Goal: Contribute content: Contribute content

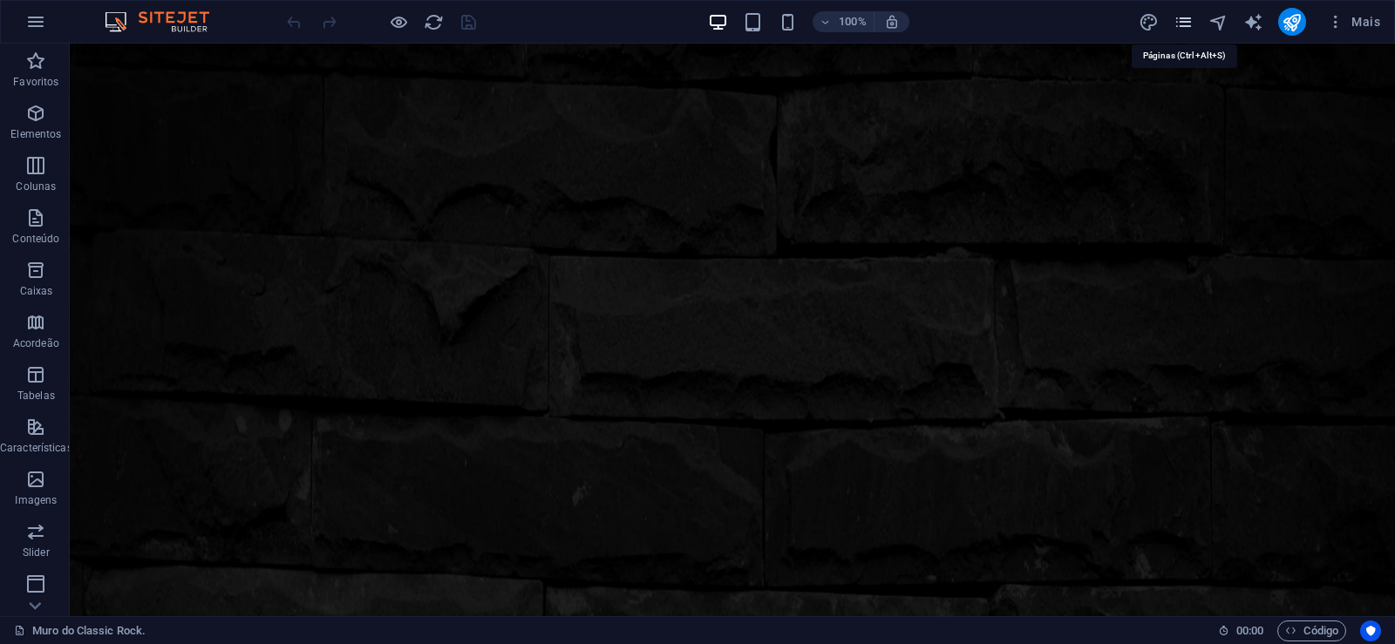
click at [1188, 14] on icon "pages" at bounding box center [1184, 22] width 20 height 20
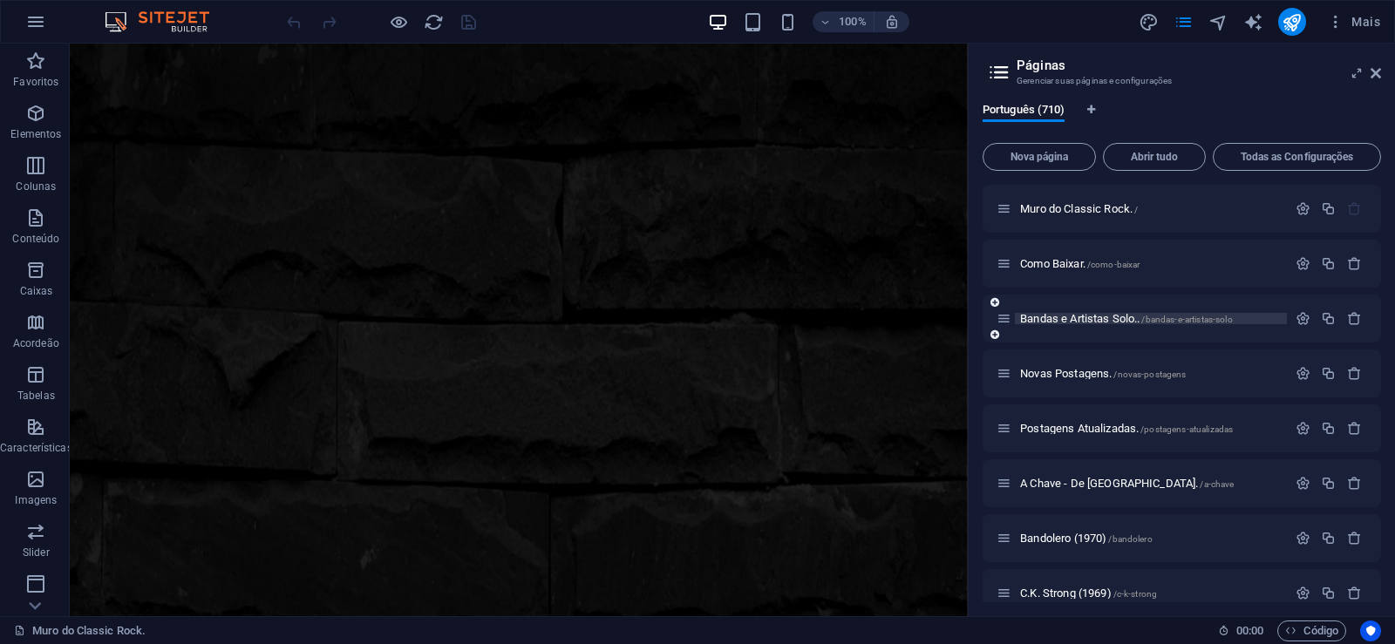
click at [1061, 314] on span "Bandas e Artistas Solo.. /bandas-e-artistas-solo" at bounding box center [1126, 318] width 213 height 13
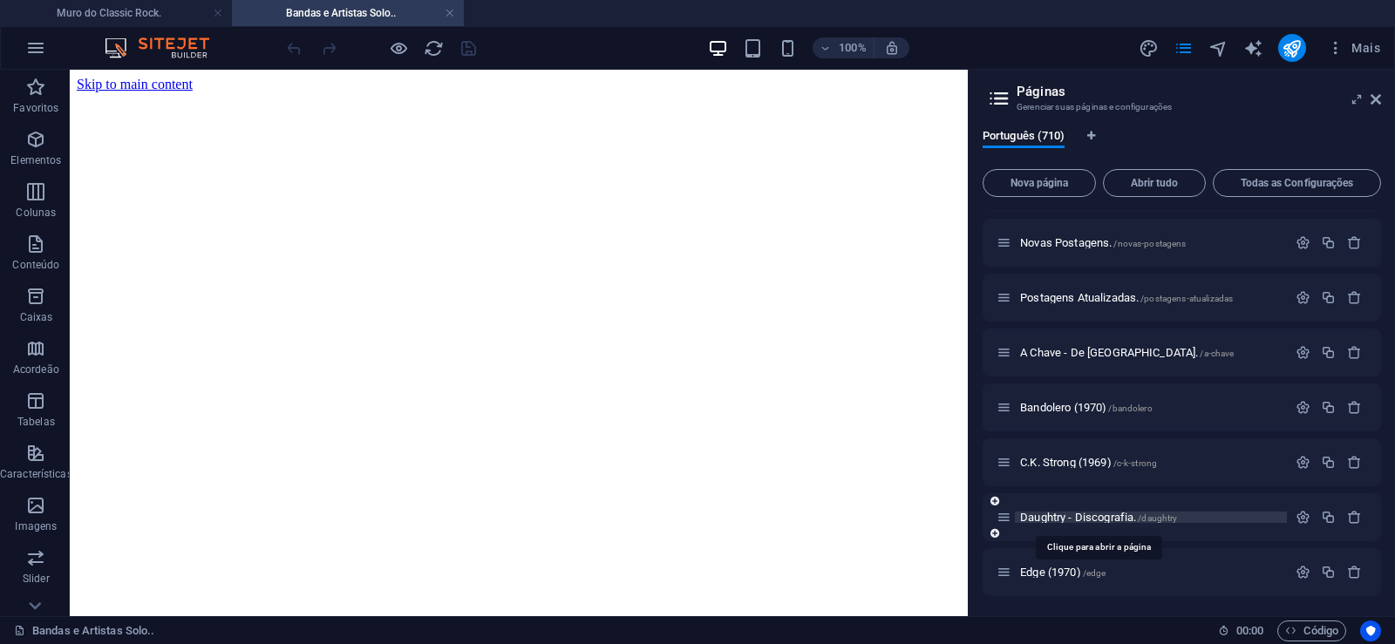
click at [1040, 520] on span "Daughtry - Discografia. /daughtry" at bounding box center [1098, 517] width 157 height 13
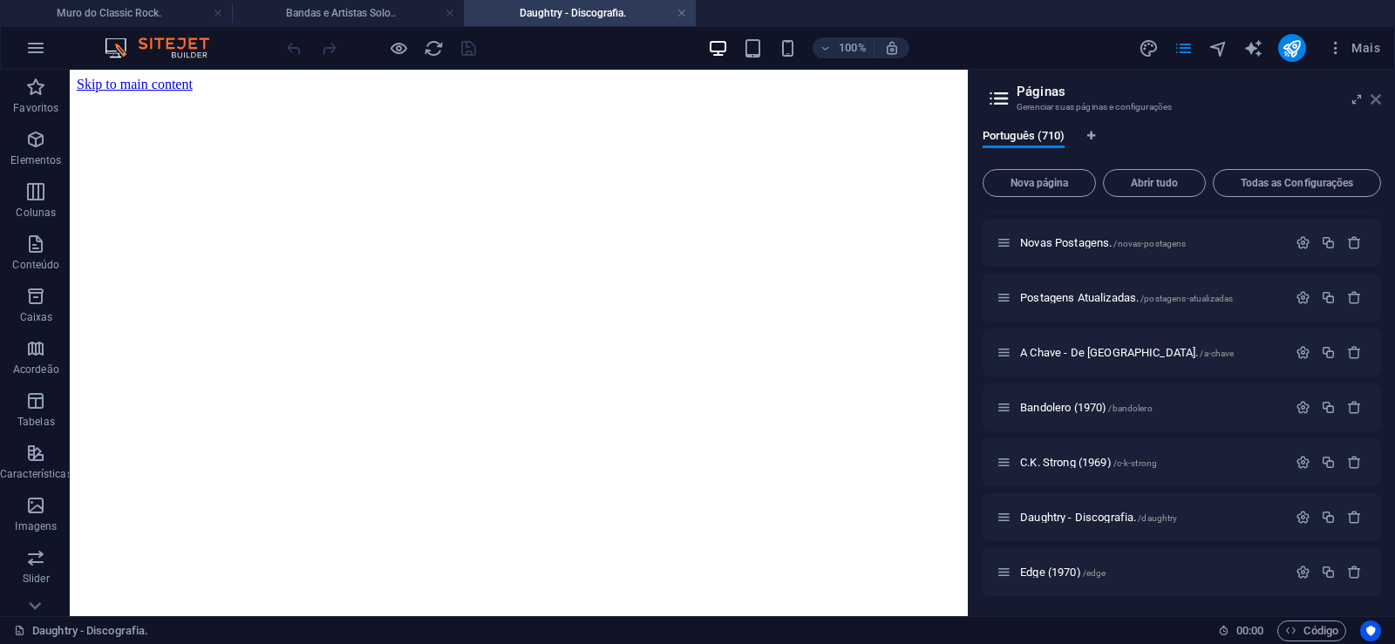
drag, startPoint x: 1378, startPoint y: 100, endPoint x: 472, endPoint y: 149, distance: 907.2
click at [0, 0] on icon at bounding box center [0, 0] width 0 height 0
click at [968, 103] on iframe at bounding box center [519, 343] width 898 height 547
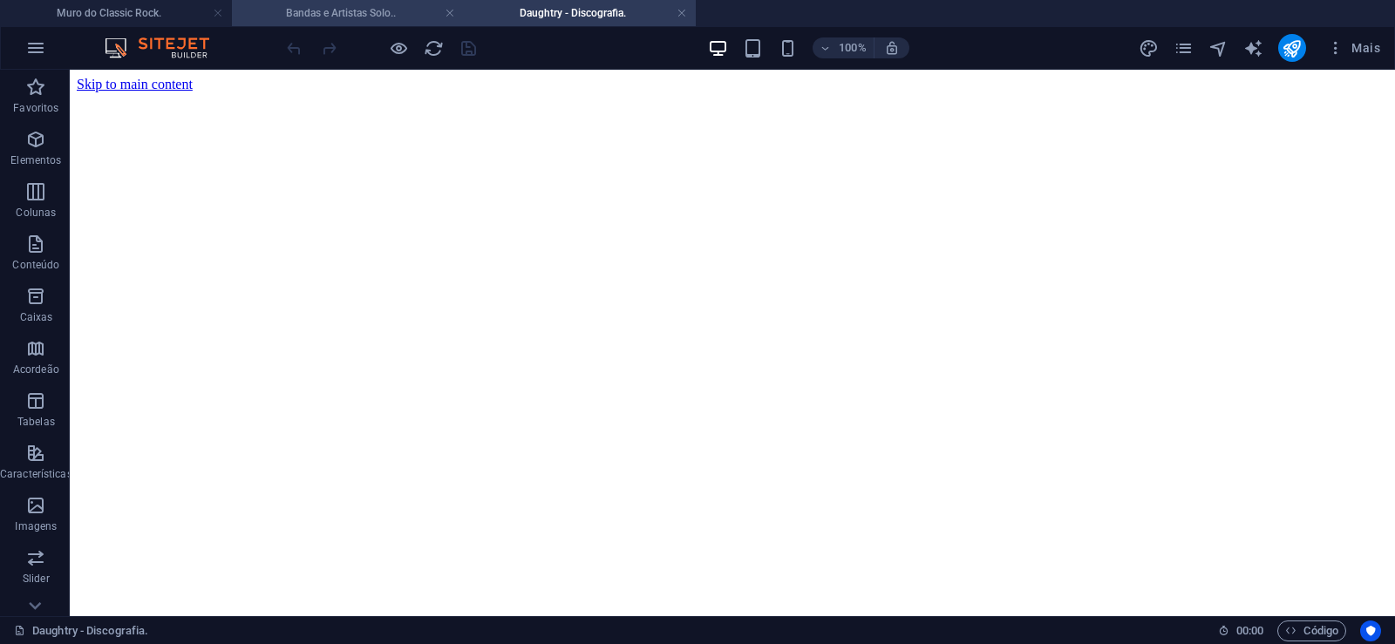
click at [291, 9] on h4 "Bandas e Artistas Solo.." at bounding box center [348, 12] width 232 height 19
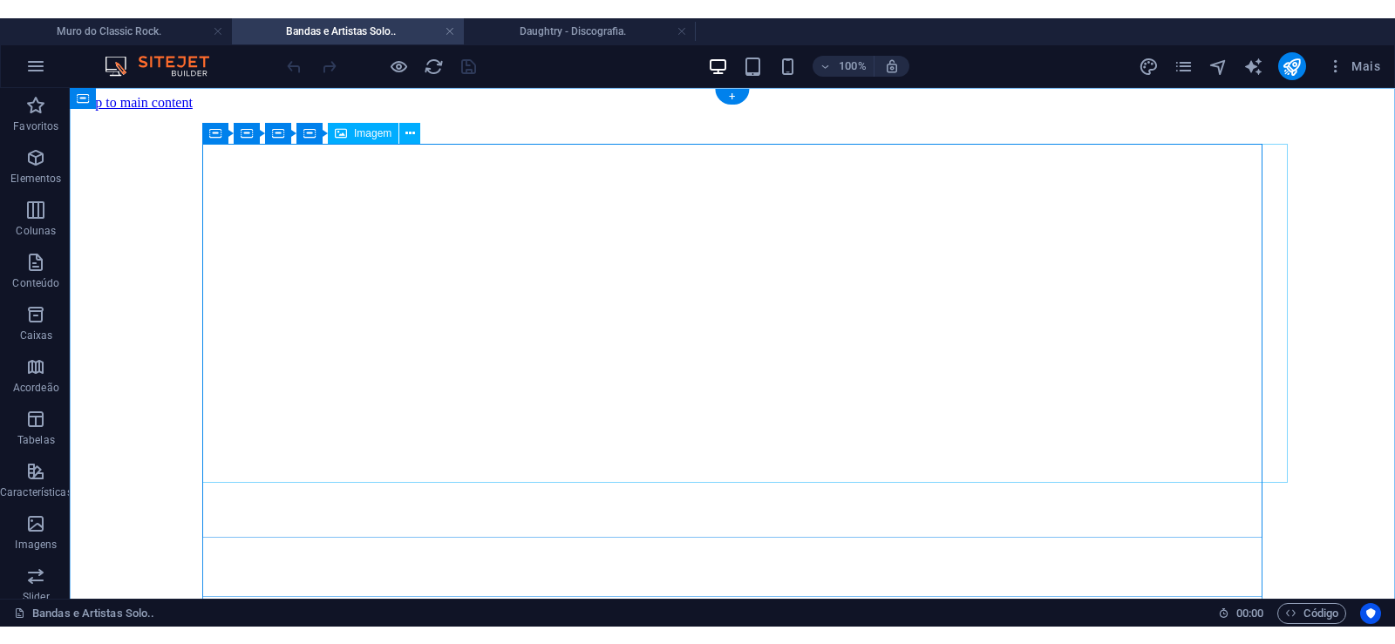
scroll to position [8384, 0]
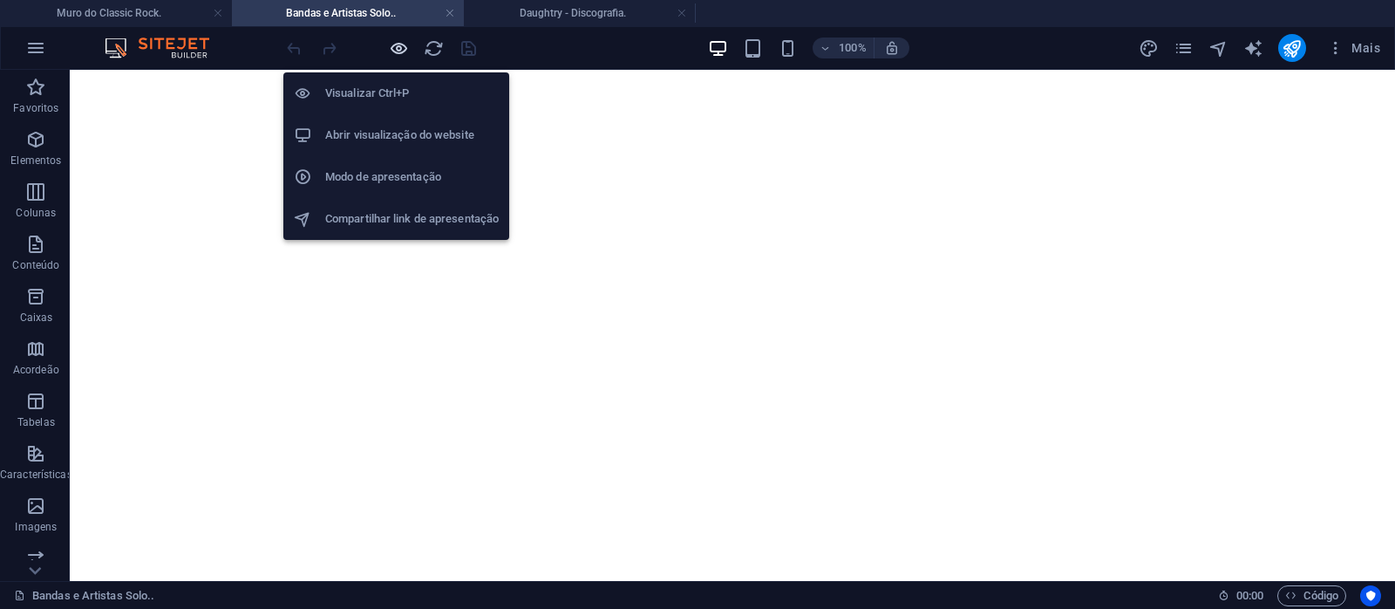
click at [399, 39] on icon "button" at bounding box center [399, 48] width 20 height 20
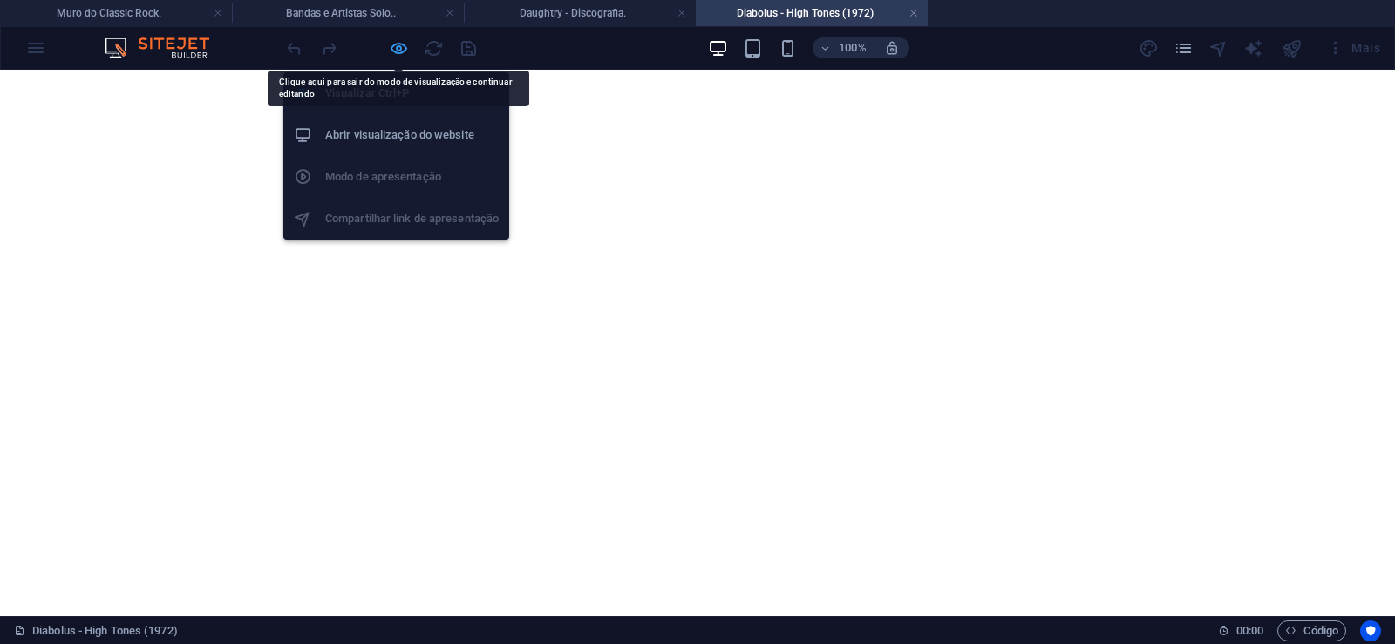
click at [398, 52] on icon "button" at bounding box center [399, 48] width 20 height 20
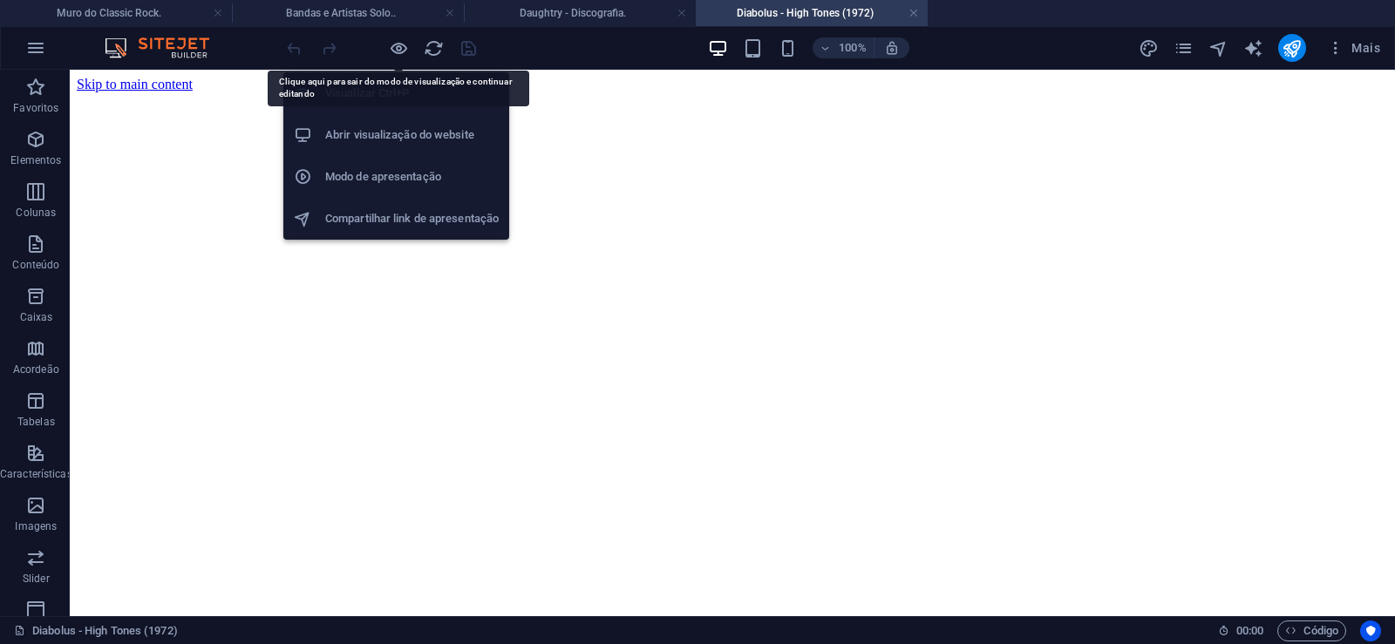
scroll to position [0, 0]
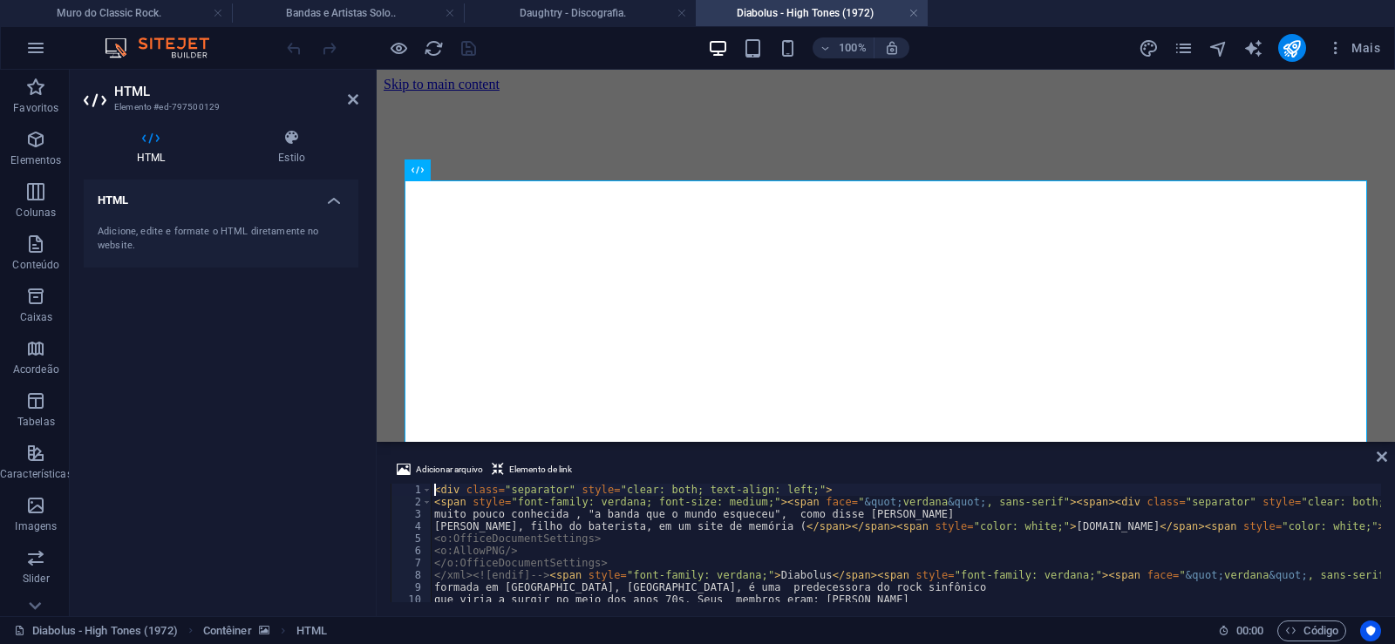
type textarea "</o:OfficeDocumentSettings>"
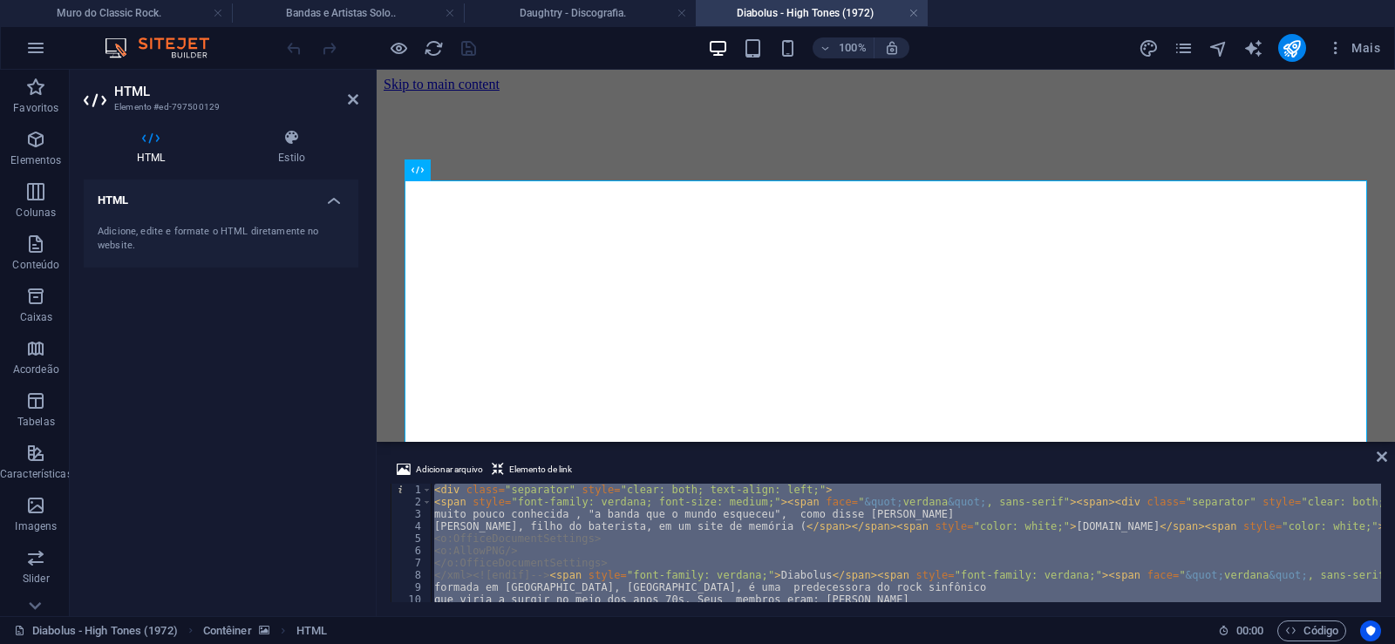
paste textarea "<span style="font-family: verdana; font-size: medium;"><br /></span></div><span…"
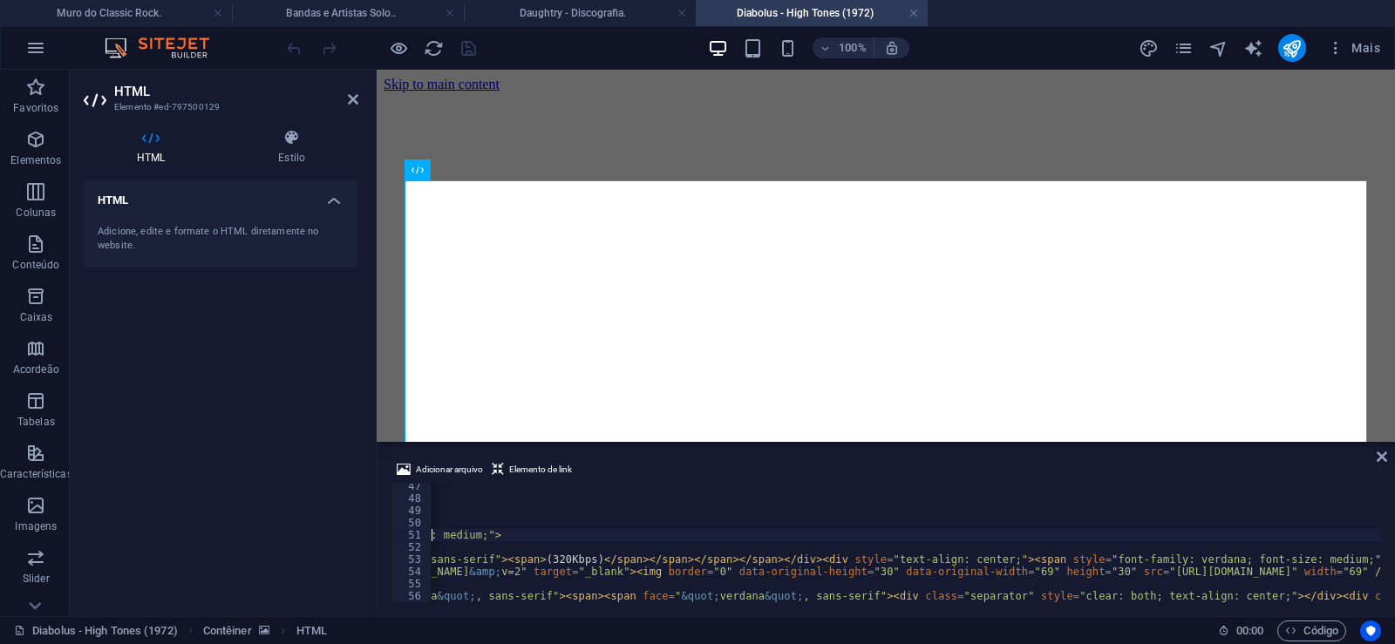
type textarea "<span style="font-family: verdana; font-size: medium;"><br /></span></div><span…"
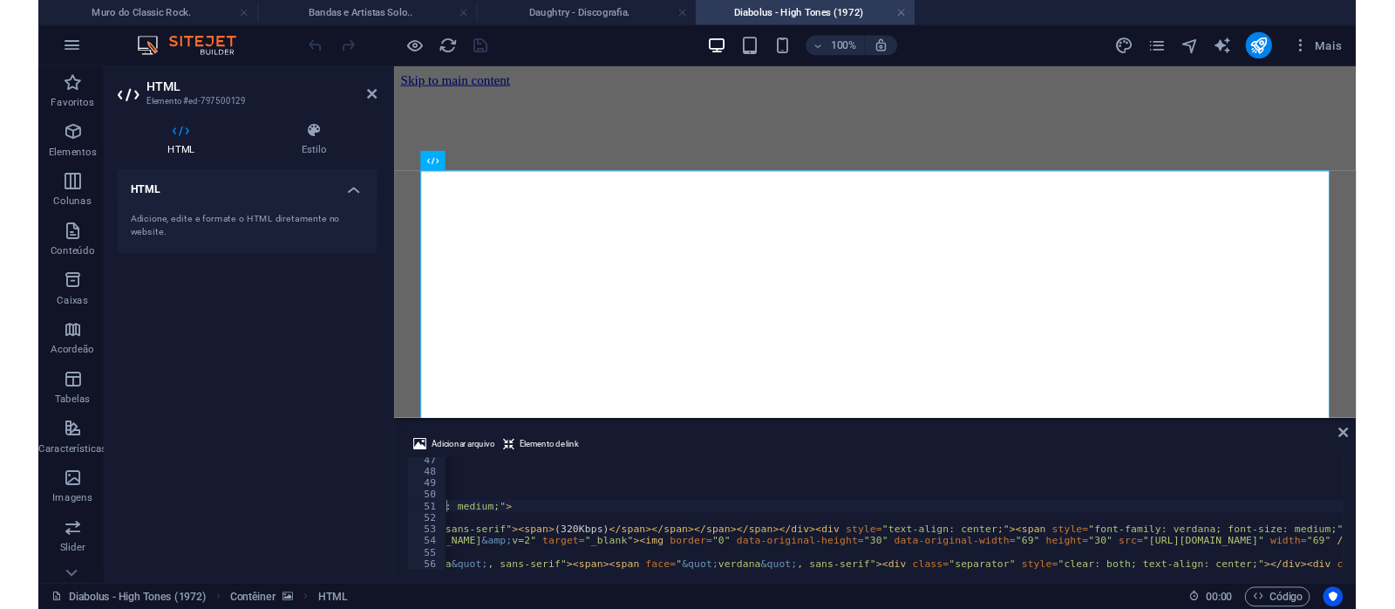
scroll to position [0, 761]
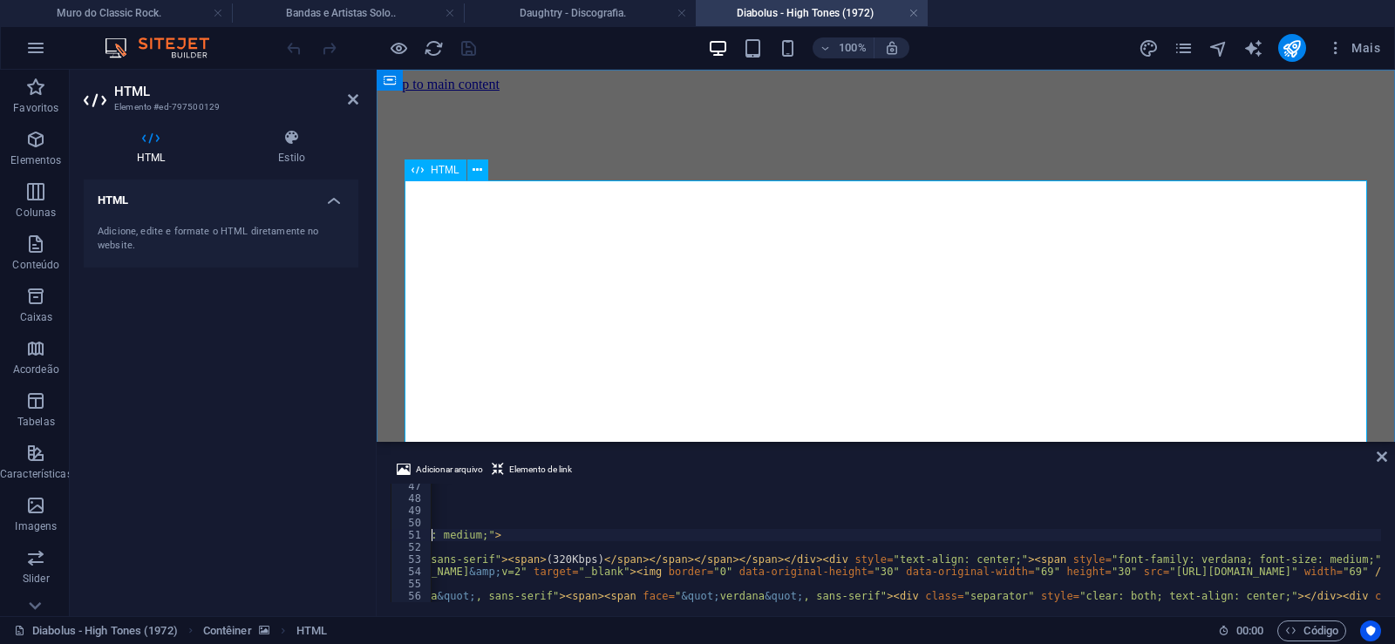
click at [465, 44] on icon "save" at bounding box center [469, 48] width 20 height 20
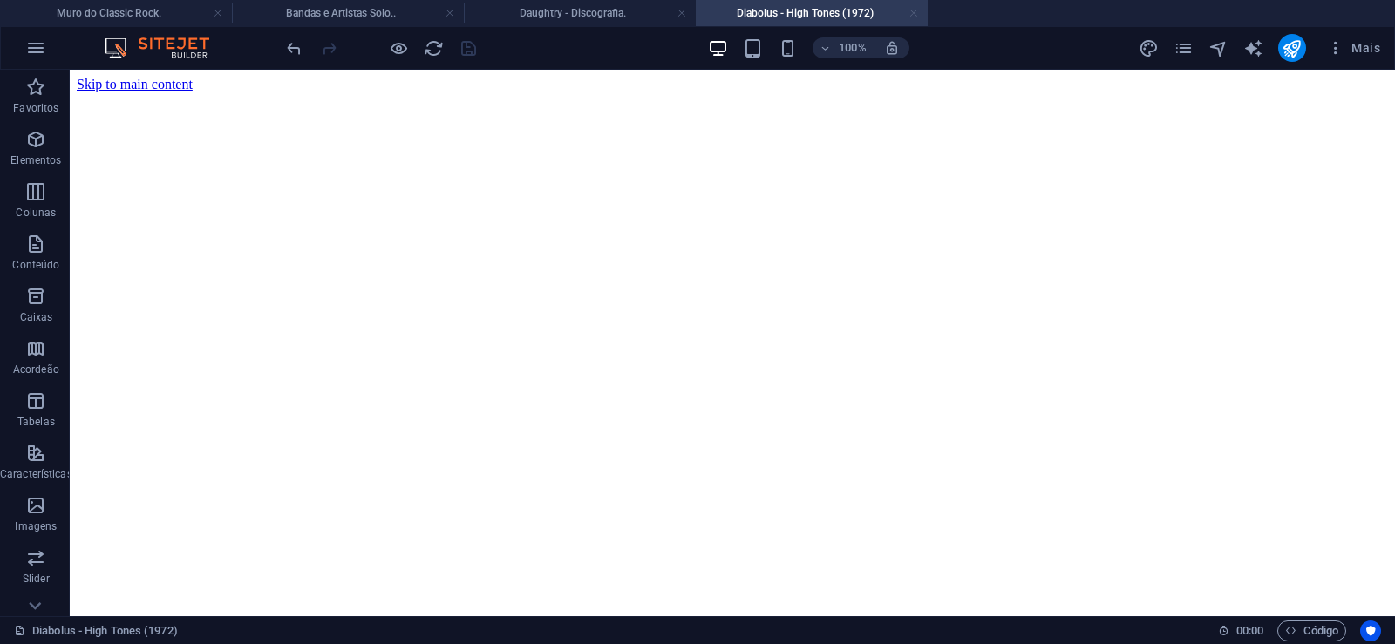
click at [911, 14] on link at bounding box center [913, 13] width 10 height 17
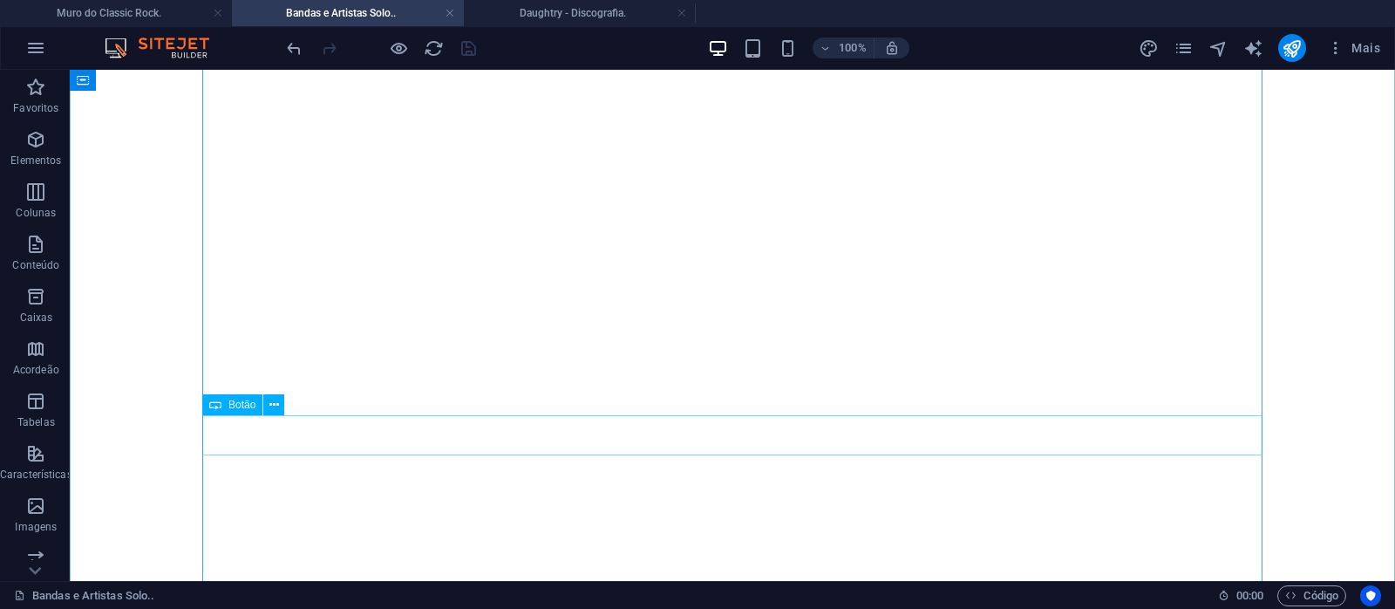
scroll to position [5820, 0]
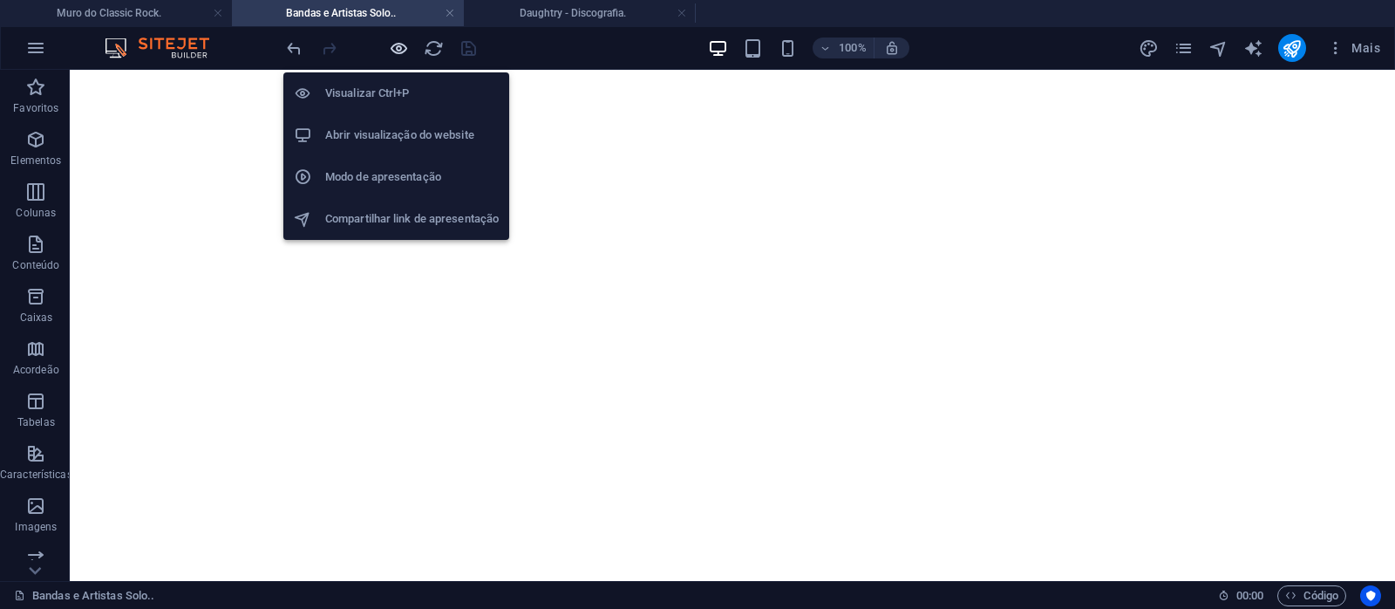
click at [390, 46] on icon "button" at bounding box center [399, 48] width 20 height 20
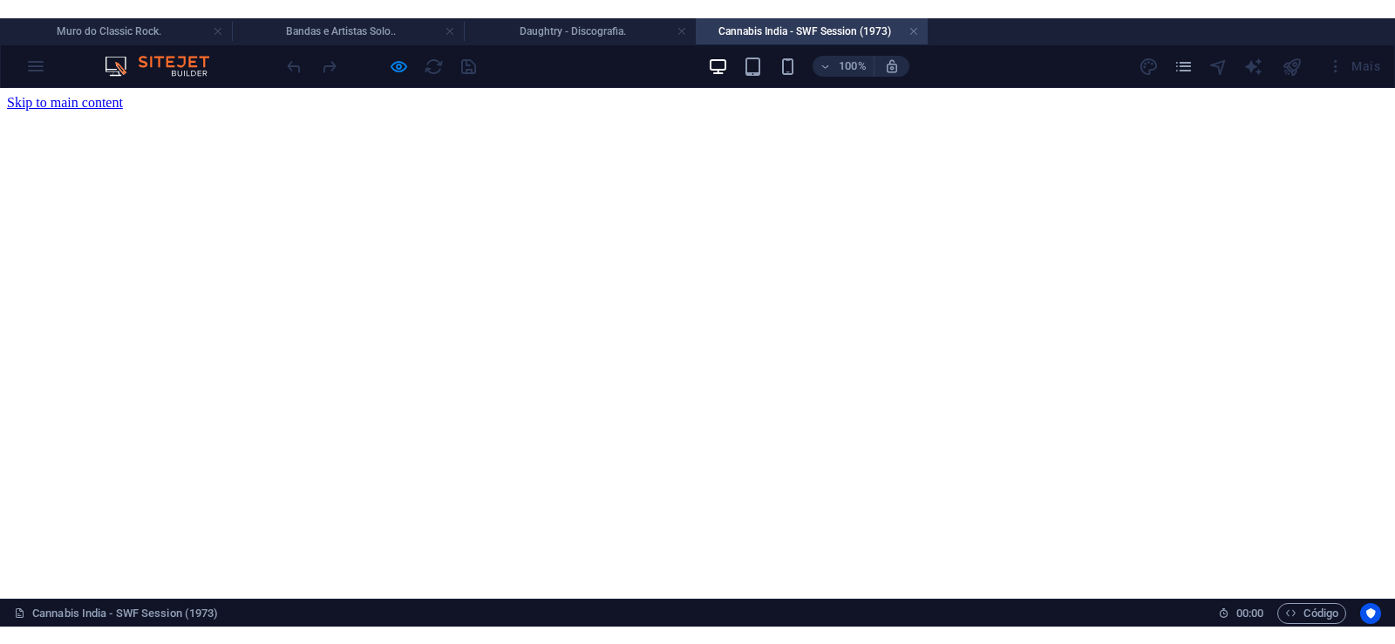
scroll to position [0, 0]
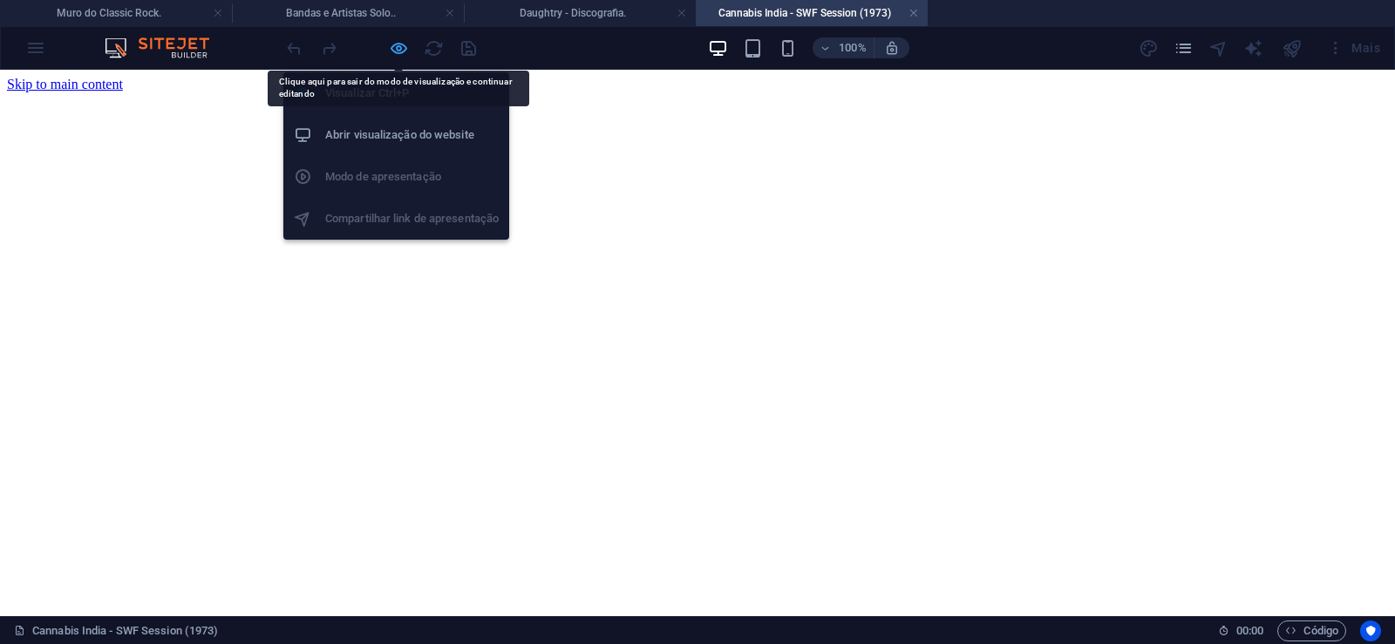
click at [401, 44] on icon "button" at bounding box center [399, 48] width 20 height 20
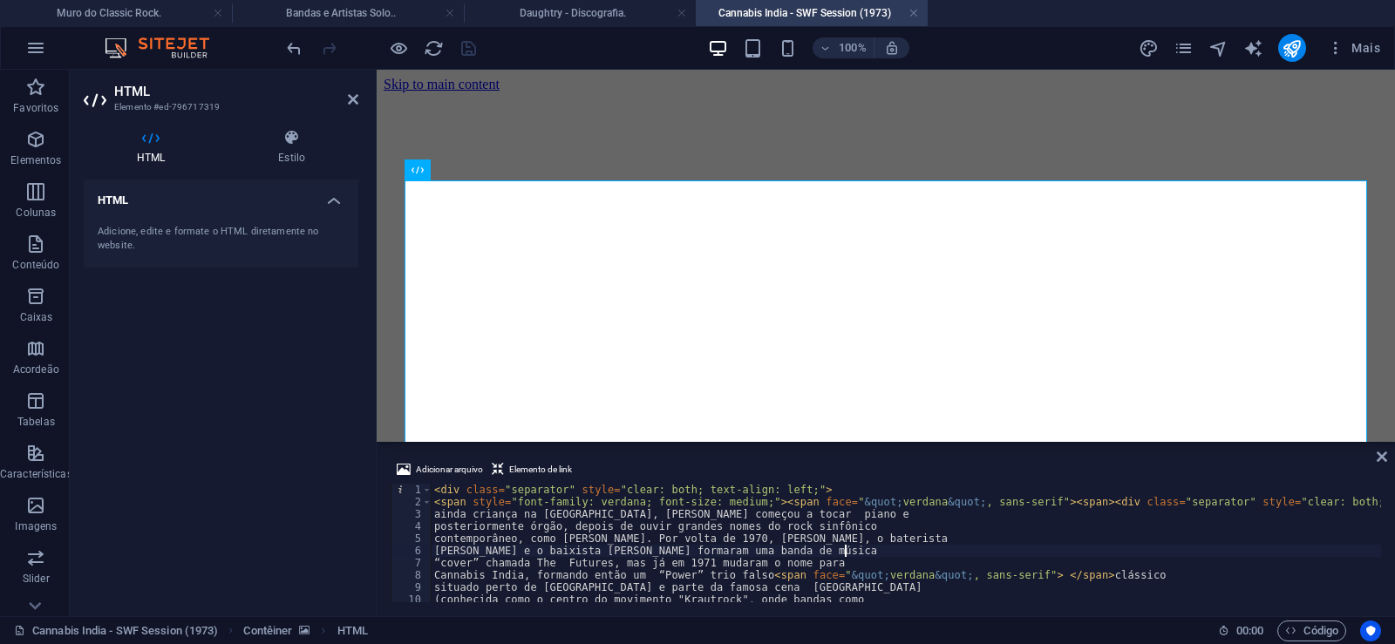
type textarea "[PERSON_NAME] e o baixista [PERSON_NAME] formaram uma banda de música"
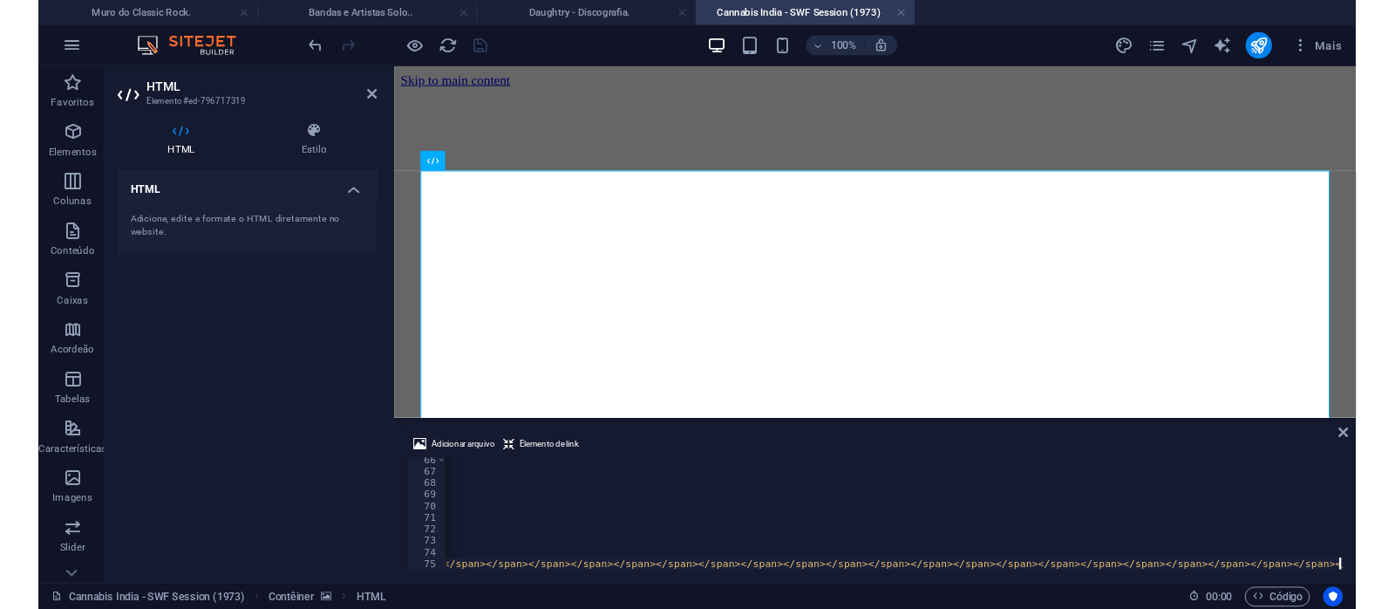
scroll to position [0, 48412]
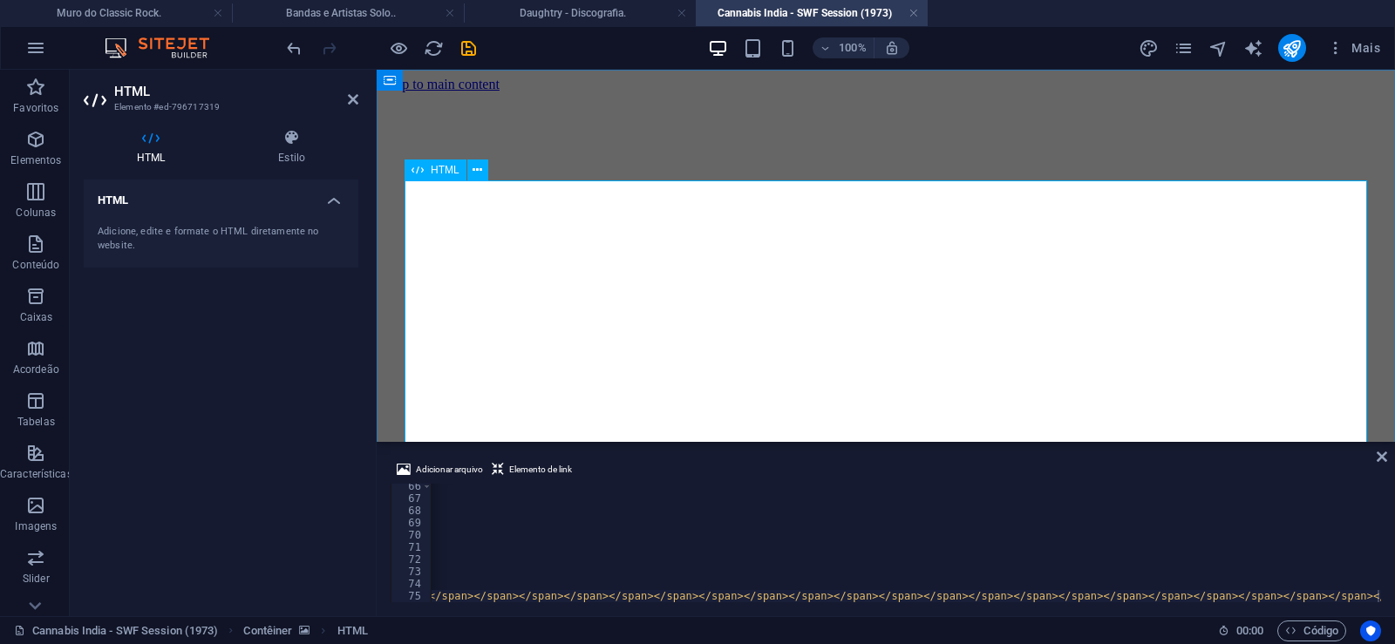
click at [470, 50] on icon "save" at bounding box center [469, 48] width 20 height 20
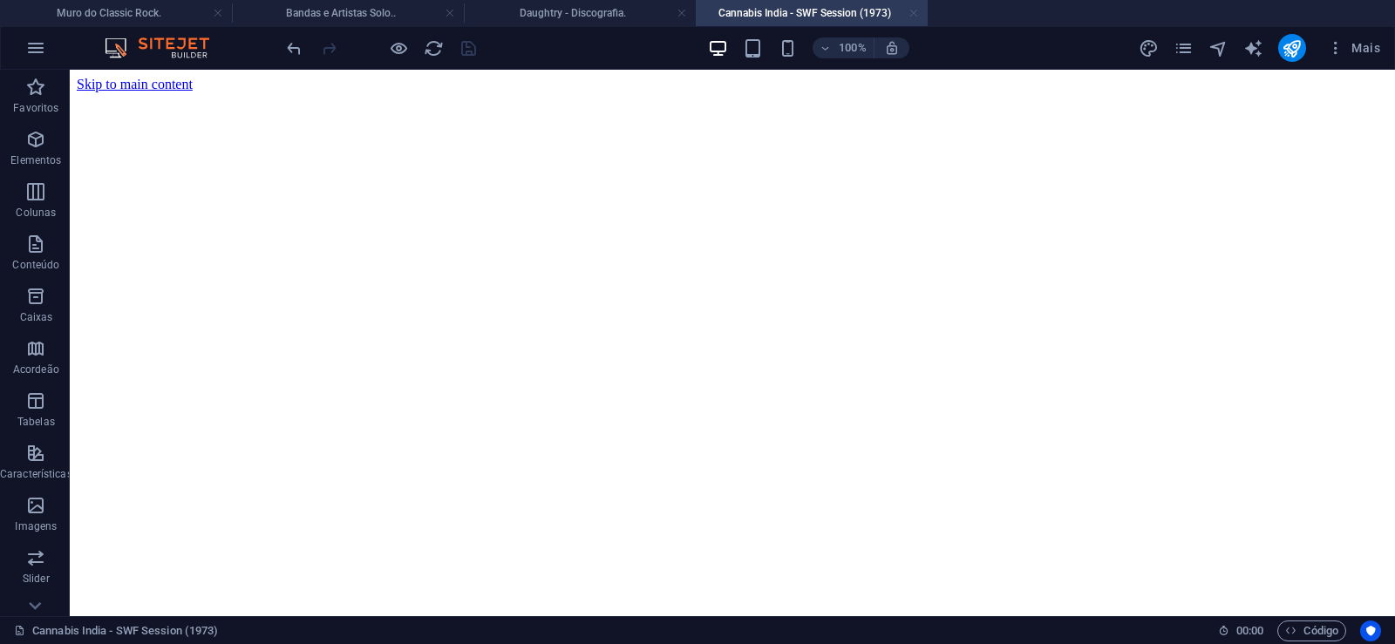
click at [915, 17] on link at bounding box center [913, 13] width 10 height 17
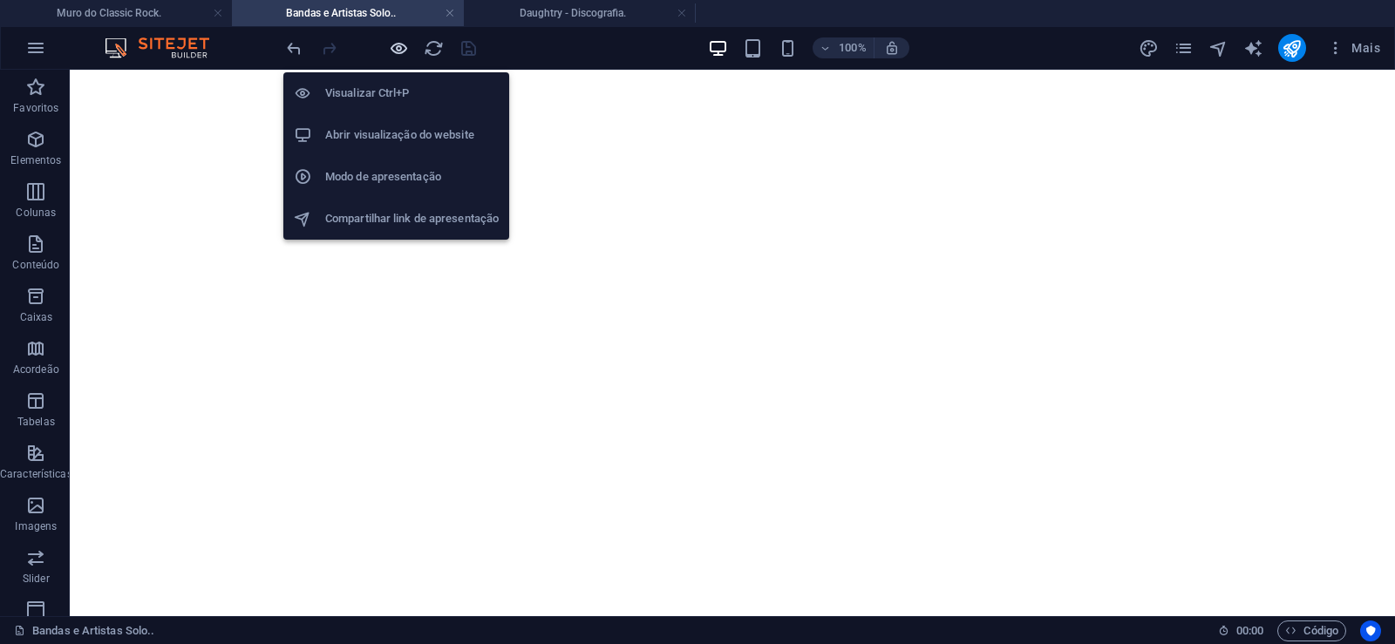
click at [398, 52] on icon "button" at bounding box center [399, 48] width 20 height 20
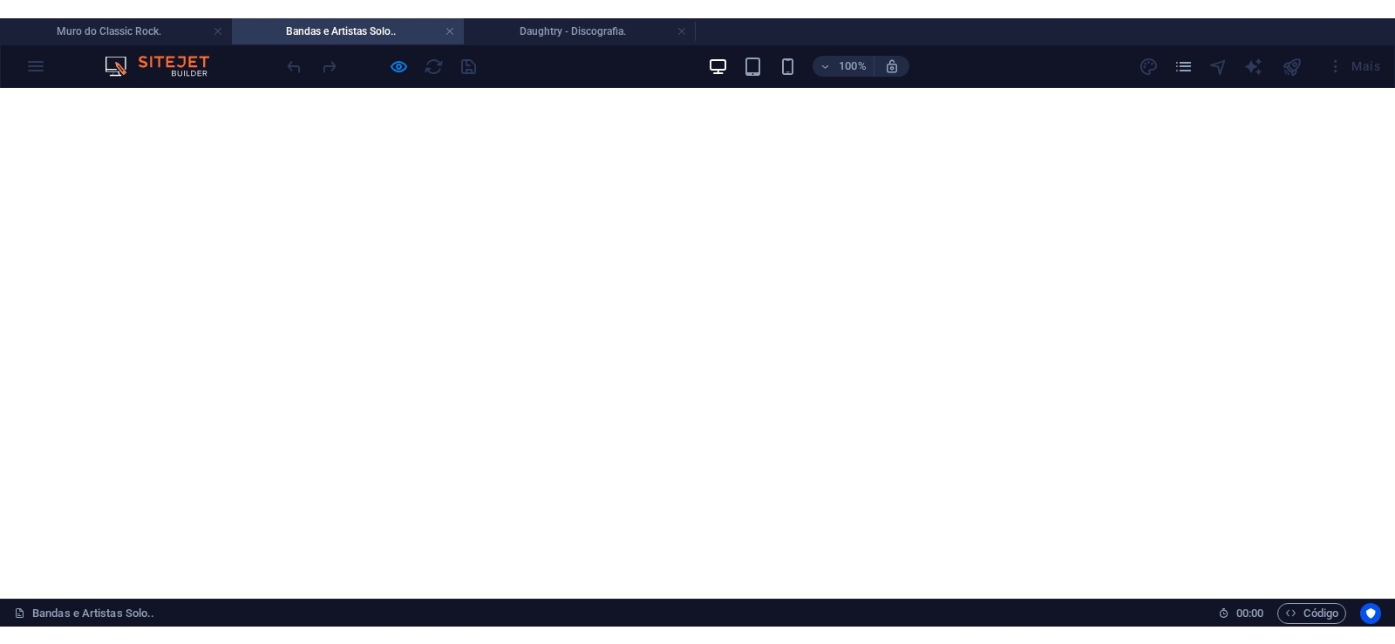
scroll to position [3915, 0]
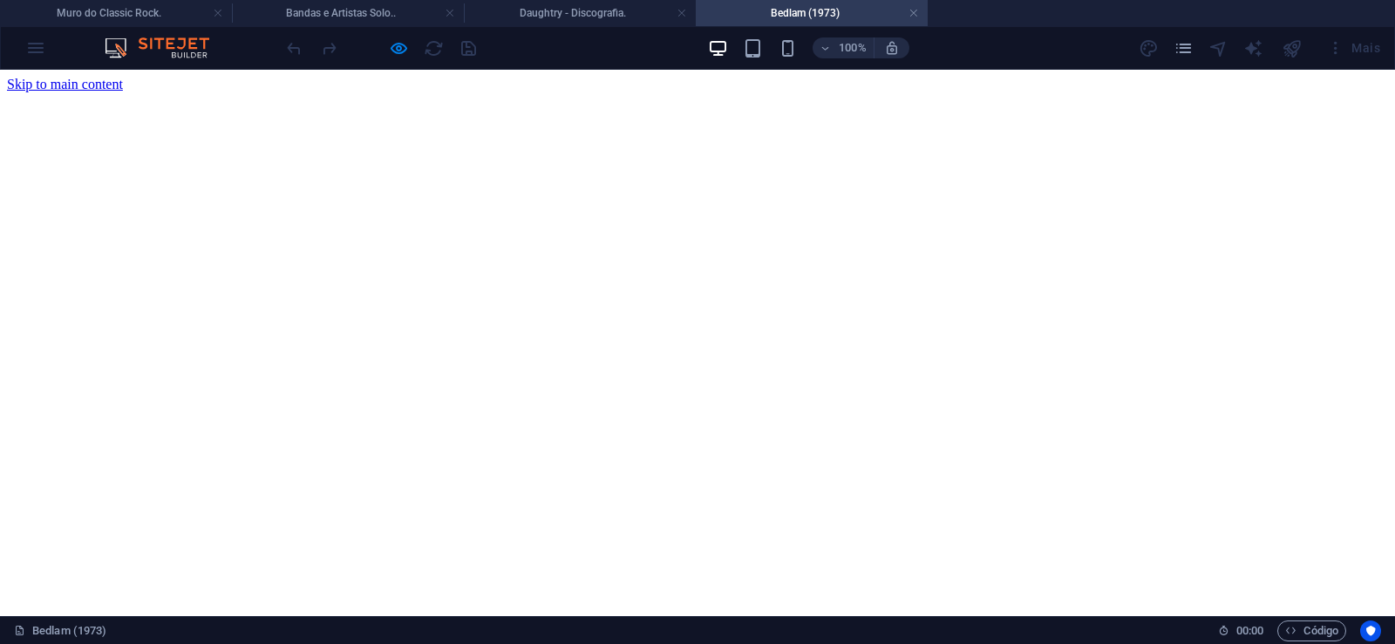
scroll to position [0, 0]
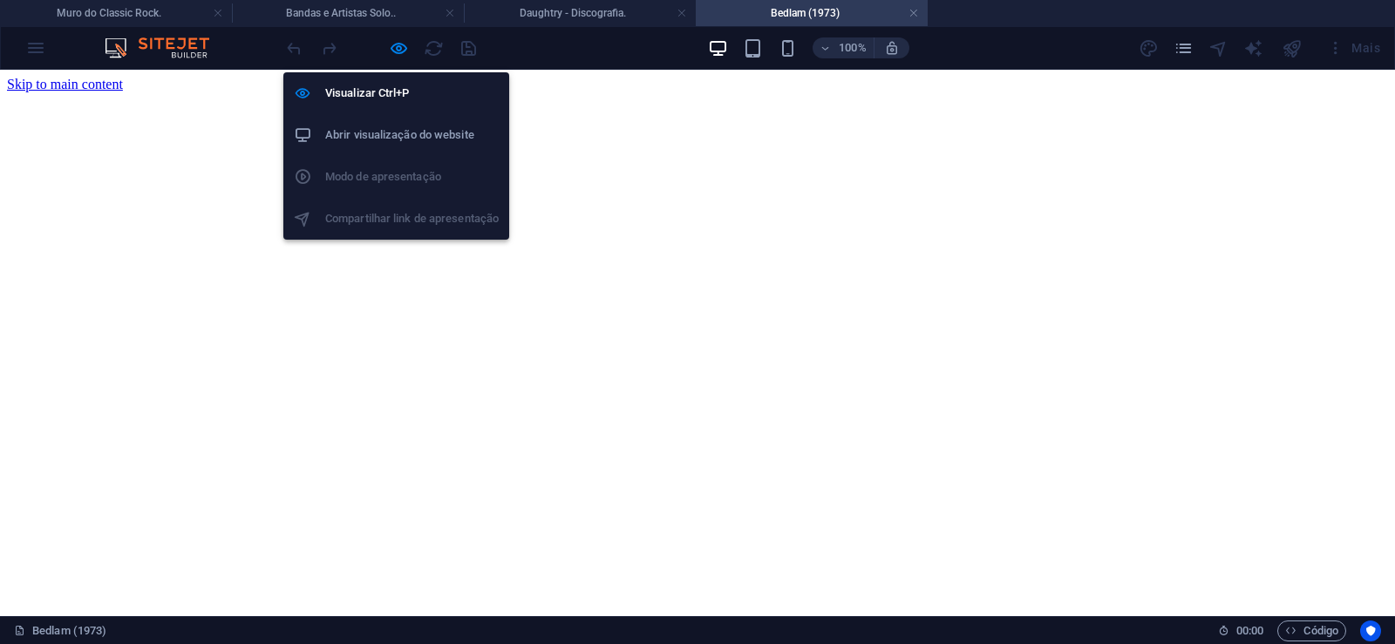
drag, startPoint x: 400, startPoint y: 46, endPoint x: 410, endPoint y: 64, distance: 19.9
click at [399, 46] on icon "button" at bounding box center [399, 48] width 20 height 20
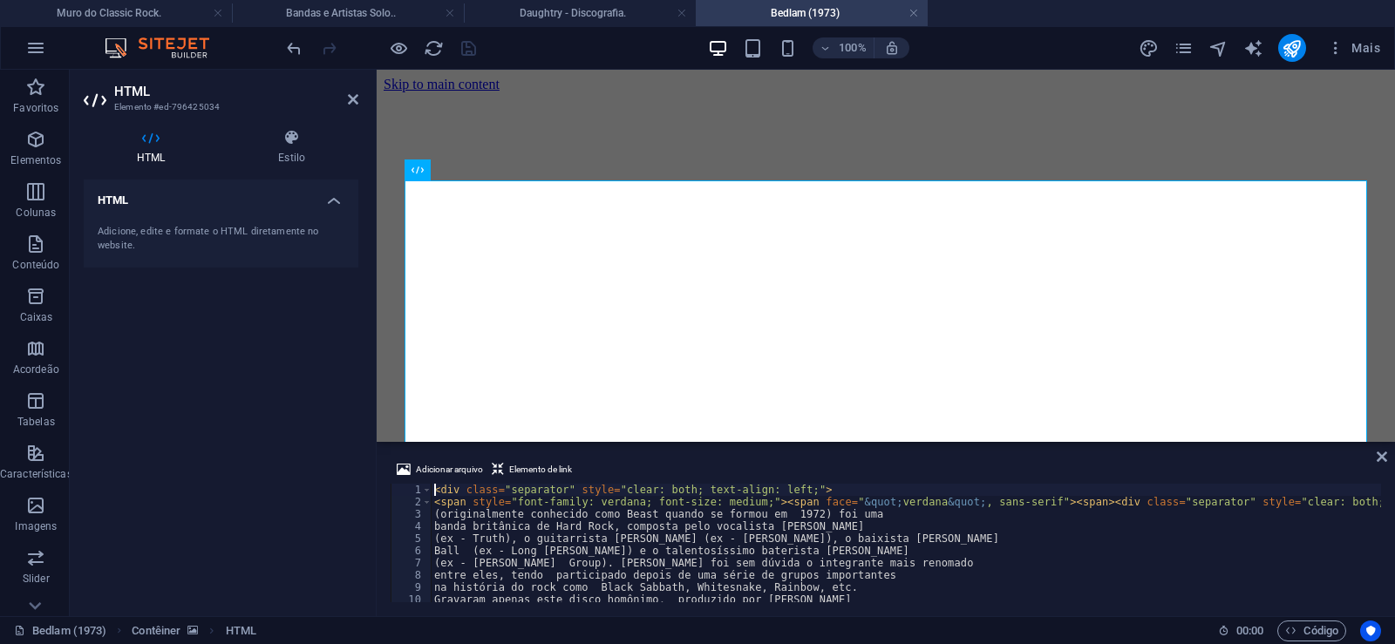
type textarea "(ex - Truth), o guitarrista [PERSON_NAME] (ex - [PERSON_NAME]), o baixista [PER…"
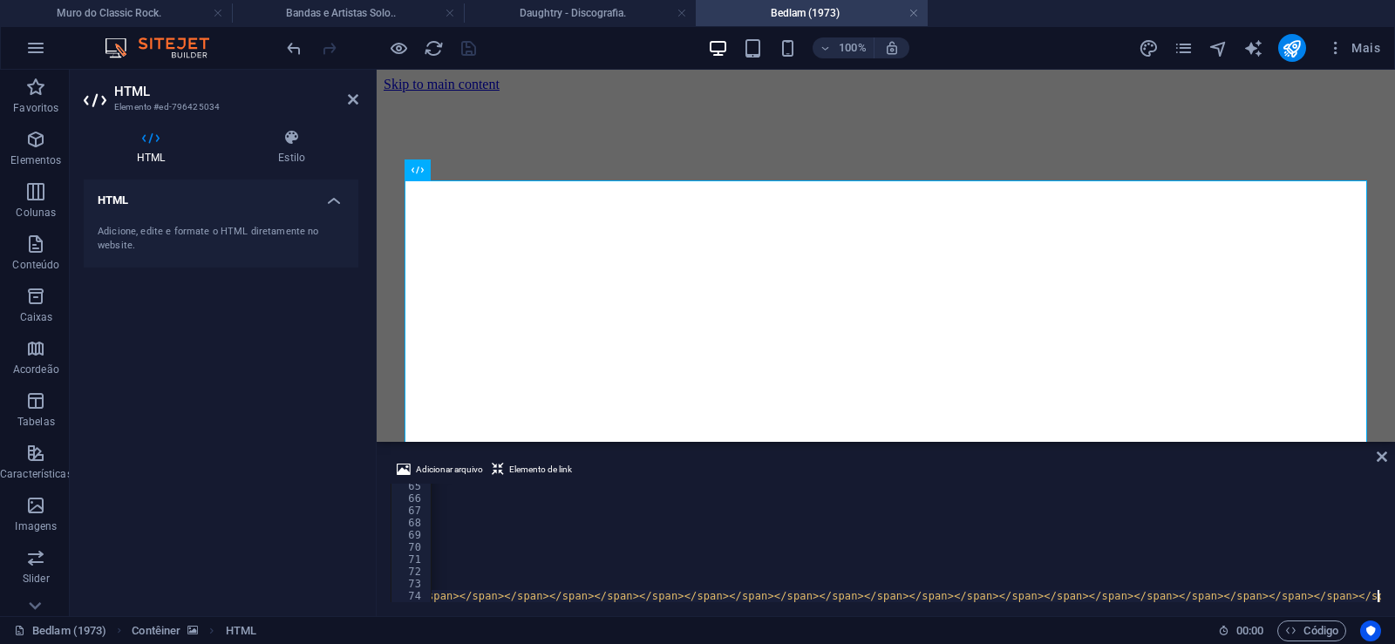
scroll to position [0, 46756]
click at [466, 49] on icon "save" at bounding box center [469, 48] width 20 height 20
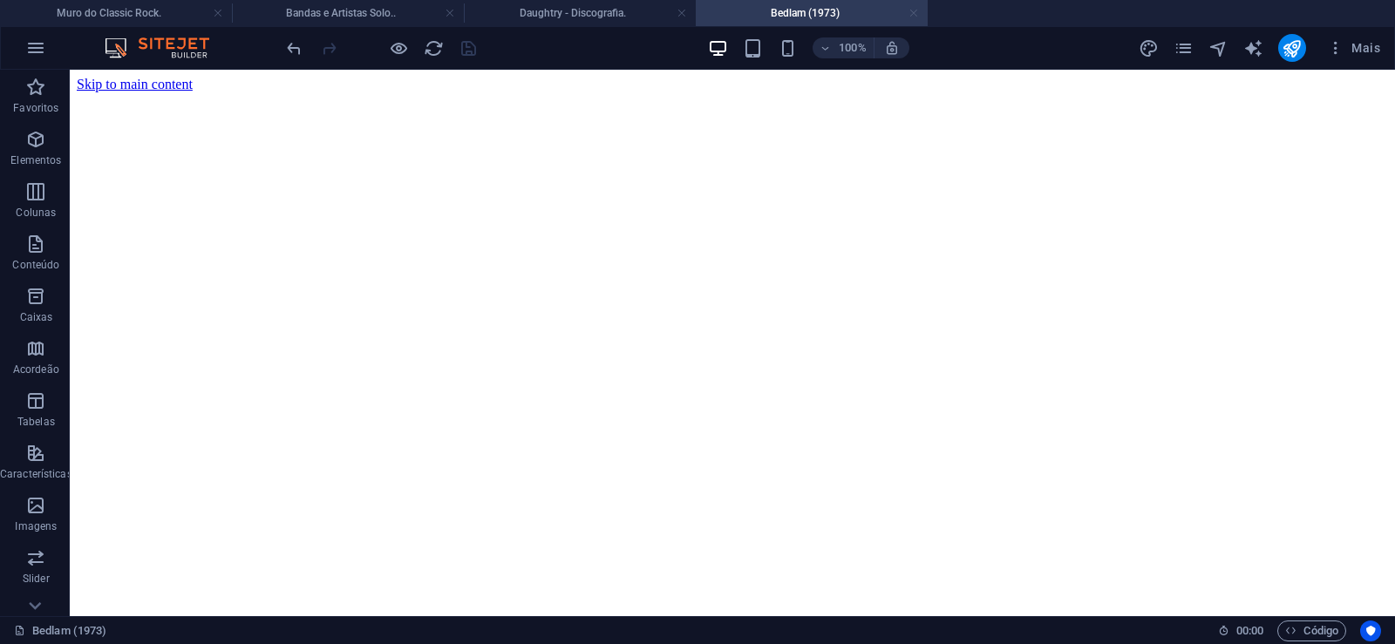
click at [908, 14] on link at bounding box center [913, 13] width 10 height 17
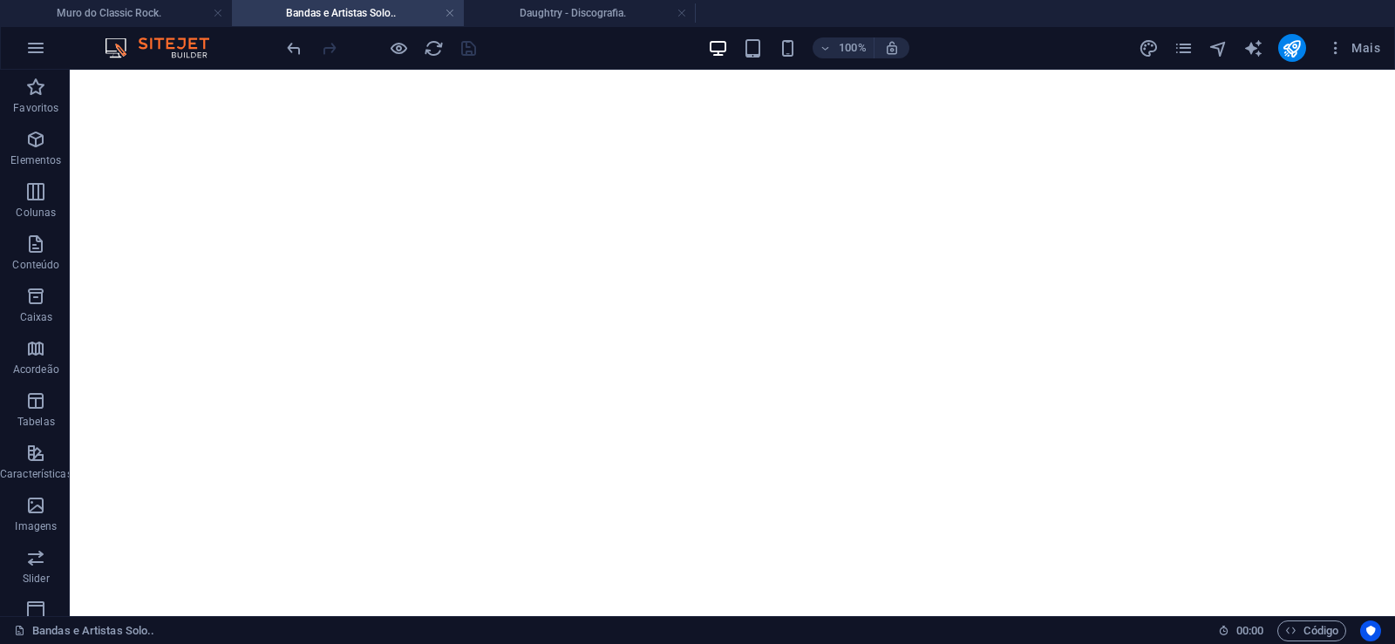
click at [1183, 37] on div "Mais" at bounding box center [1263, 48] width 248 height 28
click at [1182, 40] on icon "pages" at bounding box center [1184, 48] width 20 height 20
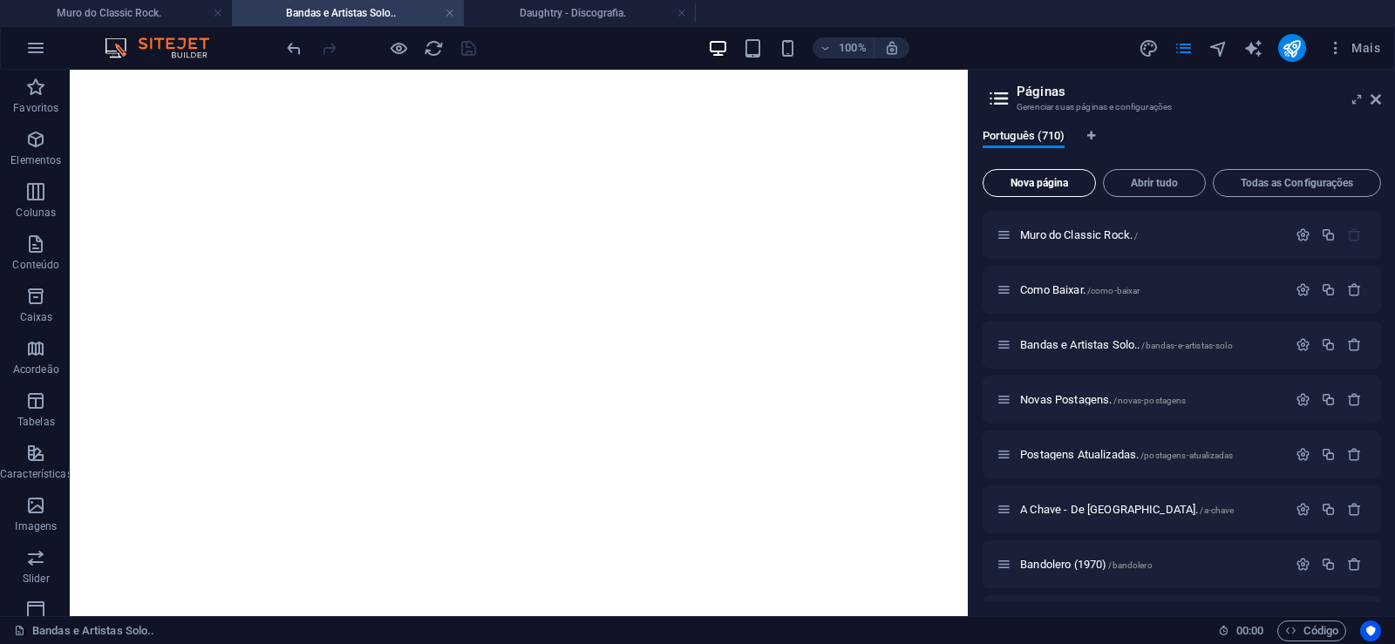
click at [1052, 176] on button "Nova página" at bounding box center [1039, 183] width 113 height 28
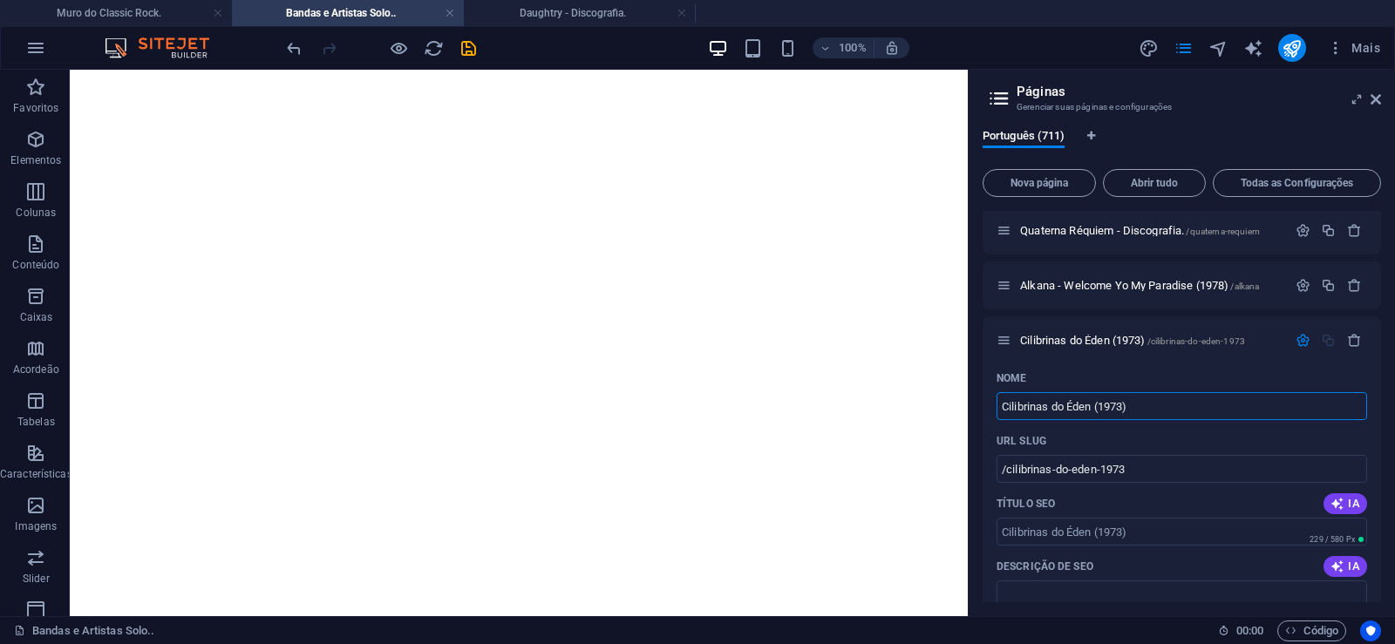
type input "Cilibrinas do Éden (1973)"
type input "/cilibrinas-do-eden-1973"
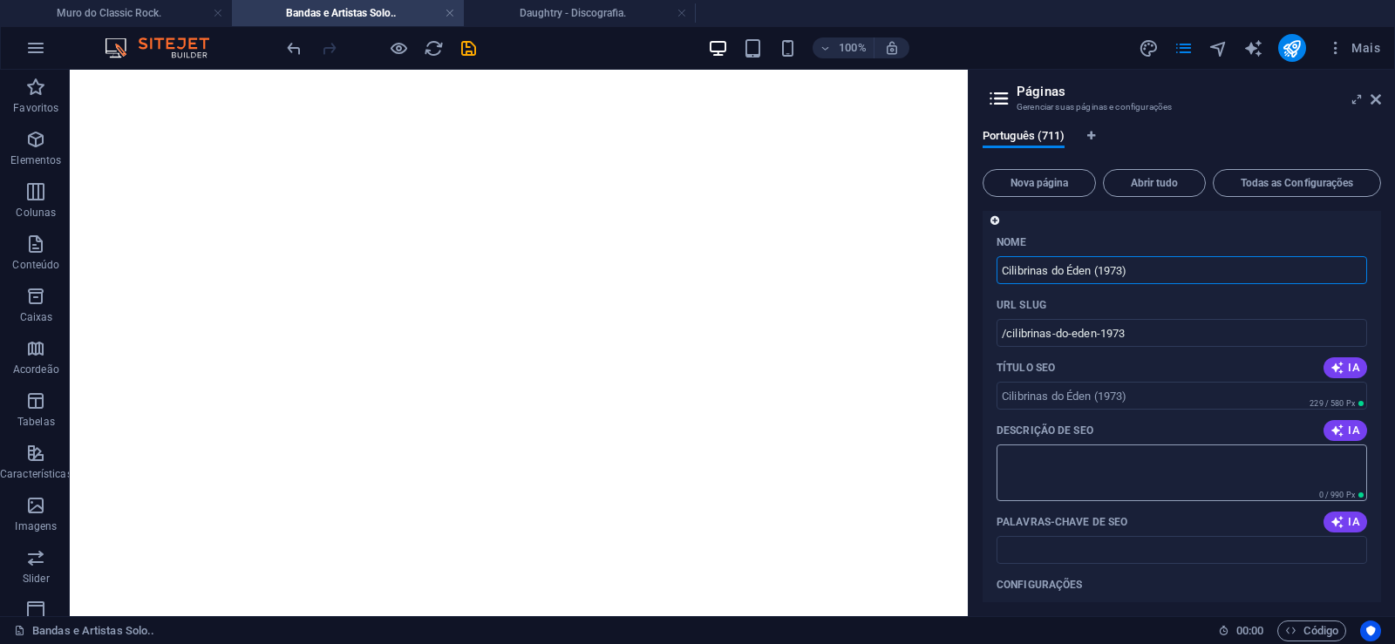
scroll to position [39050, 0]
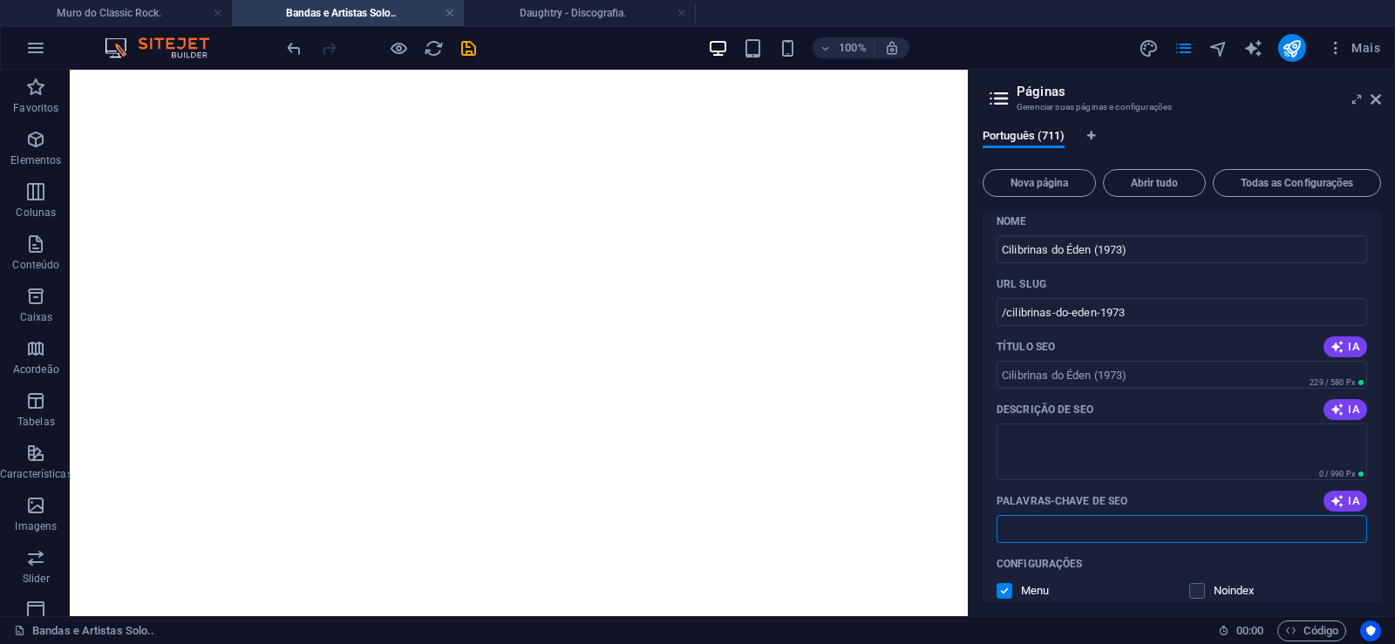
click at [1099, 540] on input "Palavras-chave de SEO" at bounding box center [1182, 529] width 371 height 28
paste input "Cilibrinas do Éden (1973) Download."
type input "Cilibrinas do Éden (1973) Download."
click at [1044, 458] on textarea "Descrição de SEO" at bounding box center [1182, 452] width 371 height 57
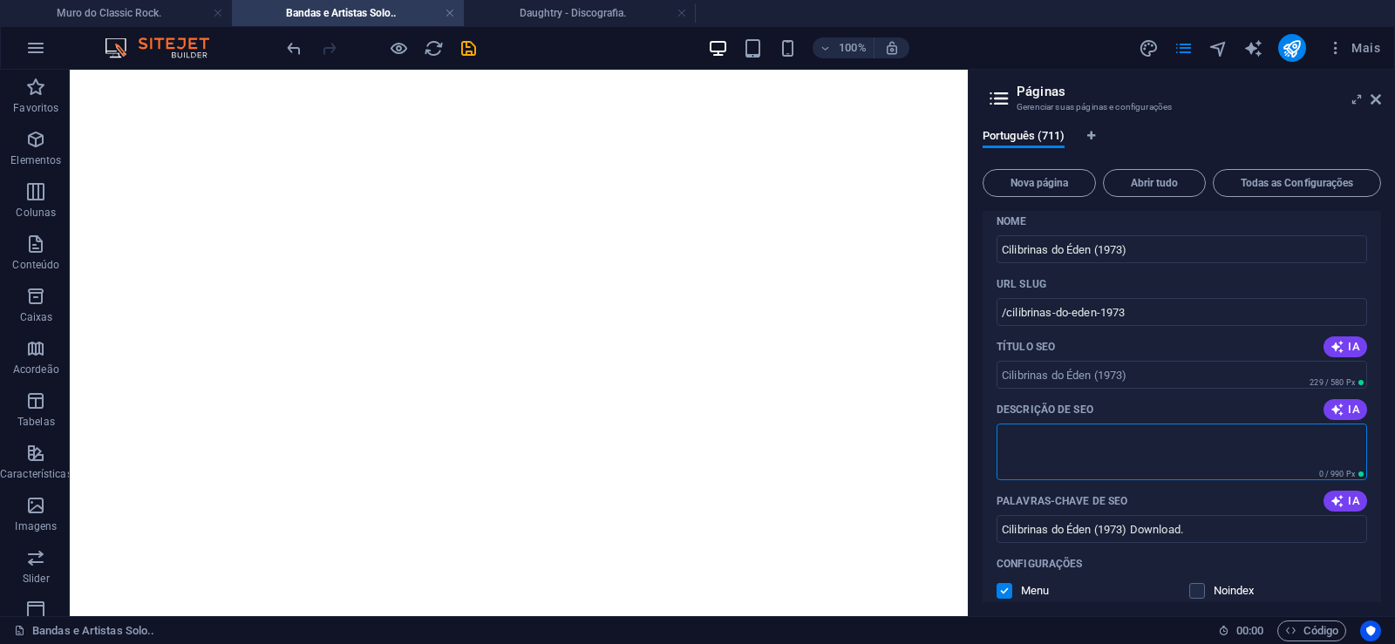
paste textarea "Cilibrinas do Éden é um disco que existe e que não existe. Um disco que foi gra…"
click at [1116, 362] on input "Título SEO" at bounding box center [1182, 375] width 371 height 28
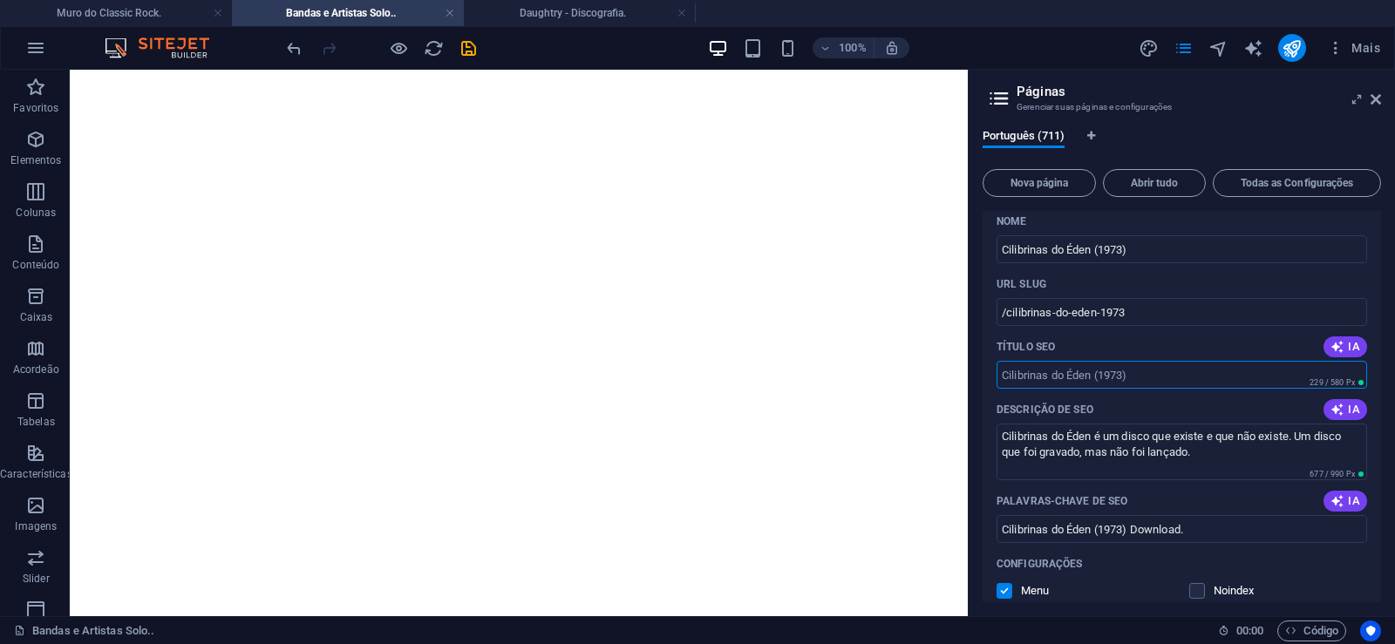
type textarea "Cilibrinas do Éden é um disco que existe e que não existe. Um disco que foi gra…"
drag, startPoint x: 1099, startPoint y: 312, endPoint x: 1006, endPoint y: 333, distance: 94.8
click at [1006, 326] on input "/cilibrinas-do-eden-1973" at bounding box center [1182, 312] width 371 height 28
click at [1103, 314] on input "/cilibrinas-do-eden-1973" at bounding box center [1182, 312] width 371 height 28
drag, startPoint x: 1098, startPoint y: 313, endPoint x: 1153, endPoint y: 310, distance: 55.0
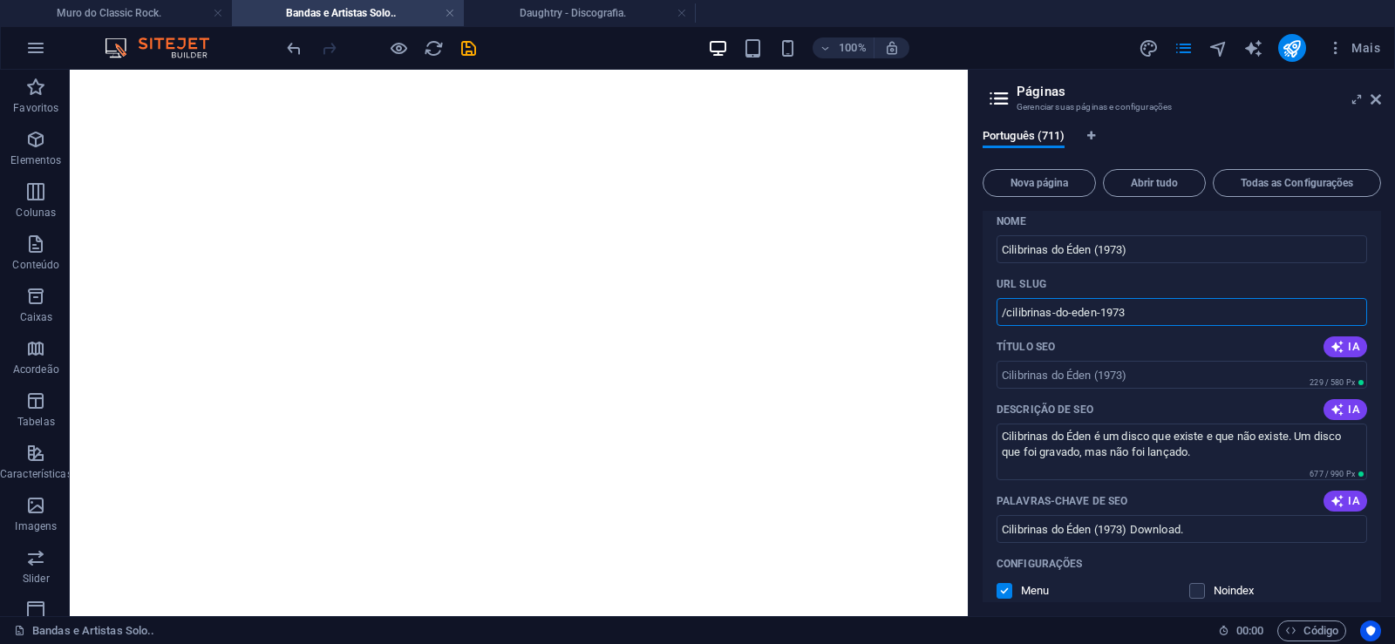
click at [1153, 310] on input "/cilibrinas-do-eden-1973" at bounding box center [1182, 312] width 371 height 28
type input "/cilibrinas-do-eden"
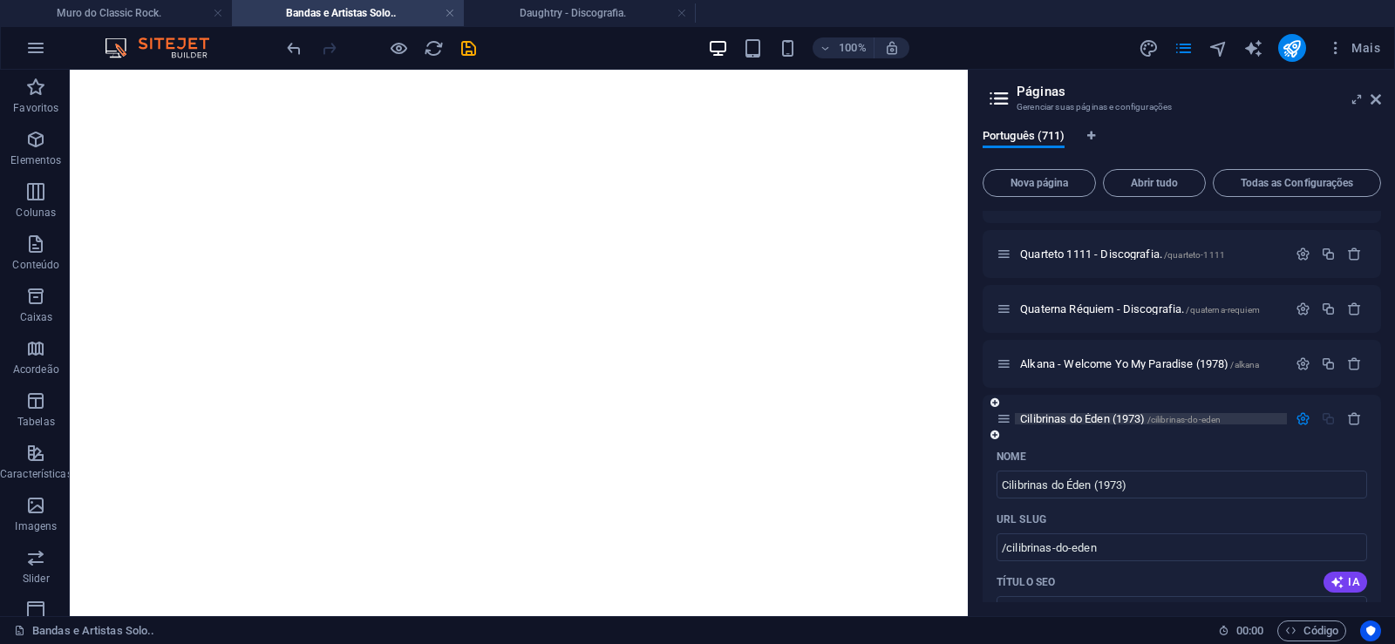
click at [1095, 421] on span "Cilibrinas do Éden (1973) /cilibrinas-do-eden" at bounding box center [1120, 418] width 201 height 13
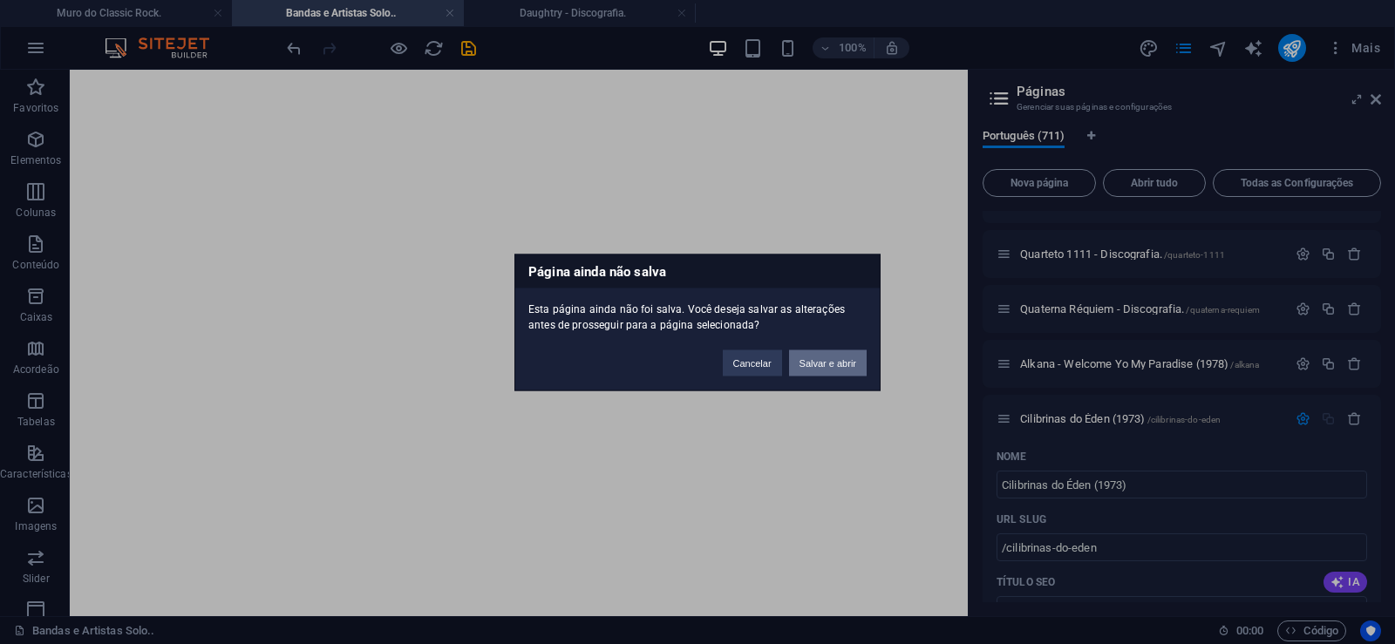
click at [844, 367] on button "Salvar e abrir" at bounding box center [828, 363] width 78 height 26
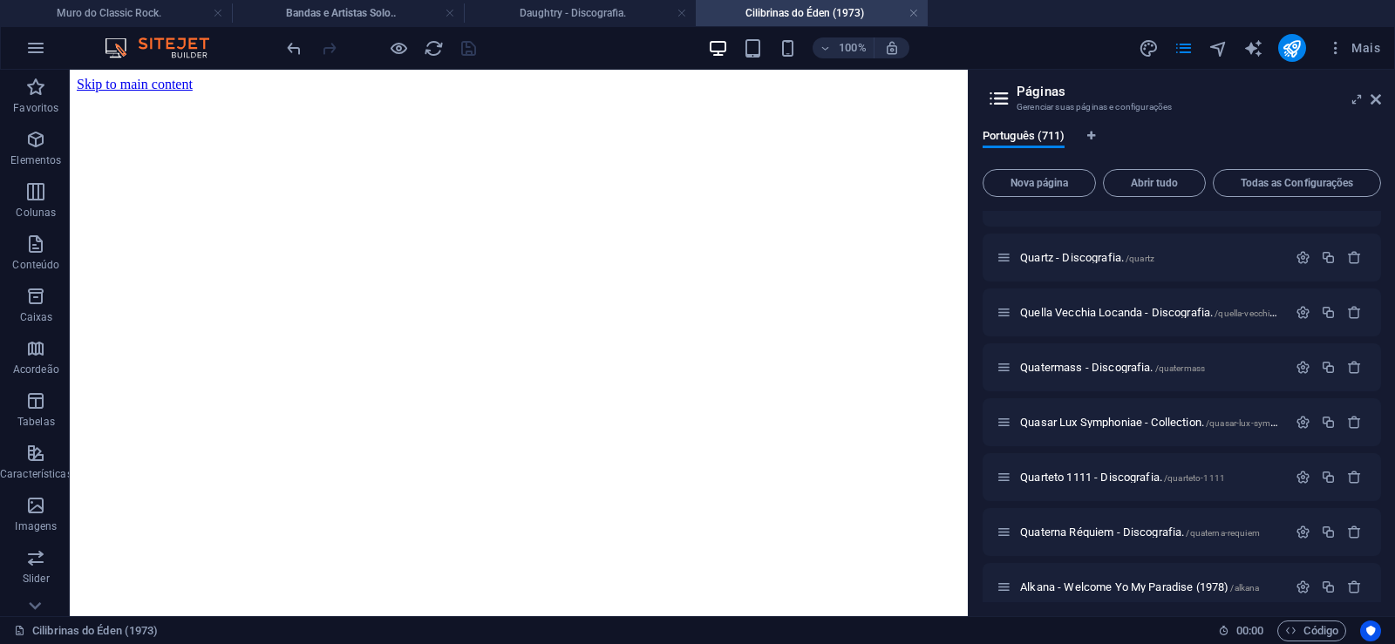
scroll to position [0, 0]
click at [1375, 99] on icon at bounding box center [1376, 99] width 10 height 14
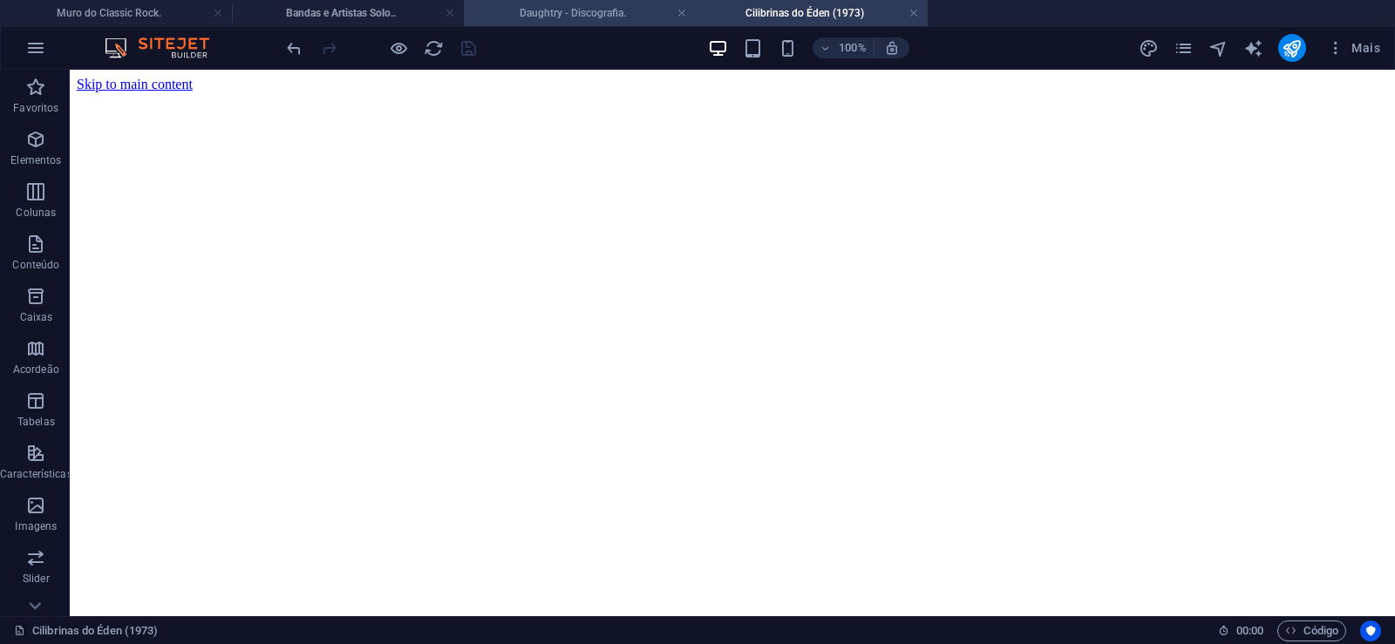
click at [573, 17] on h4 "Daughtry - Discografia." at bounding box center [580, 12] width 232 height 19
click figure
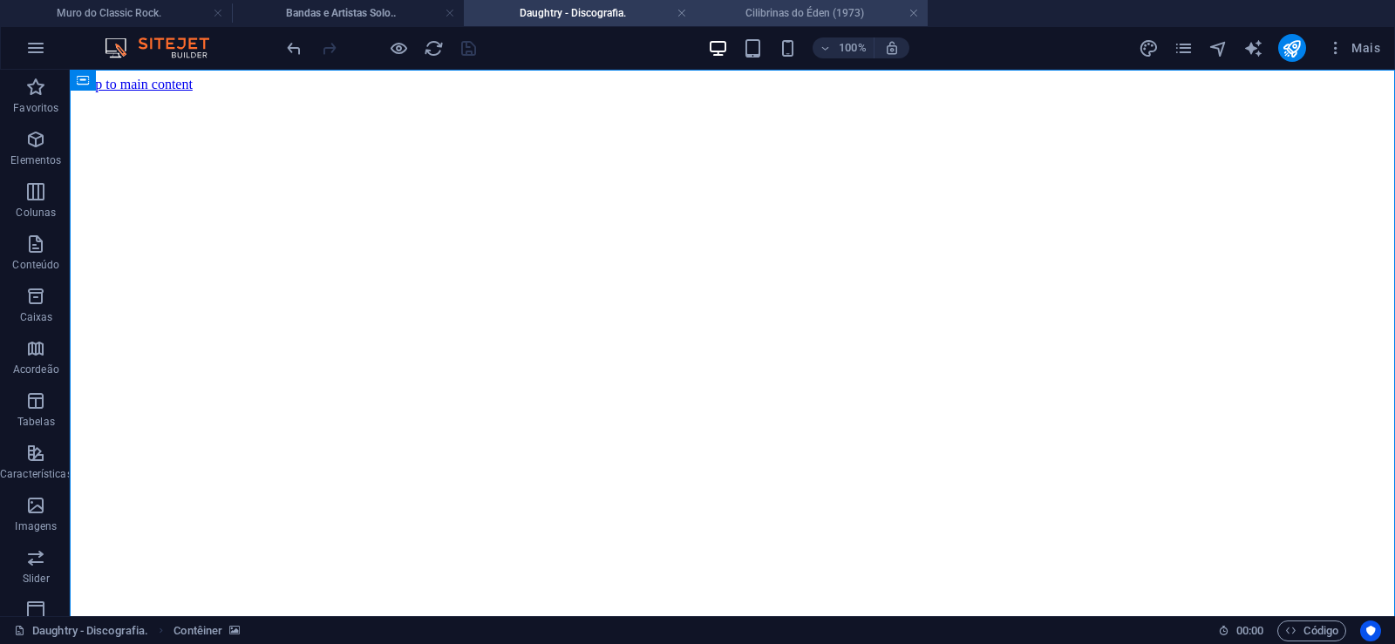
click at [813, 15] on h4 "Cilibrinas do Éden (1973)" at bounding box center [812, 12] width 232 height 19
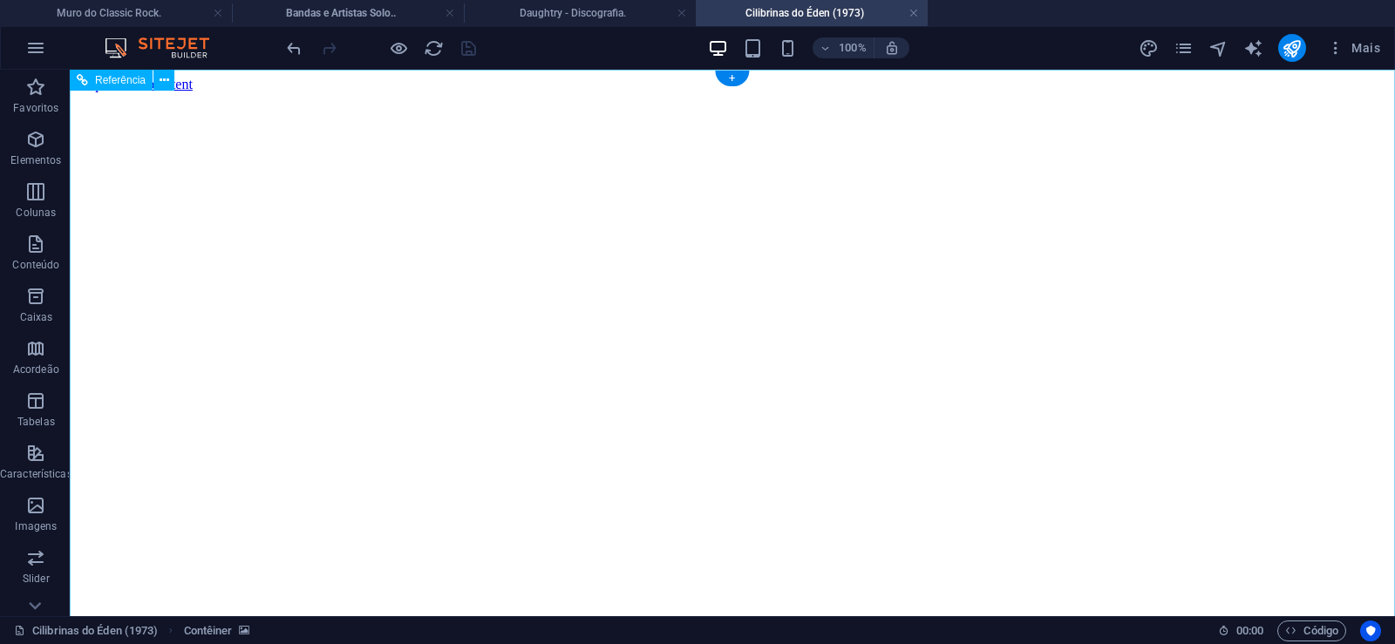
click at [120, 92] on figure at bounding box center [732, 92] width 1311 height 0
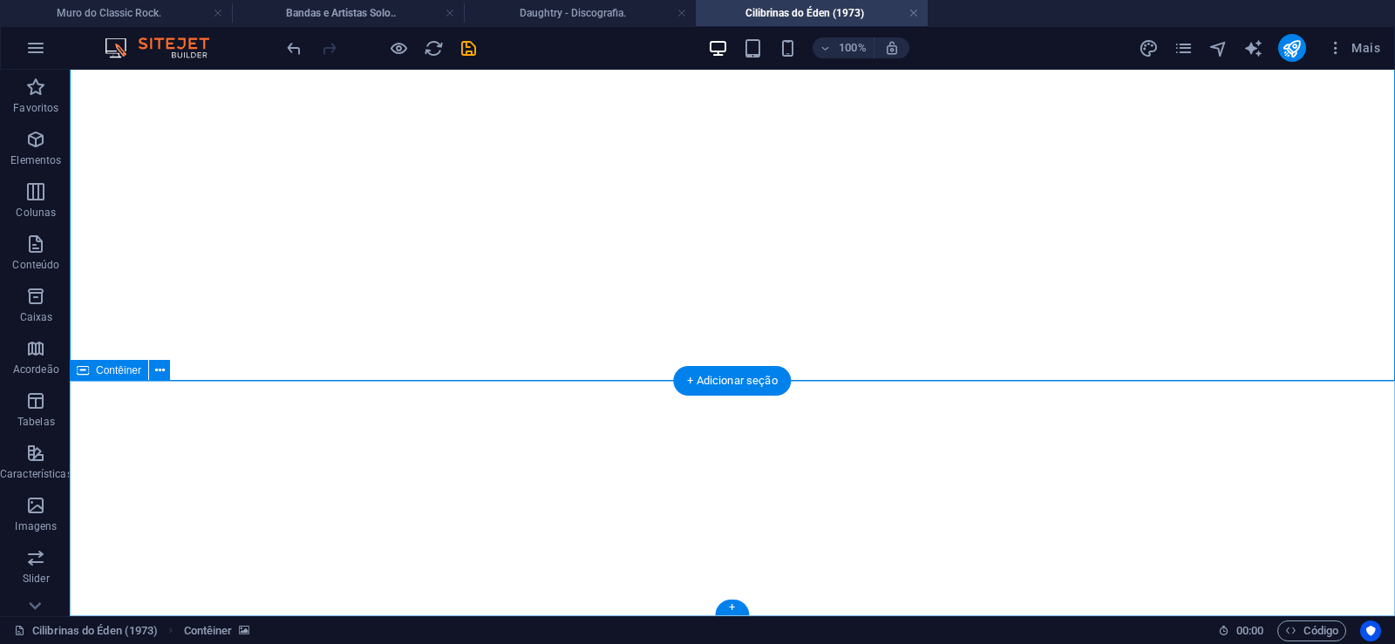
click div "Solte o conteúdo aqui ou Adicionar elementos Colar área de transferência"
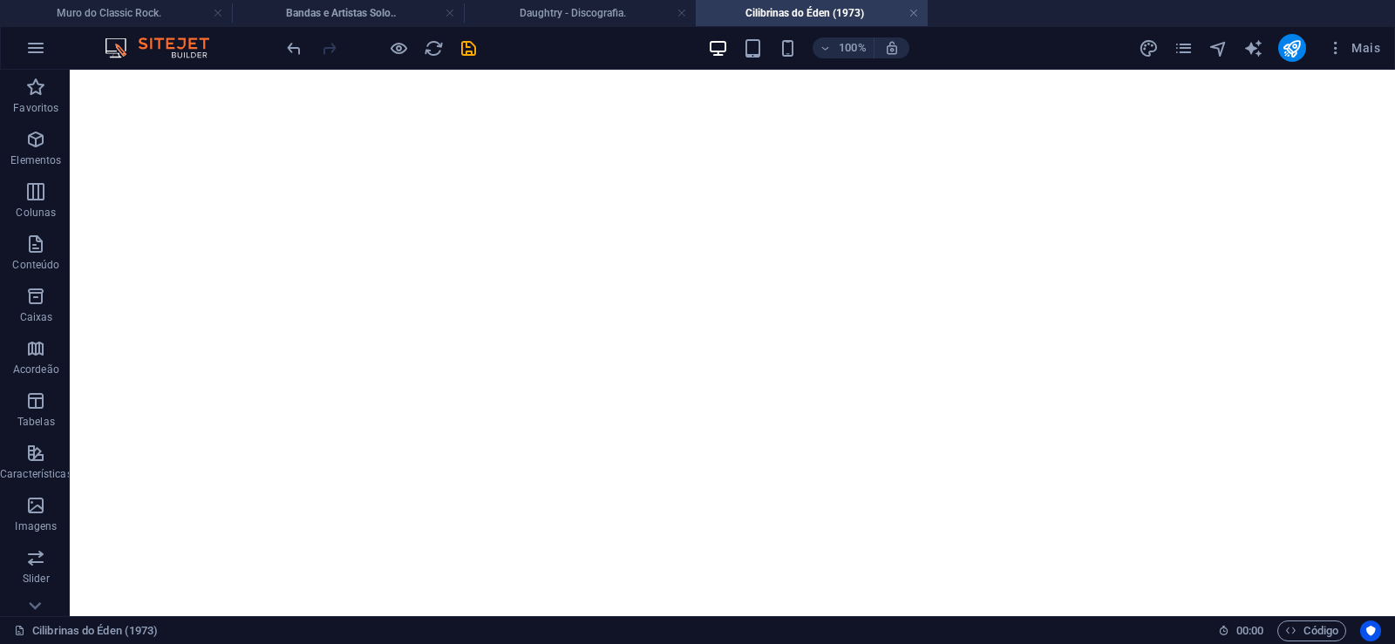
scroll to position [0, 0]
click figure
click div "Daughtry - Discografia."
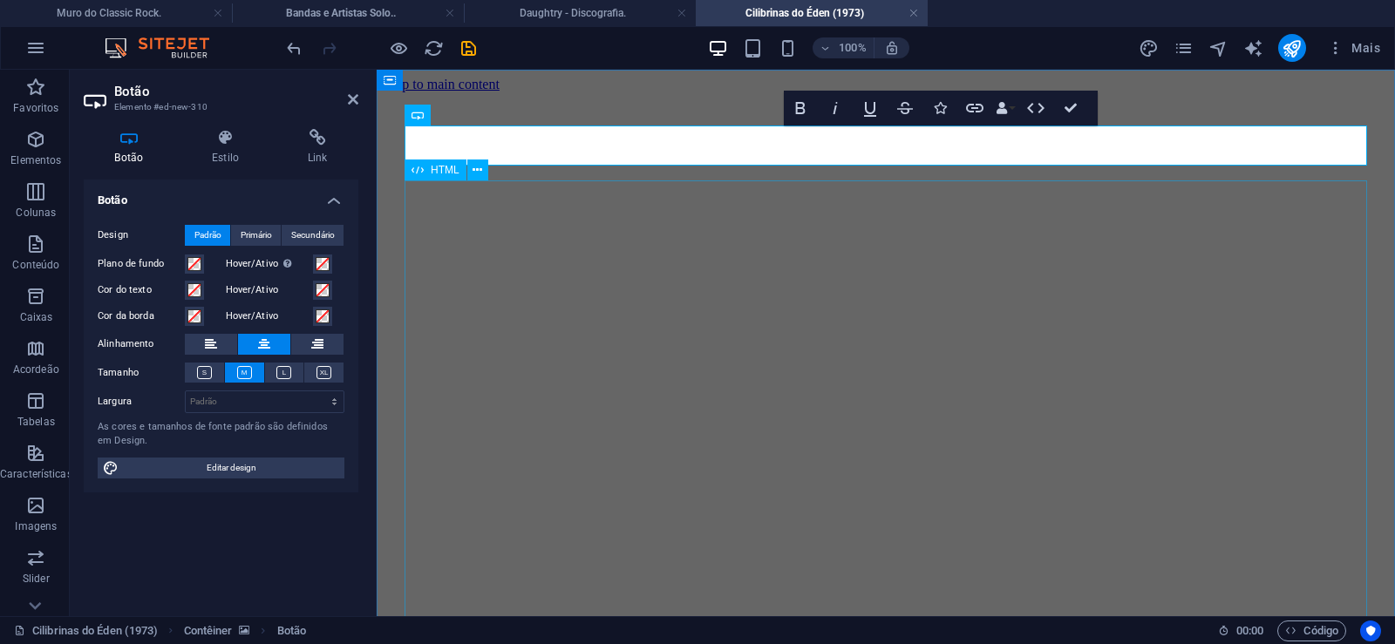
scroll to position [0, 14]
click div "Daughtry é uma banda norte-americana de rock liderada pelo ex-participante do p…"
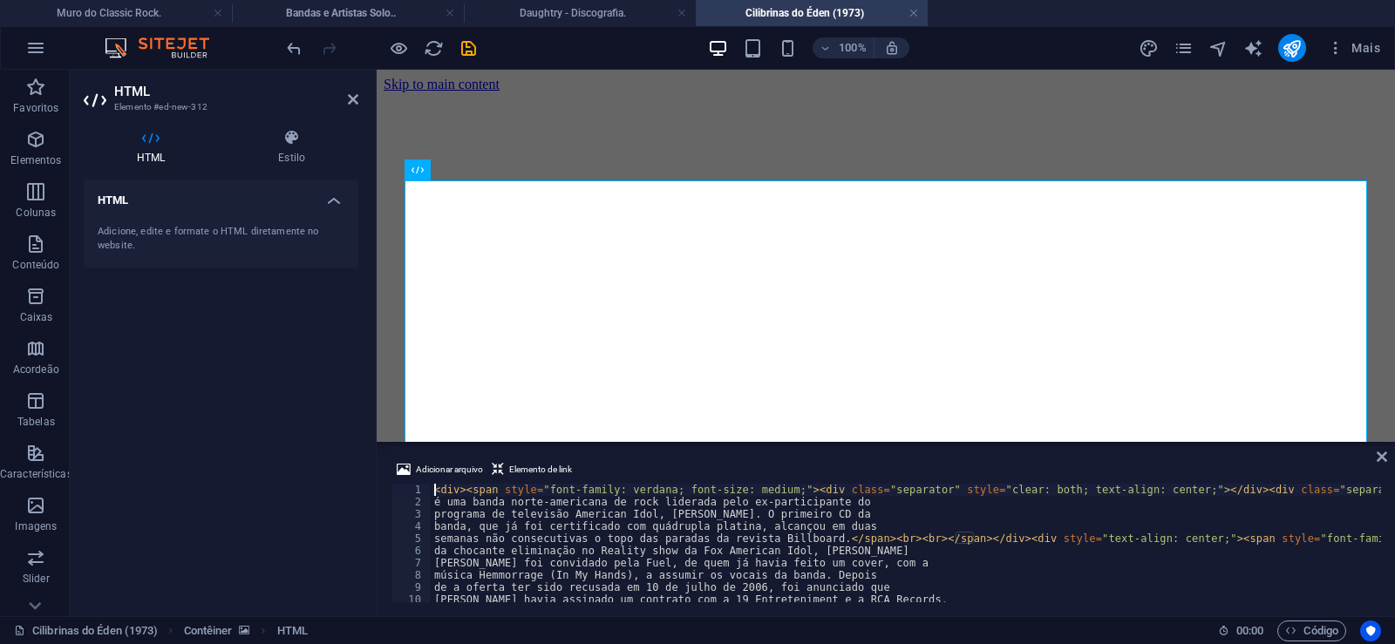
click at [997, 589] on div "<div><span style="font-family: verdana; font-size: medium;"><div class="separat…" at bounding box center [886, 543] width 990 height 119
type textarea "de a oferta ter sido recusada em 10 de julho de 2006, foi anunciado que"
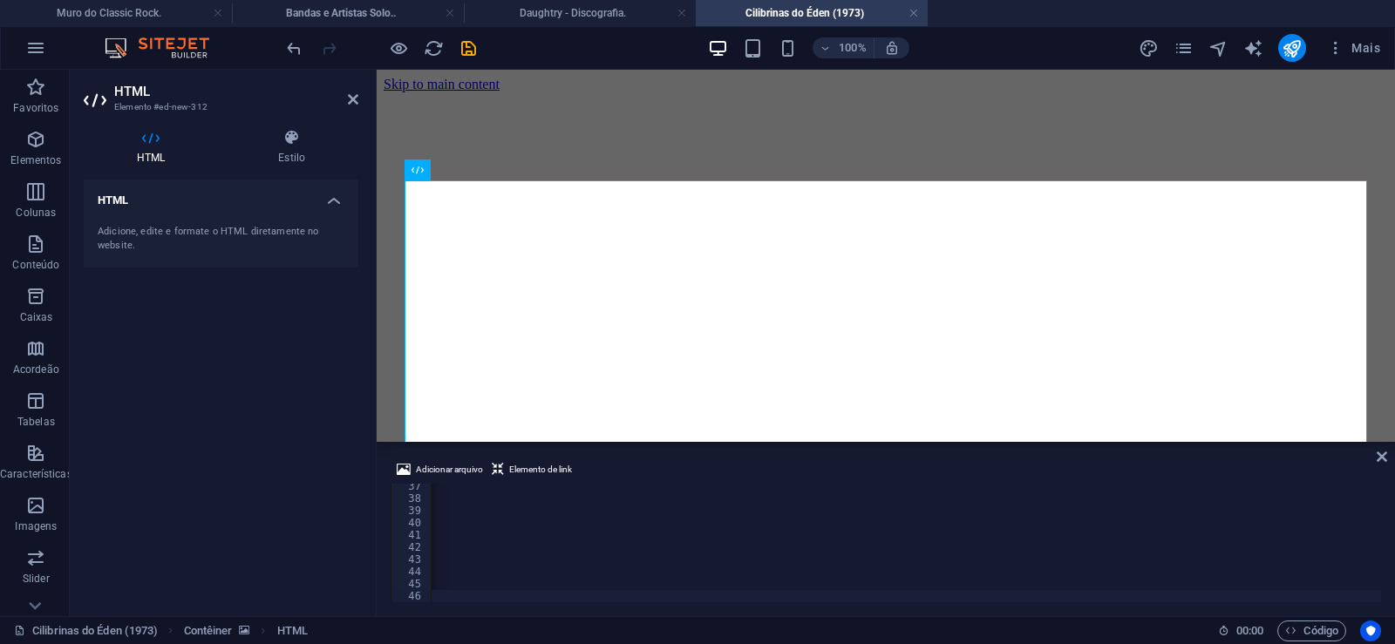
scroll to position [0, 57947]
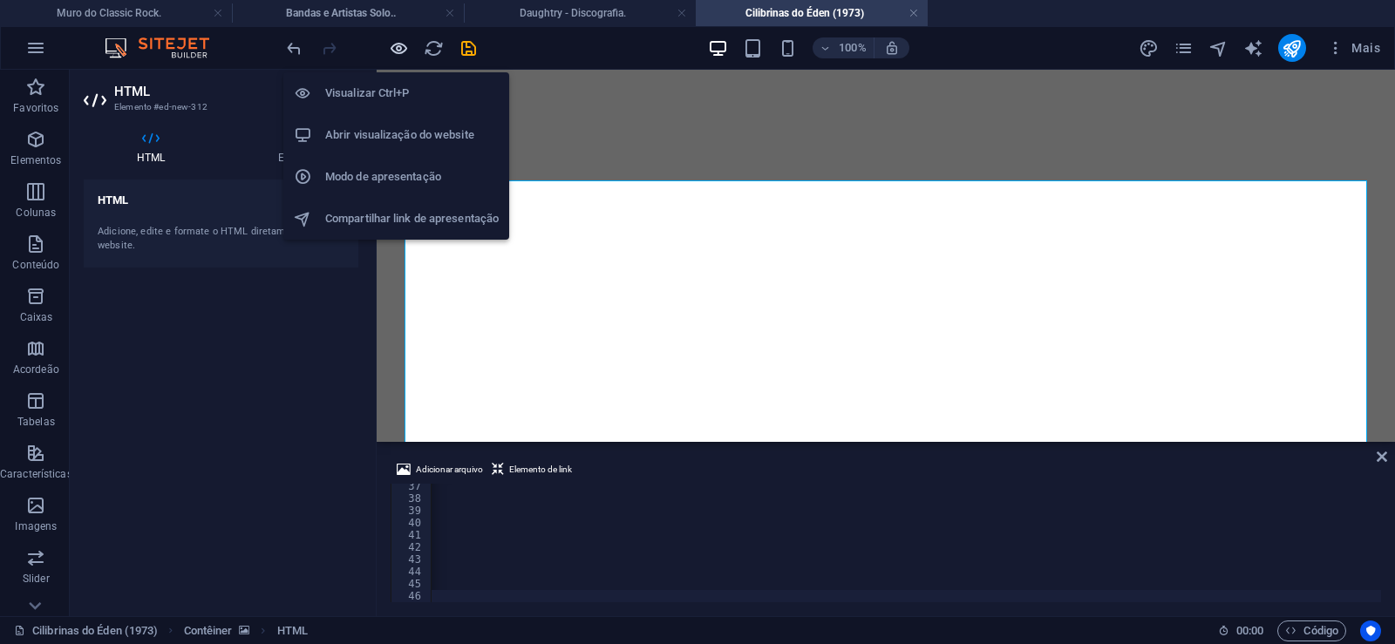
click at [394, 47] on icon "button" at bounding box center [399, 48] width 20 height 20
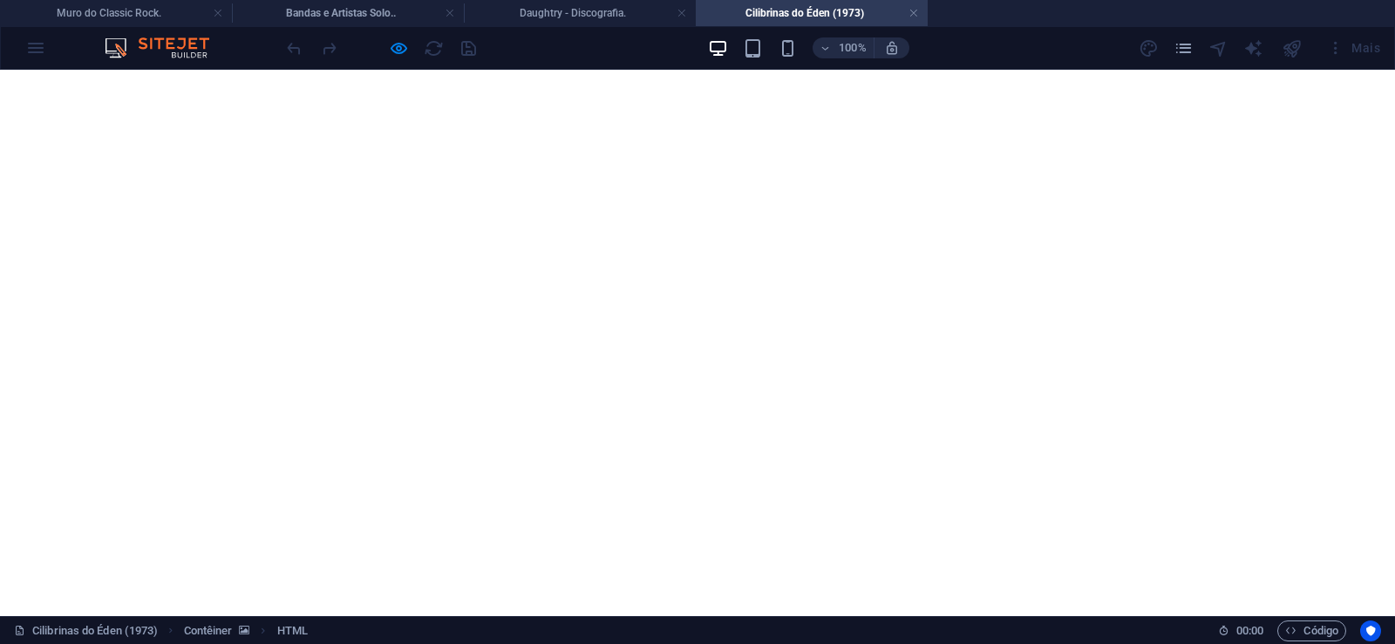
scroll to position [889, 0]
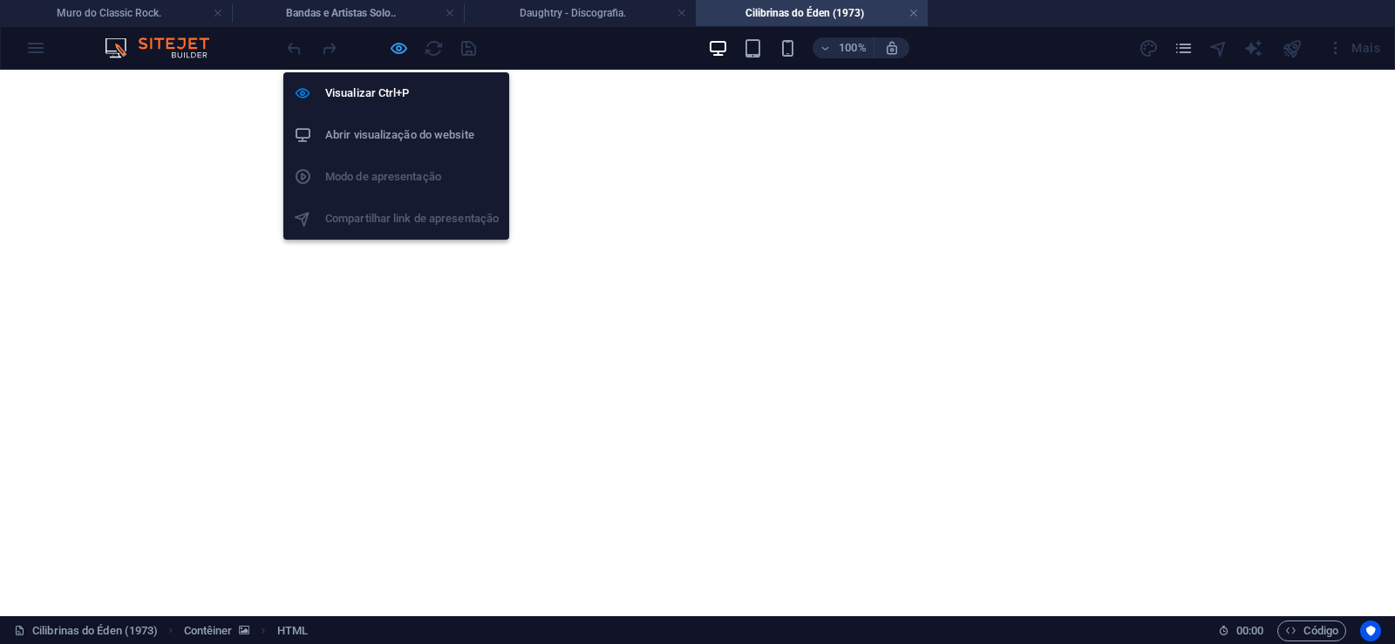
drag, startPoint x: 393, startPoint y: 44, endPoint x: 304, endPoint y: 189, distance: 169.9
click at [393, 44] on icon "button" at bounding box center [399, 48] width 20 height 20
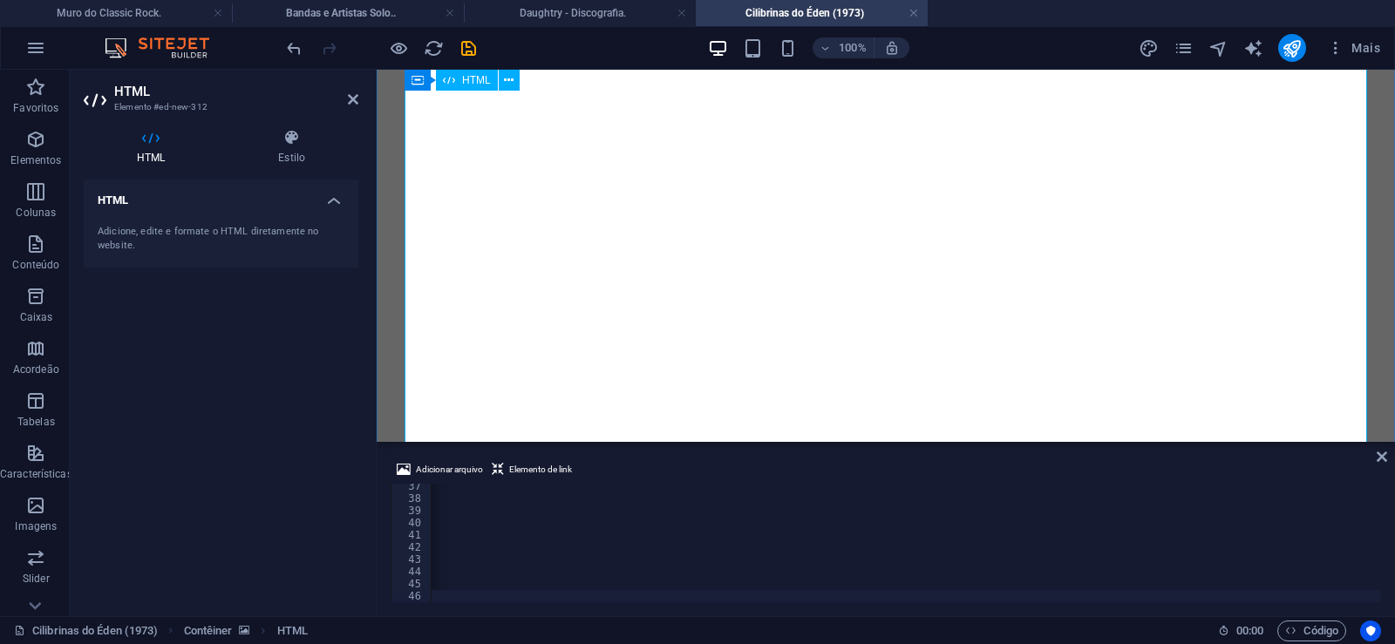
scroll to position [0, 0]
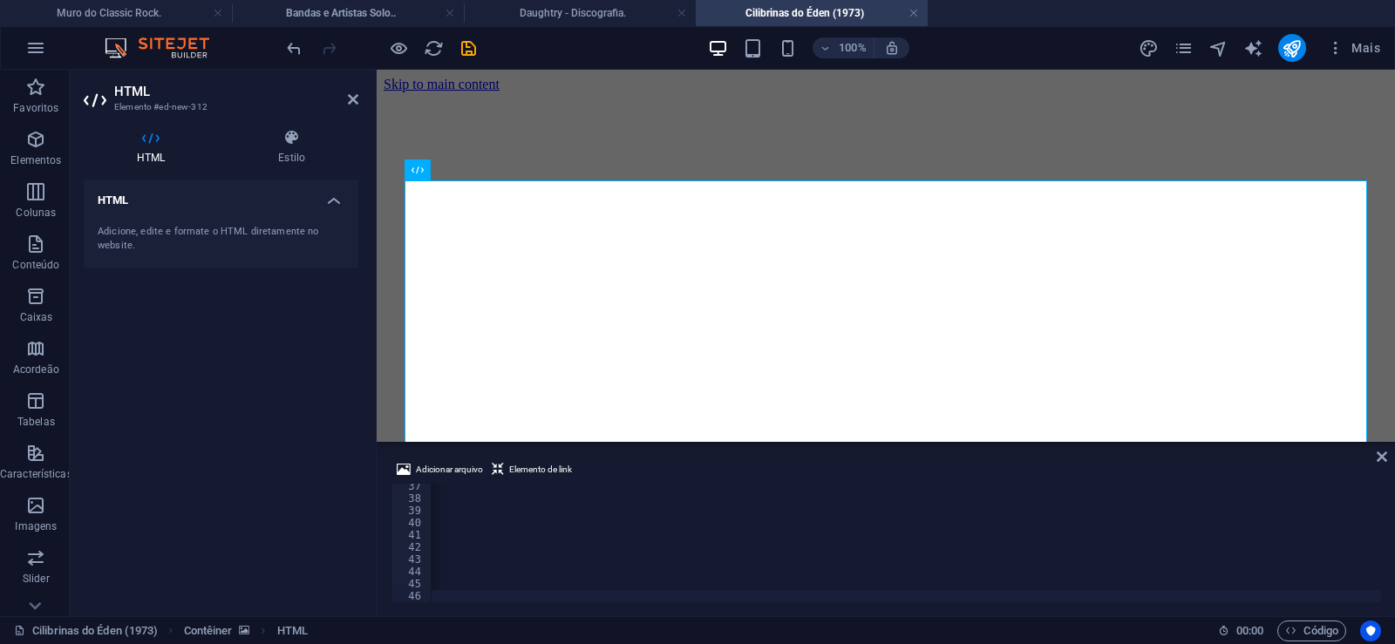
type textarea "conhecendo parte do repertório, vale muito ouvir o disco Cilibrinas do"
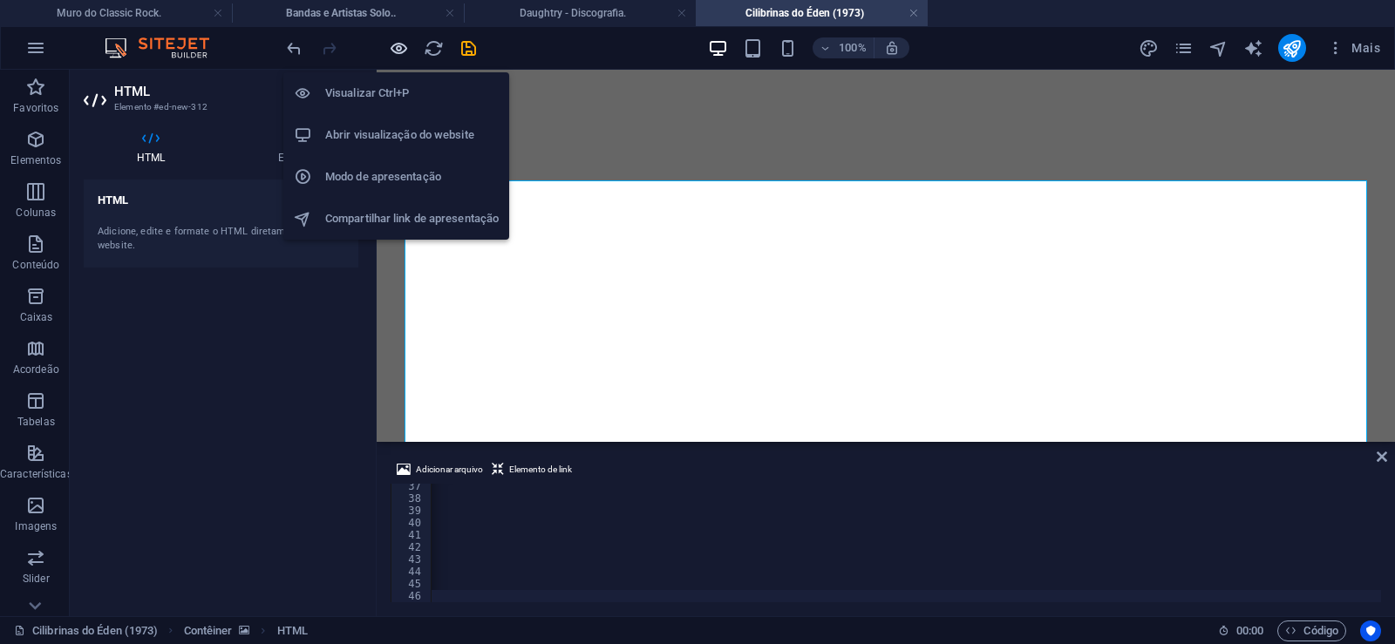
click at [398, 43] on icon "button" at bounding box center [399, 48] width 20 height 20
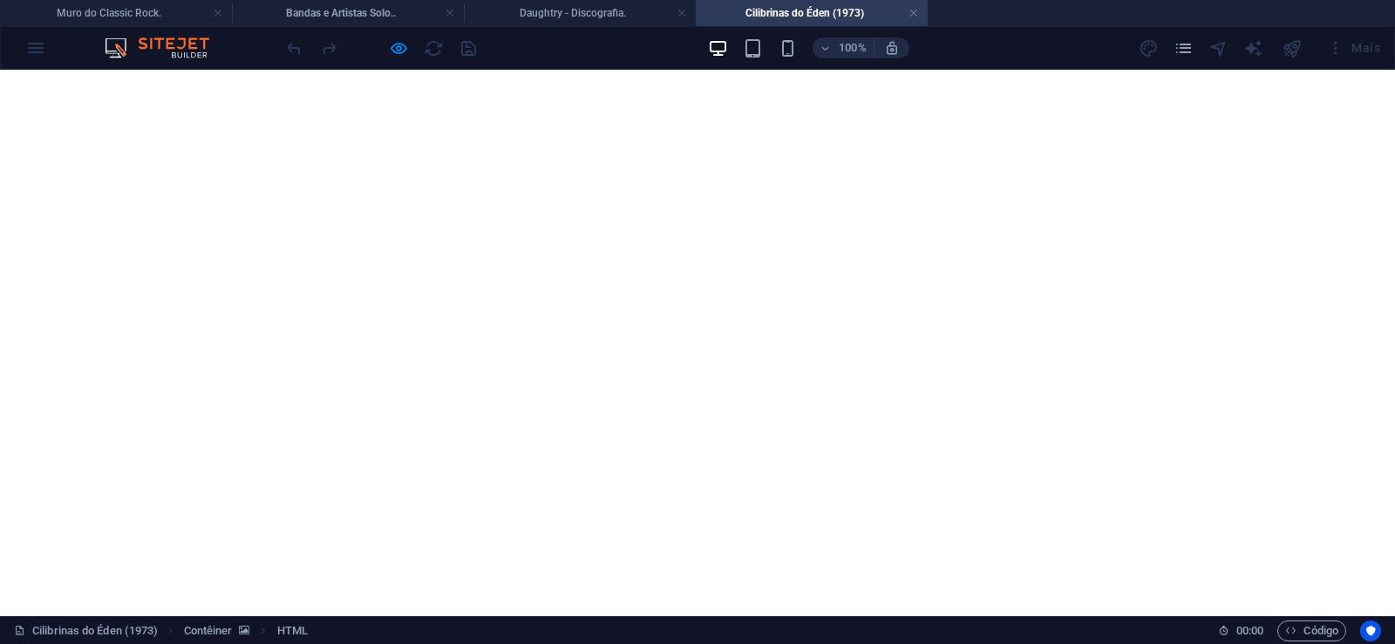
scroll to position [1690, 0]
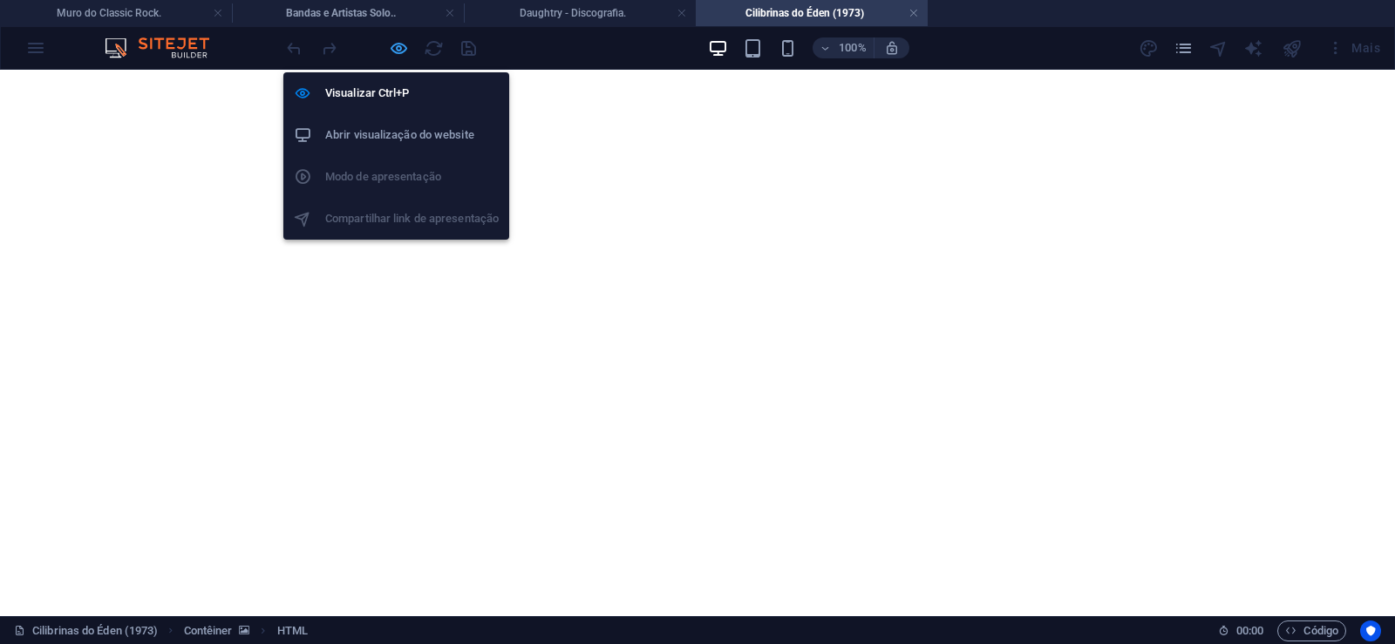
click at [390, 44] on icon "button" at bounding box center [399, 48] width 20 height 20
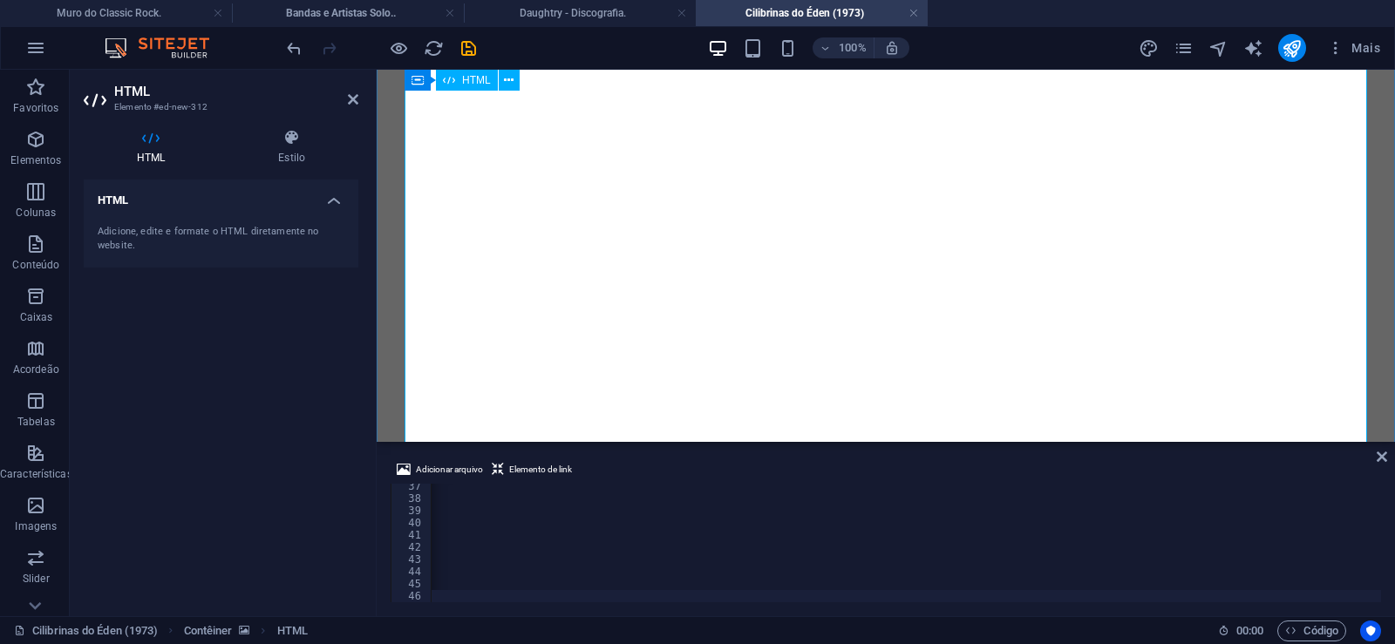
scroll to position [443, 0]
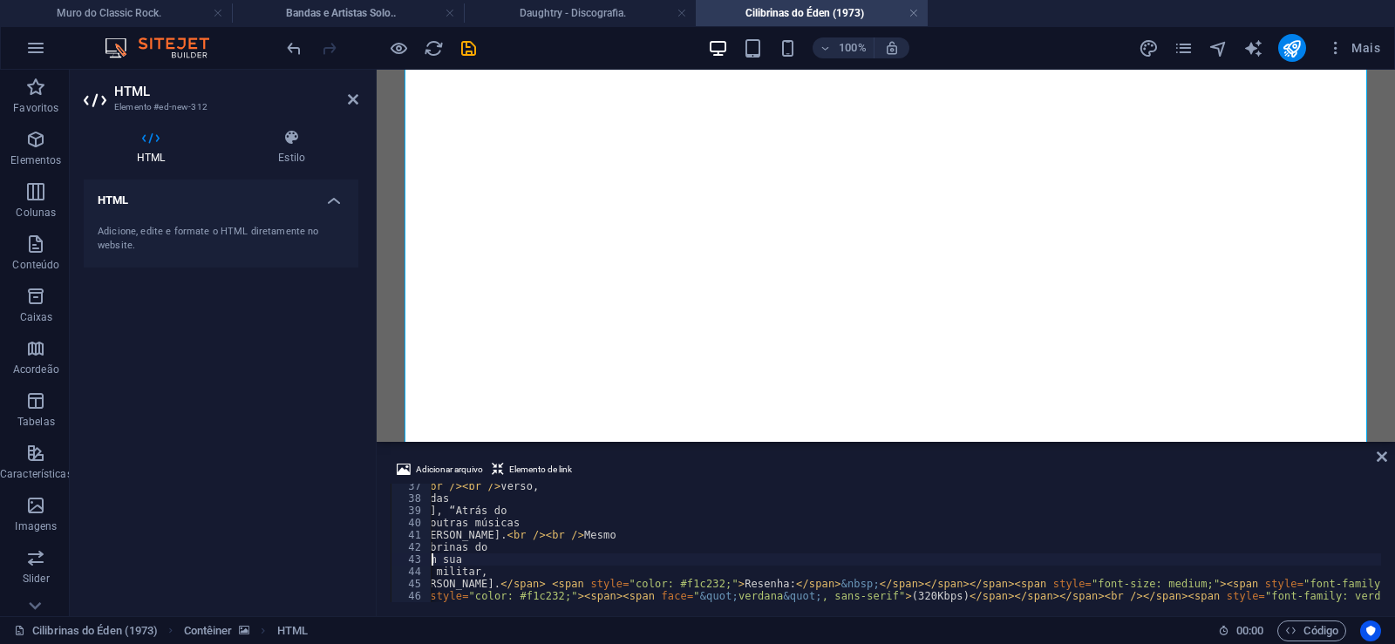
type textarea "Éden, com seu clima setentista de rock rebeldia debochada, com sua"
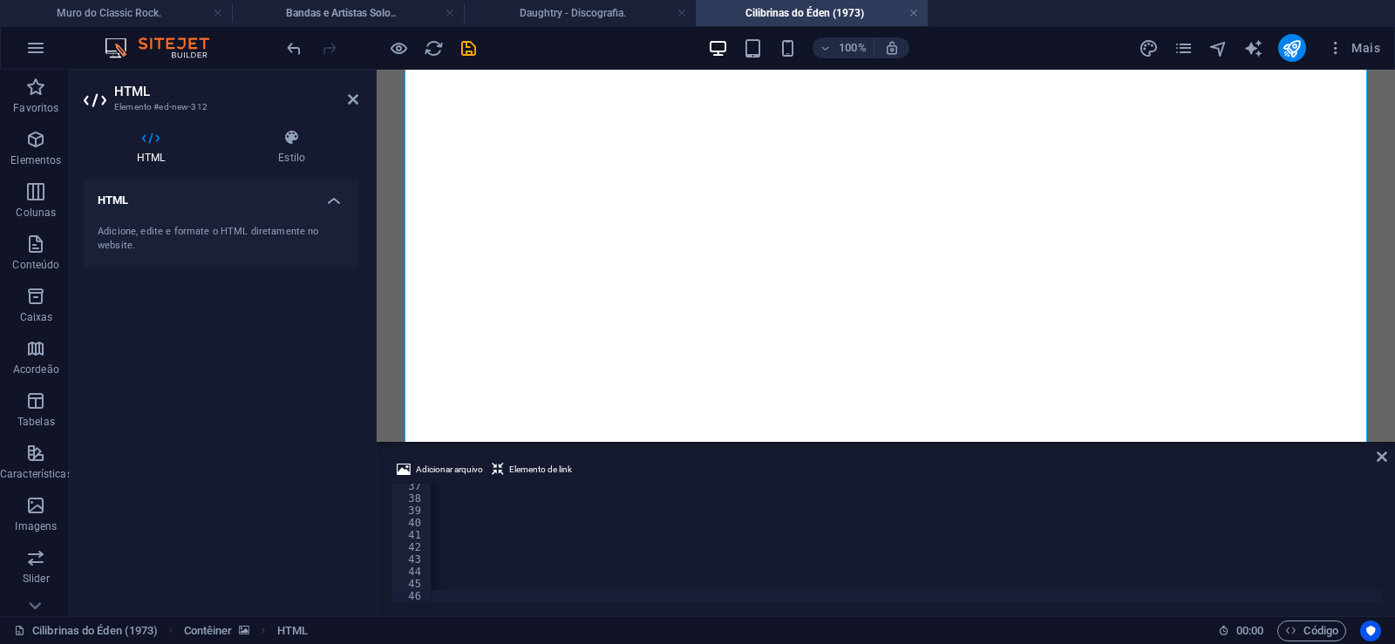
scroll to position [0, 57948]
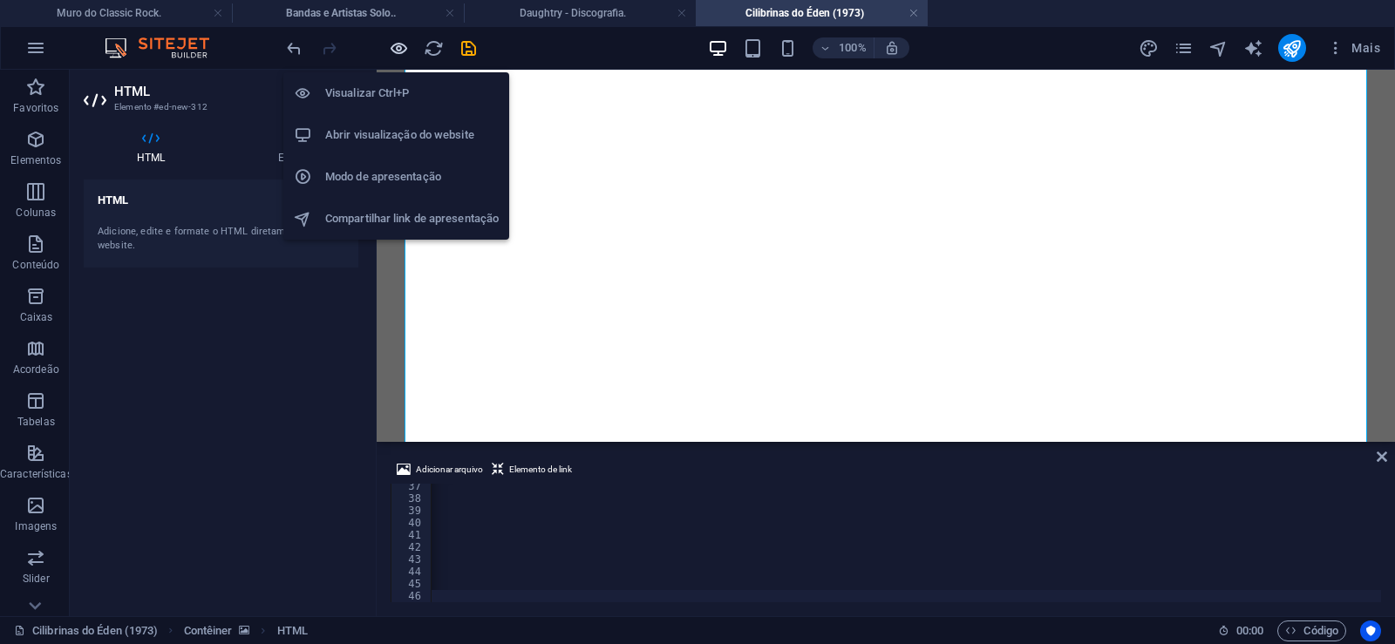
click at [397, 45] on icon "button" at bounding box center [399, 48] width 20 height 20
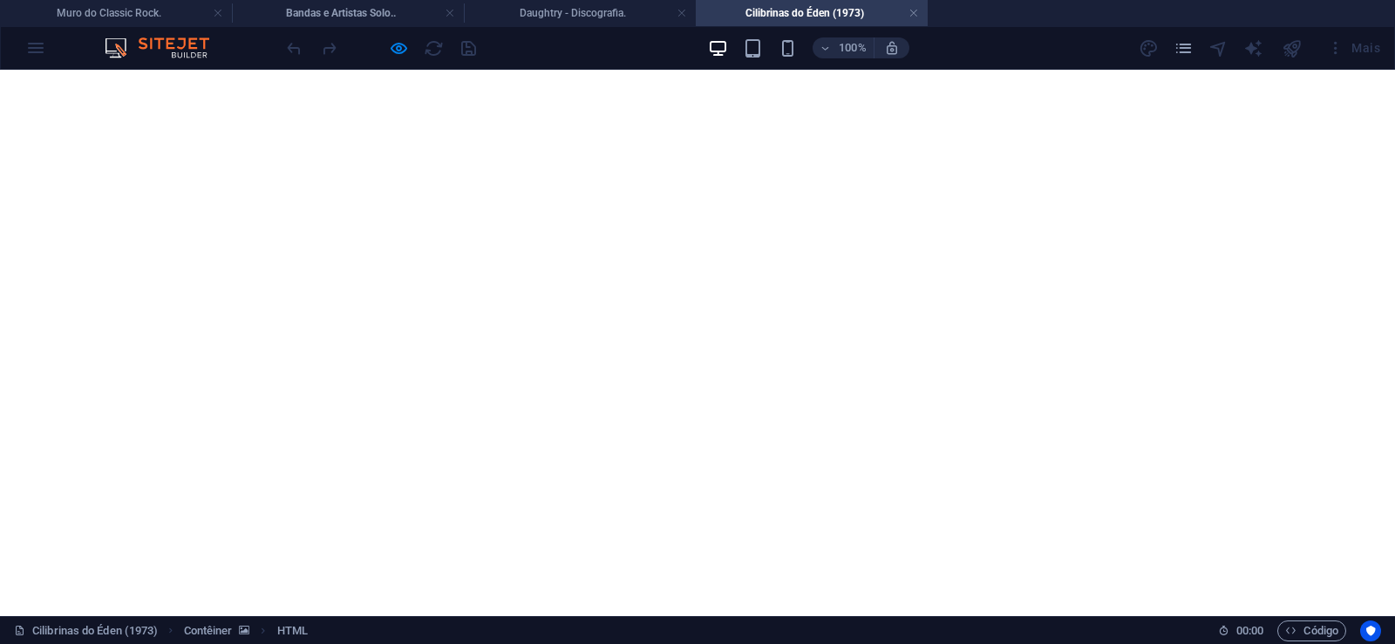
scroll to position [0, 0]
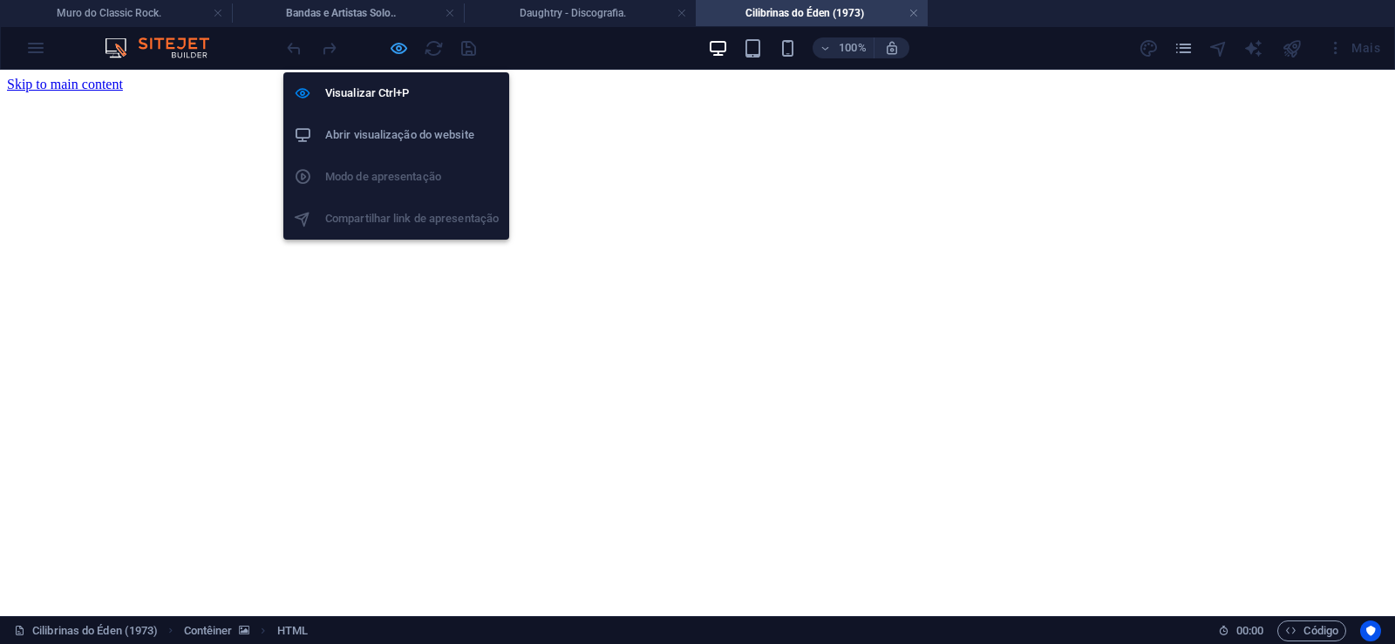
click at [404, 46] on icon "button" at bounding box center [399, 48] width 20 height 20
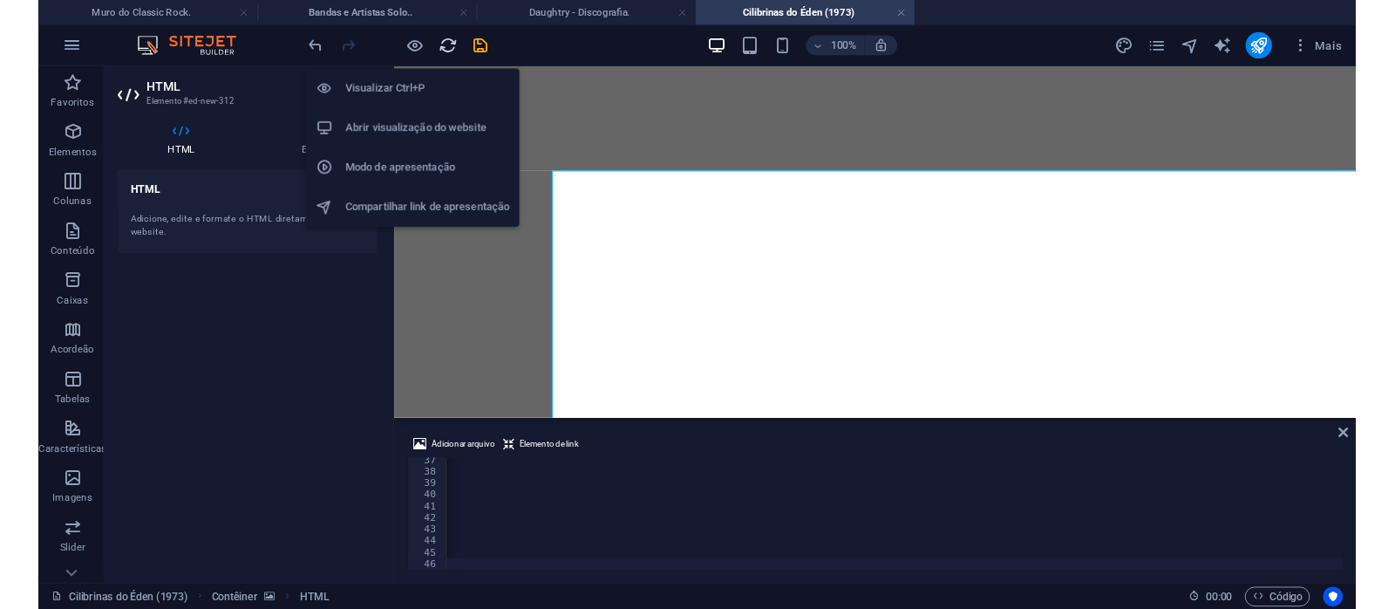
scroll to position [0, 57878]
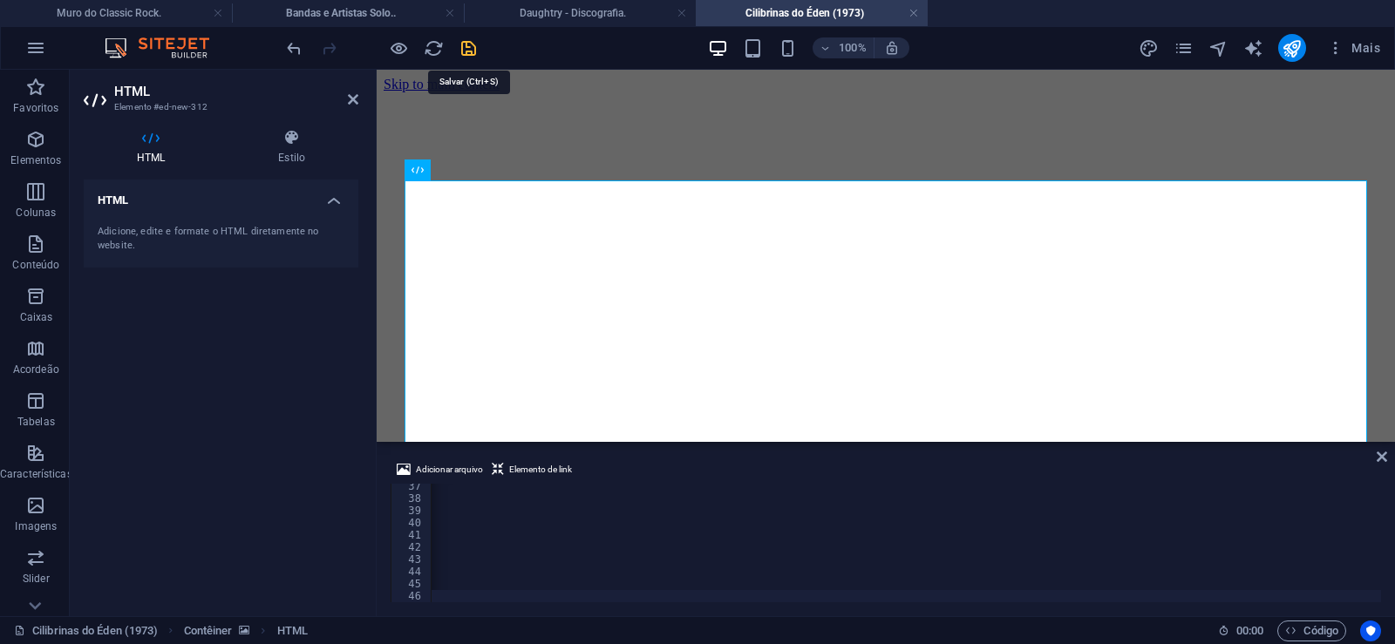
click at [463, 44] on icon "save" at bounding box center [469, 48] width 20 height 20
click at [915, 11] on link at bounding box center [913, 13] width 10 height 17
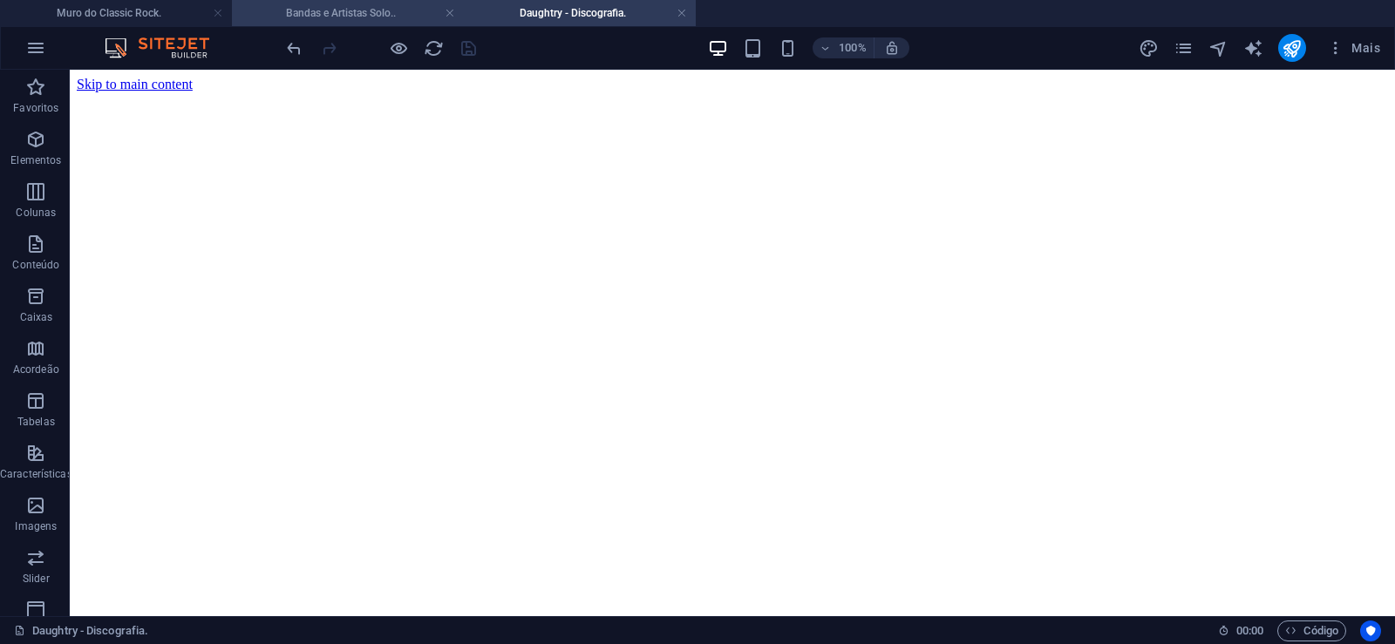
click at [371, 1] on li "Bandas e Artistas Solo.." at bounding box center [348, 13] width 232 height 26
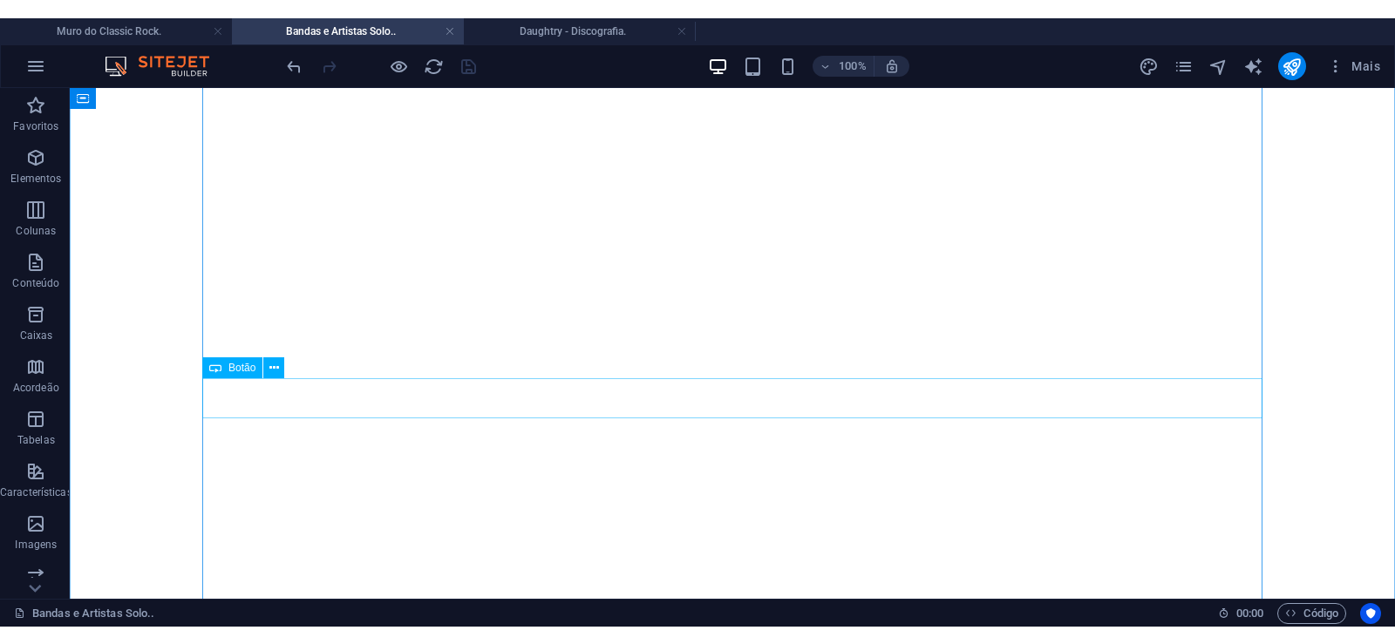
scroll to position [6644, 0]
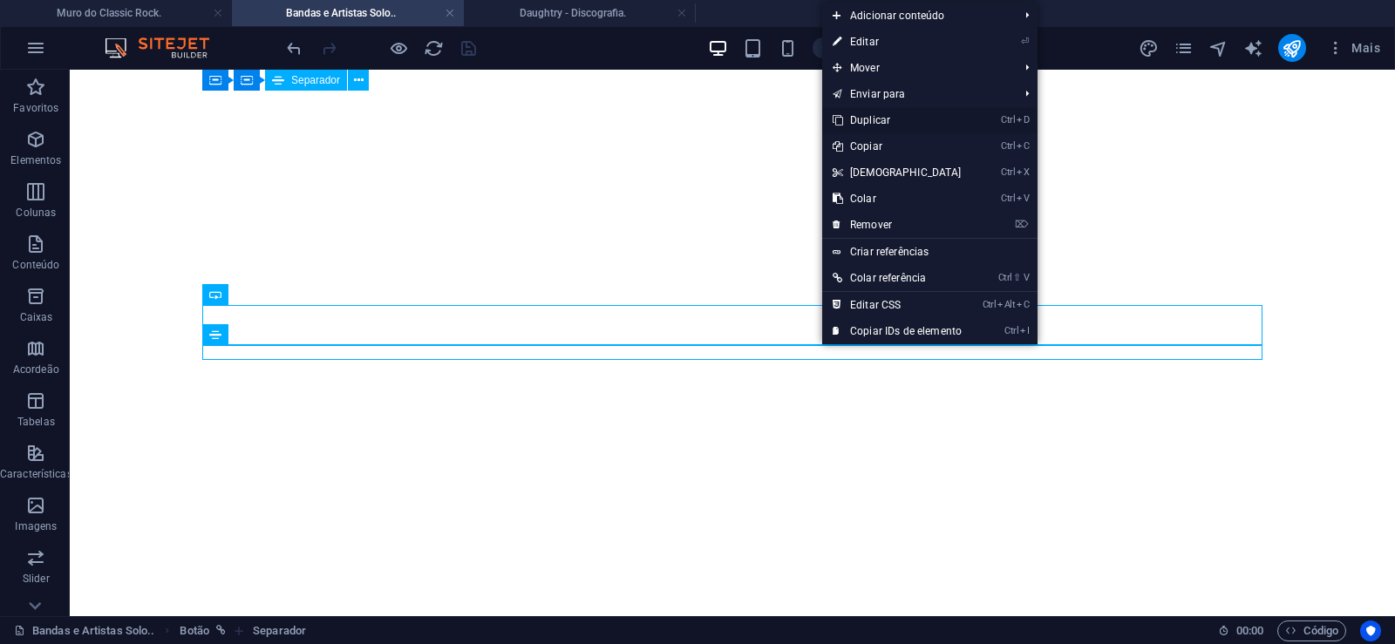
click at [867, 119] on link "Ctrl D Duplicar" at bounding box center [897, 120] width 150 height 26
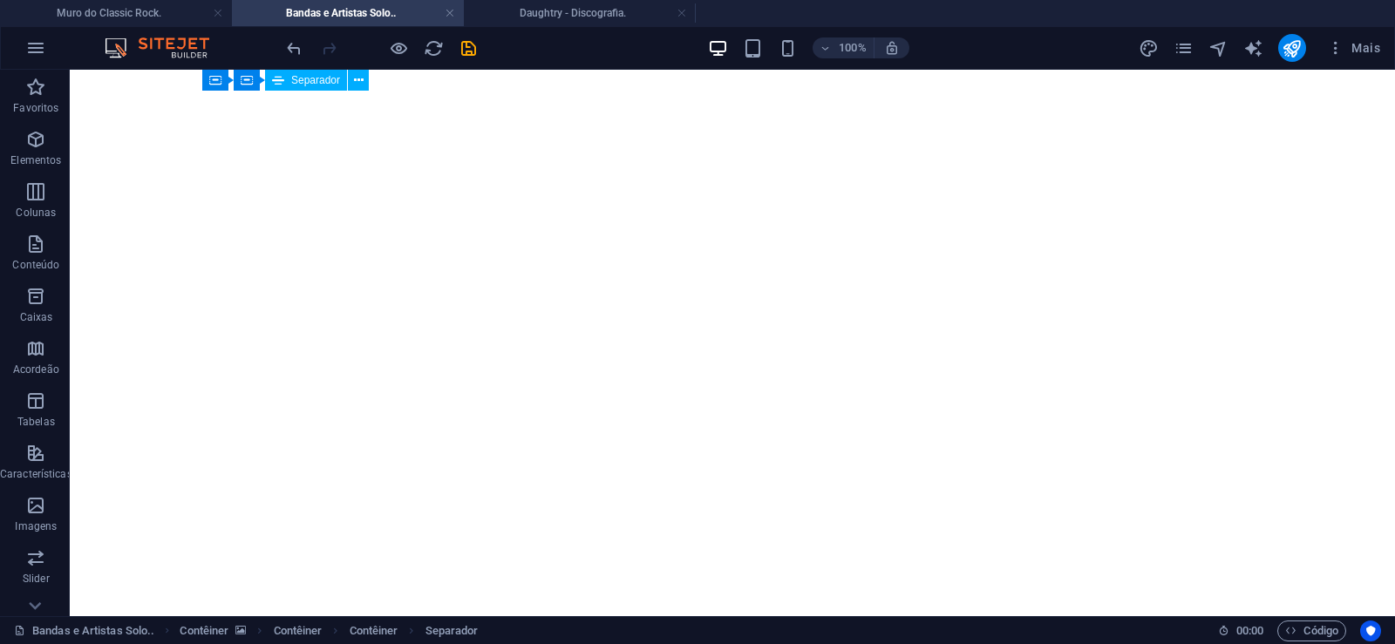
drag, startPoint x: 822, startPoint y: 388, endPoint x: 822, endPoint y: 361, distance: 27.0
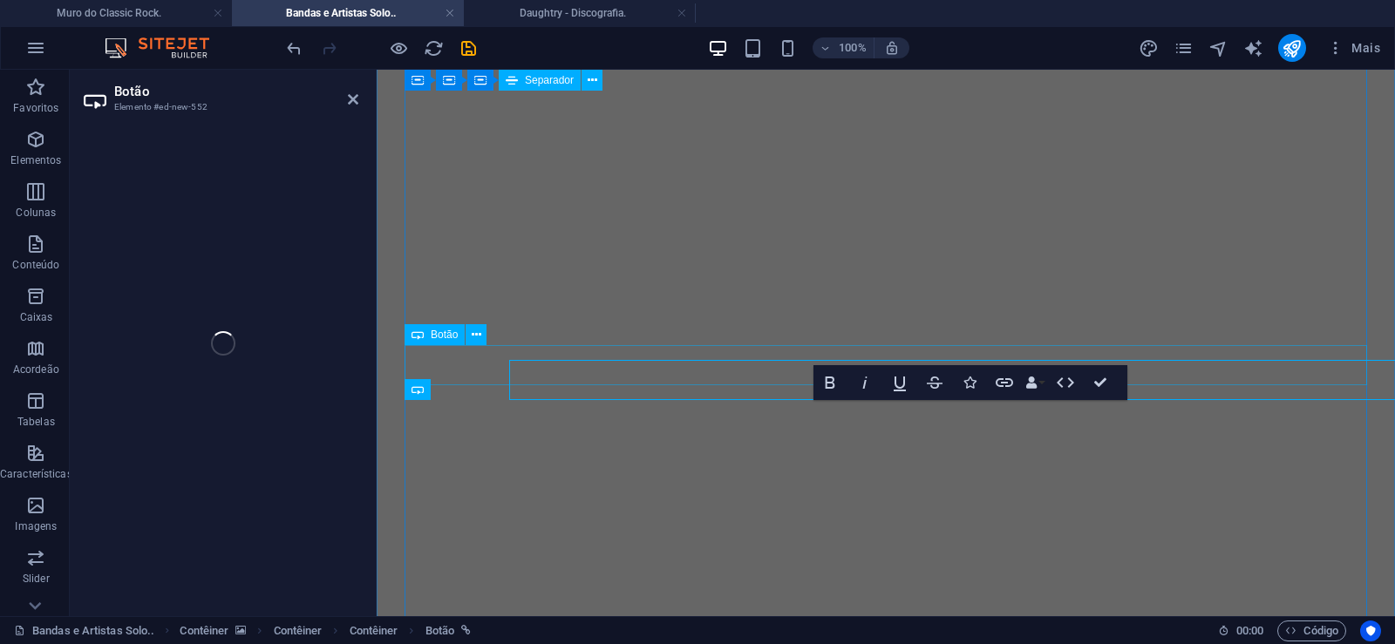
select select "px"
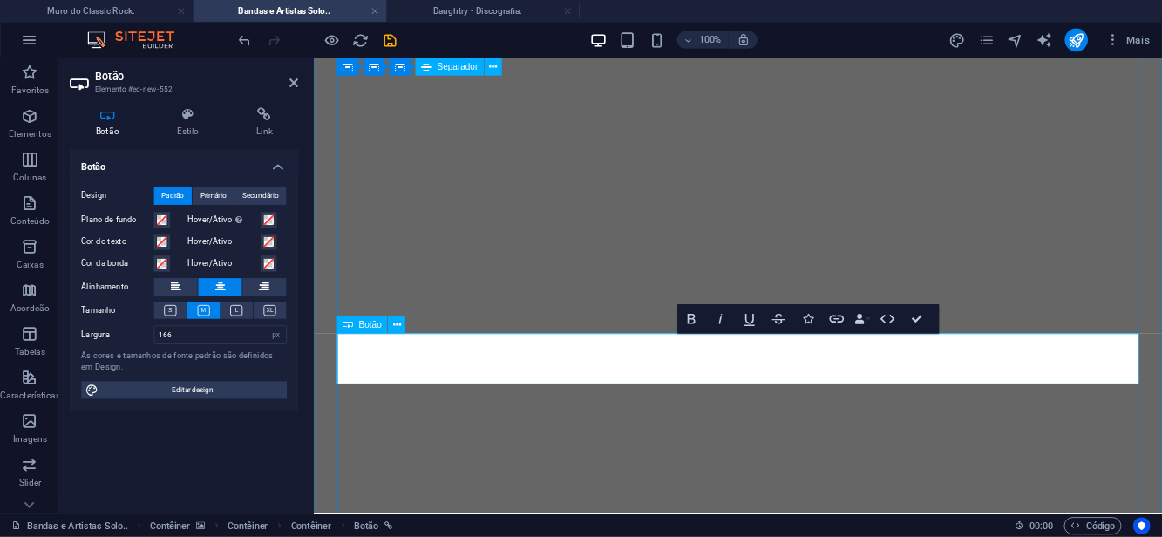
scroll to position [0, 11]
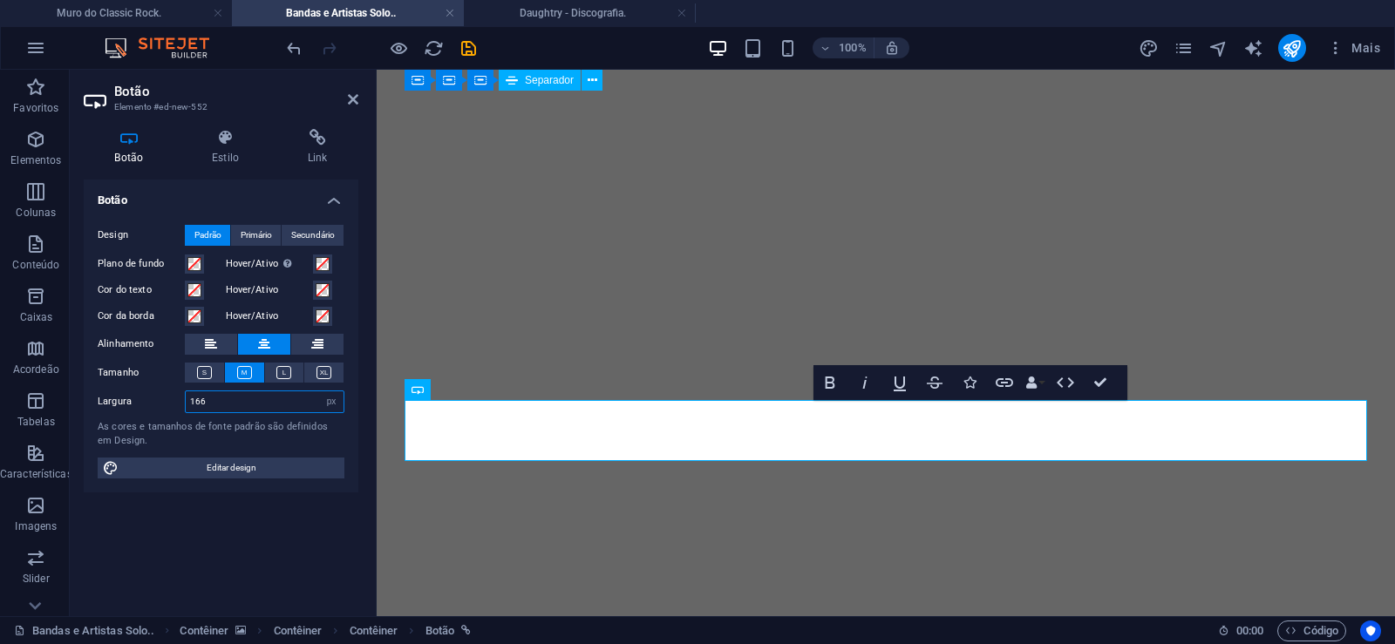
drag, startPoint x: 219, startPoint y: 408, endPoint x: 92, endPoint y: 390, distance: 128.6
click at [186, 391] on input "166" at bounding box center [265, 401] width 158 height 21
drag, startPoint x: 214, startPoint y: 405, endPoint x: 18, endPoint y: 386, distance: 196.2
click at [186, 391] on input "176" at bounding box center [265, 401] width 158 height 21
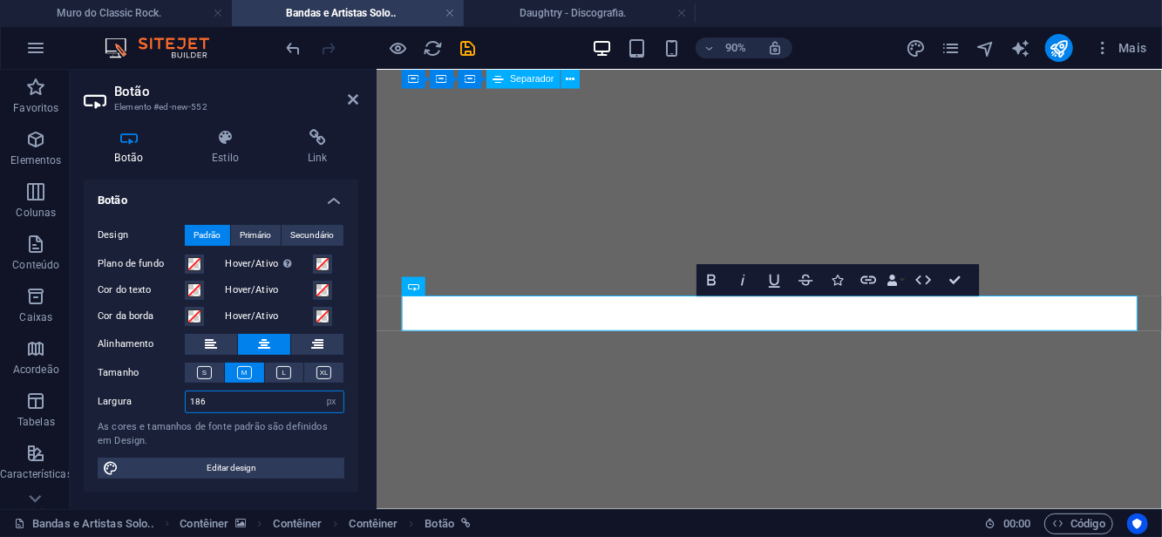
type input "186"
click at [317, 145] on icon at bounding box center [317, 137] width 82 height 17
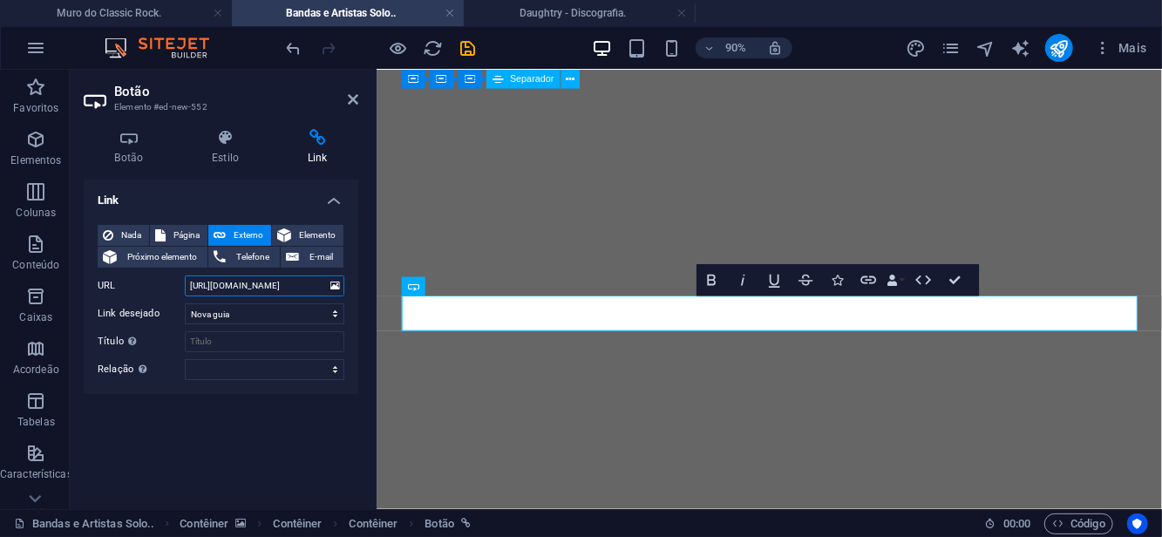
drag, startPoint x: 259, startPoint y: 288, endPoint x: 316, endPoint y: 289, distance: 57.5
click at [316, 289] on input "[URL][DOMAIN_NAME]" at bounding box center [265, 286] width 160 height 21
paste input "ilibrinas-do-eden"
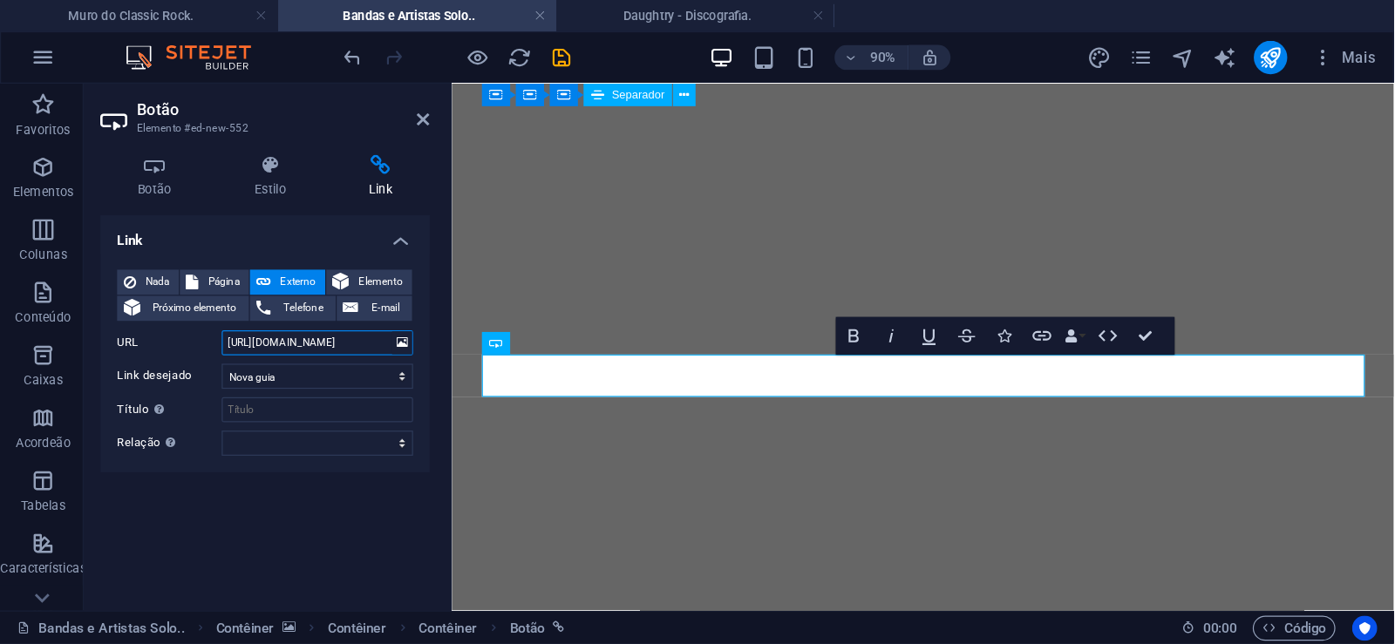
scroll to position [0, 4]
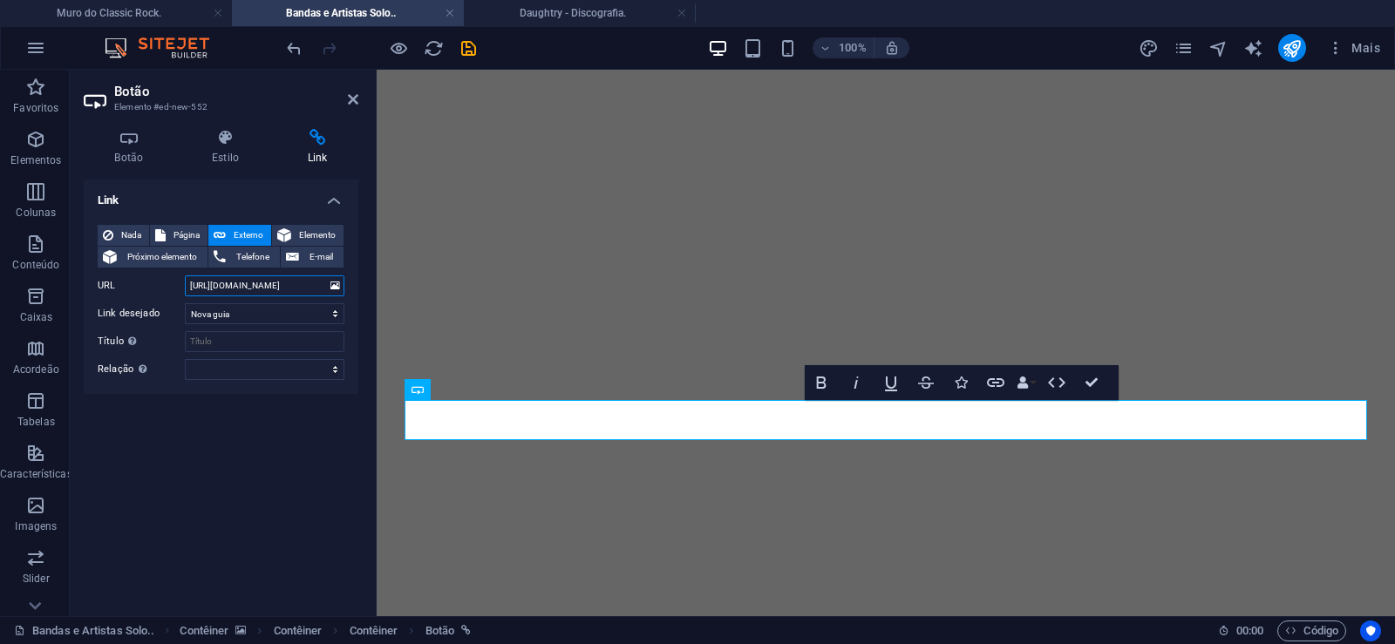
type input "[URL][DOMAIN_NAME]"
click at [479, 55] on div "100% Mais" at bounding box center [835, 48] width 1104 height 28
click at [463, 54] on icon "save" at bounding box center [469, 48] width 20 height 20
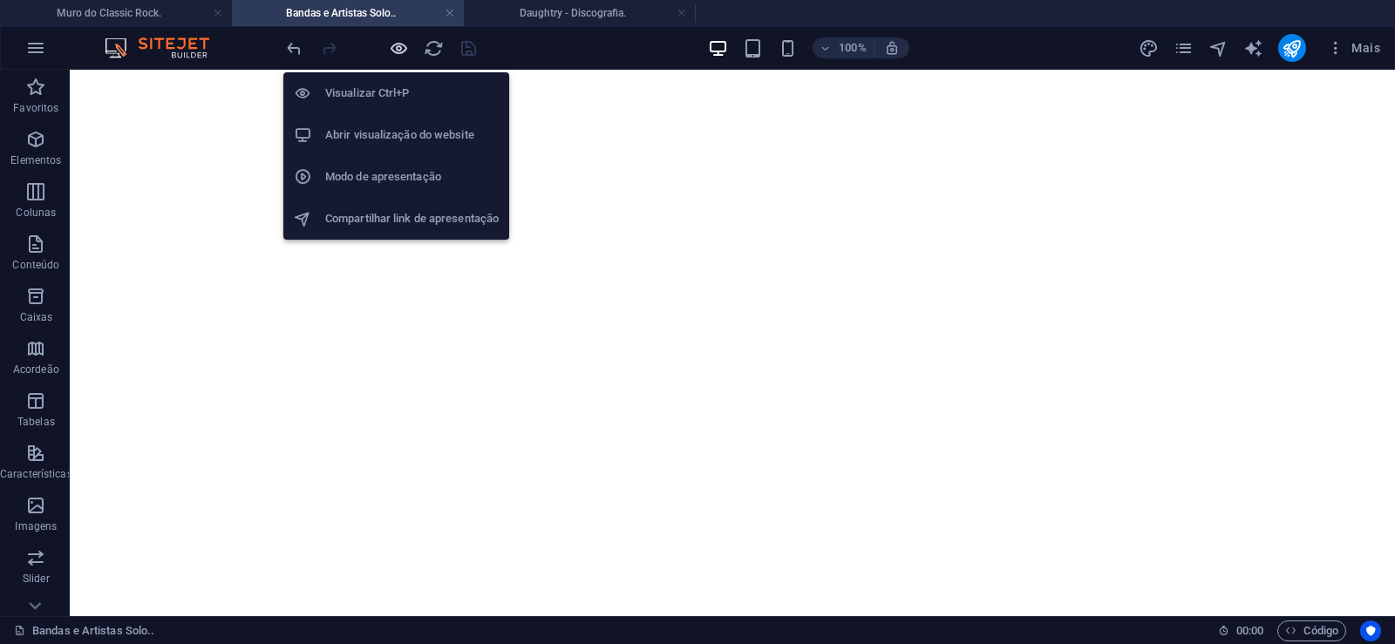
click at [401, 49] on icon "button" at bounding box center [399, 48] width 20 height 20
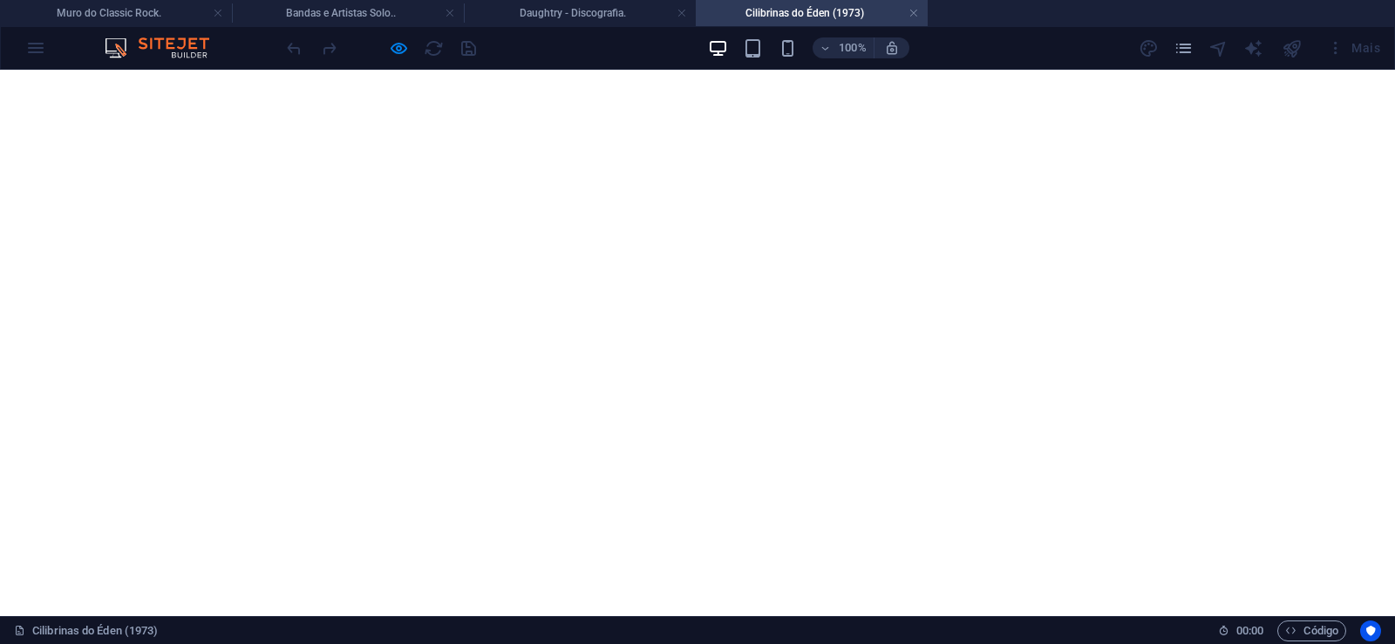
scroll to position [1910, 0]
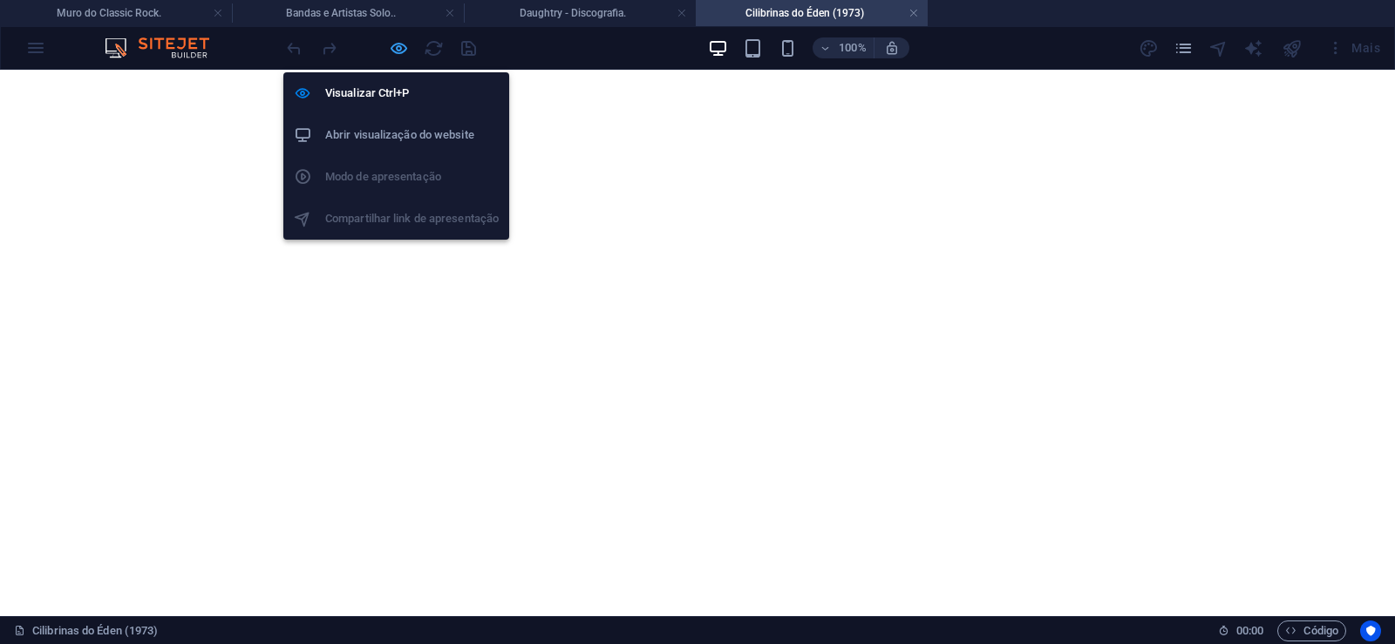
click at [398, 48] on icon "button" at bounding box center [399, 48] width 20 height 20
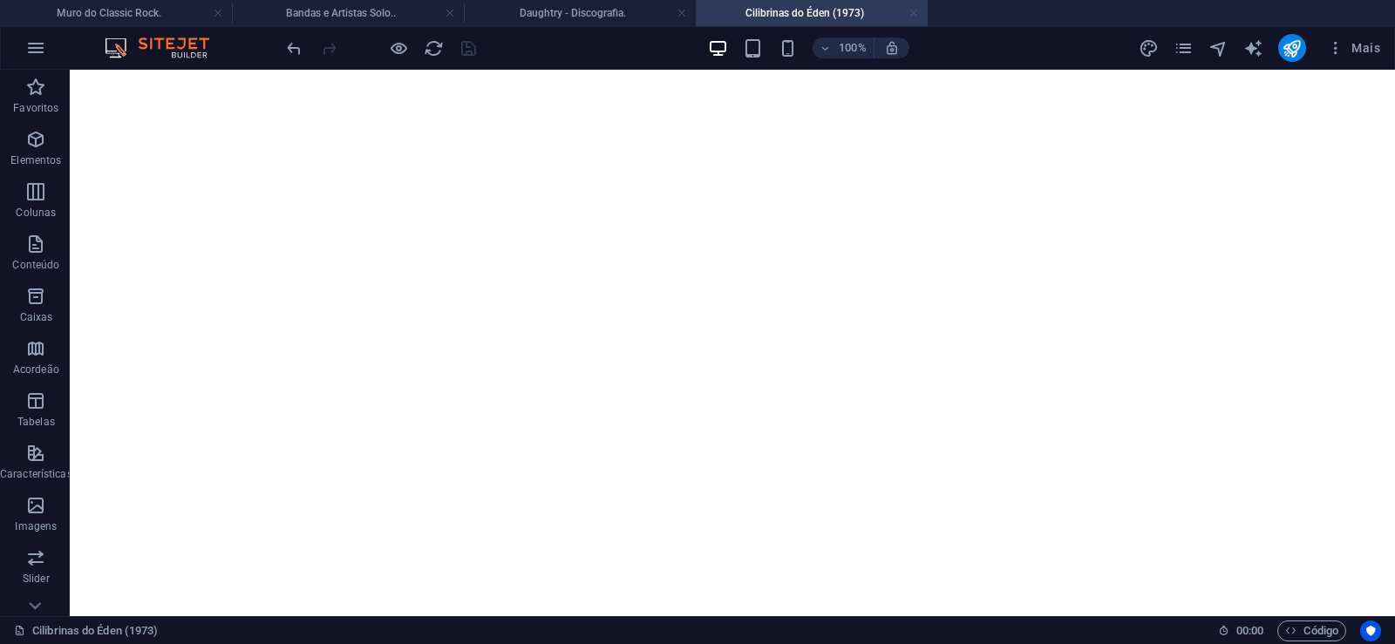
click at [913, 10] on link at bounding box center [913, 13] width 10 height 17
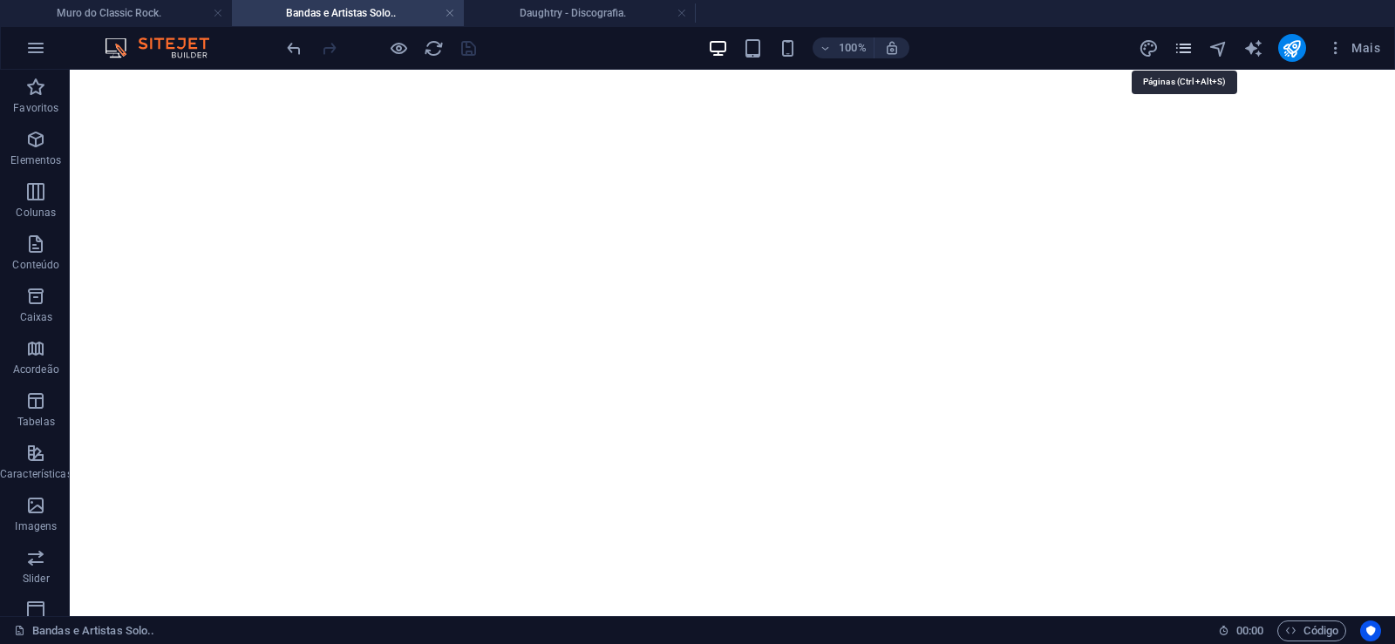
click at [1187, 51] on icon "pages" at bounding box center [1184, 48] width 20 height 20
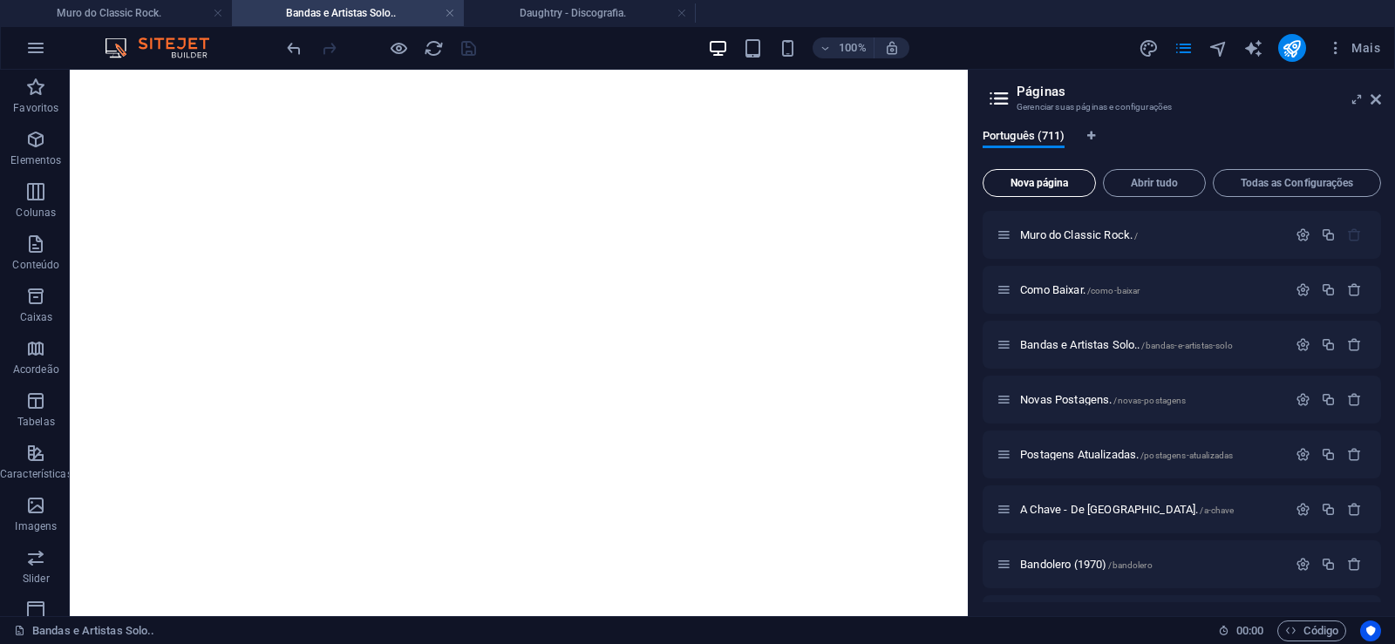
click at [1031, 179] on span "Nova página" at bounding box center [1039, 183] width 98 height 10
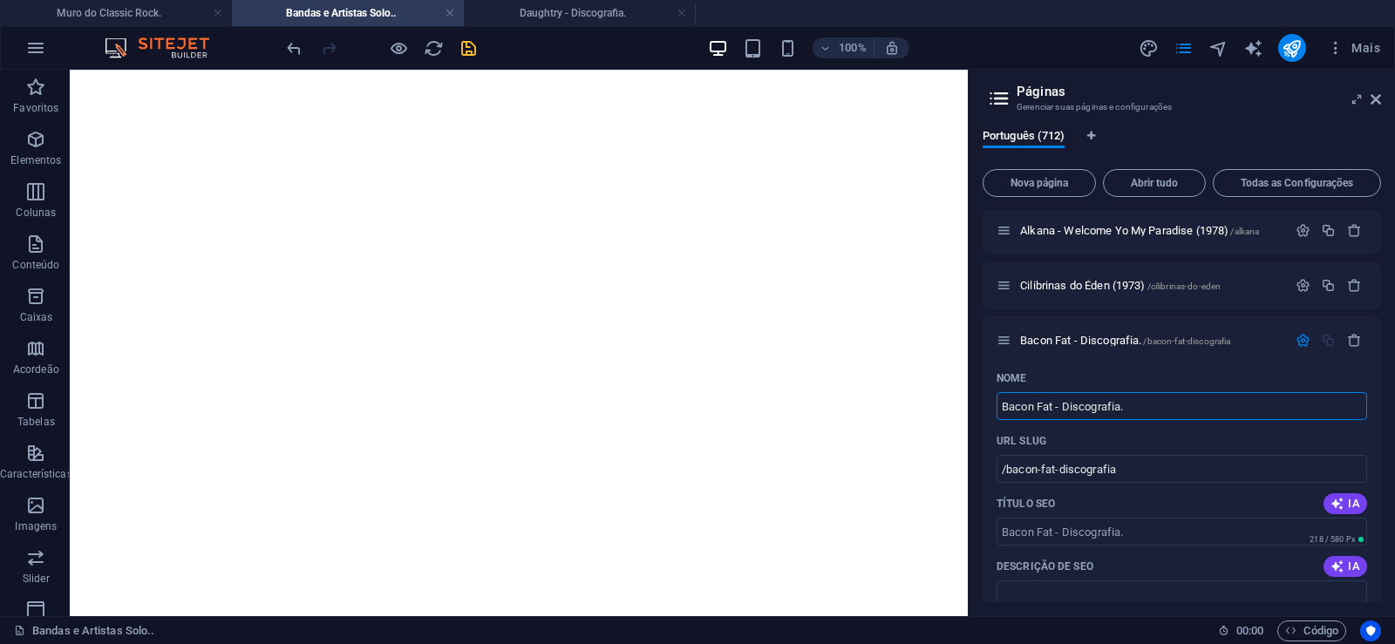
type input "Bacon Fat - Discografia."
type input "/bacon-fat-discografia"
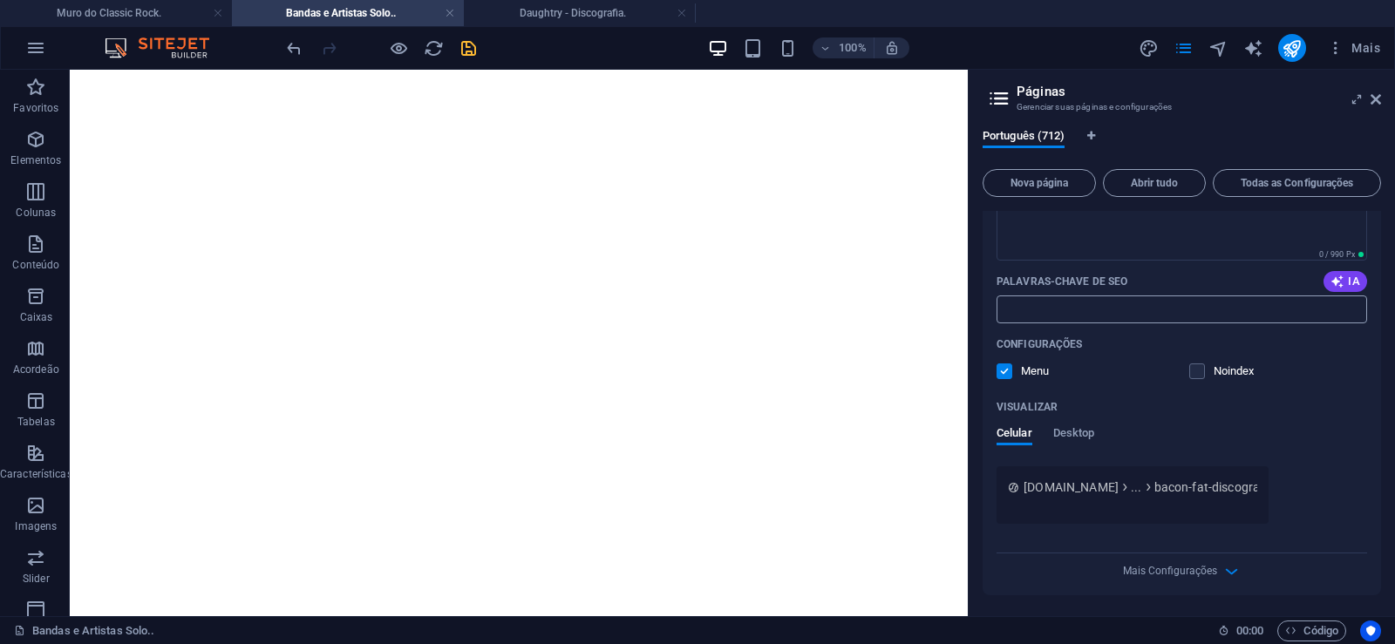
click at [1054, 316] on input "Palavras-chave de SEO" at bounding box center [1182, 310] width 371 height 28
paste input "Bacon Fat - Discografia. Download."
type input "Bacon Fat - Discografia. Download."
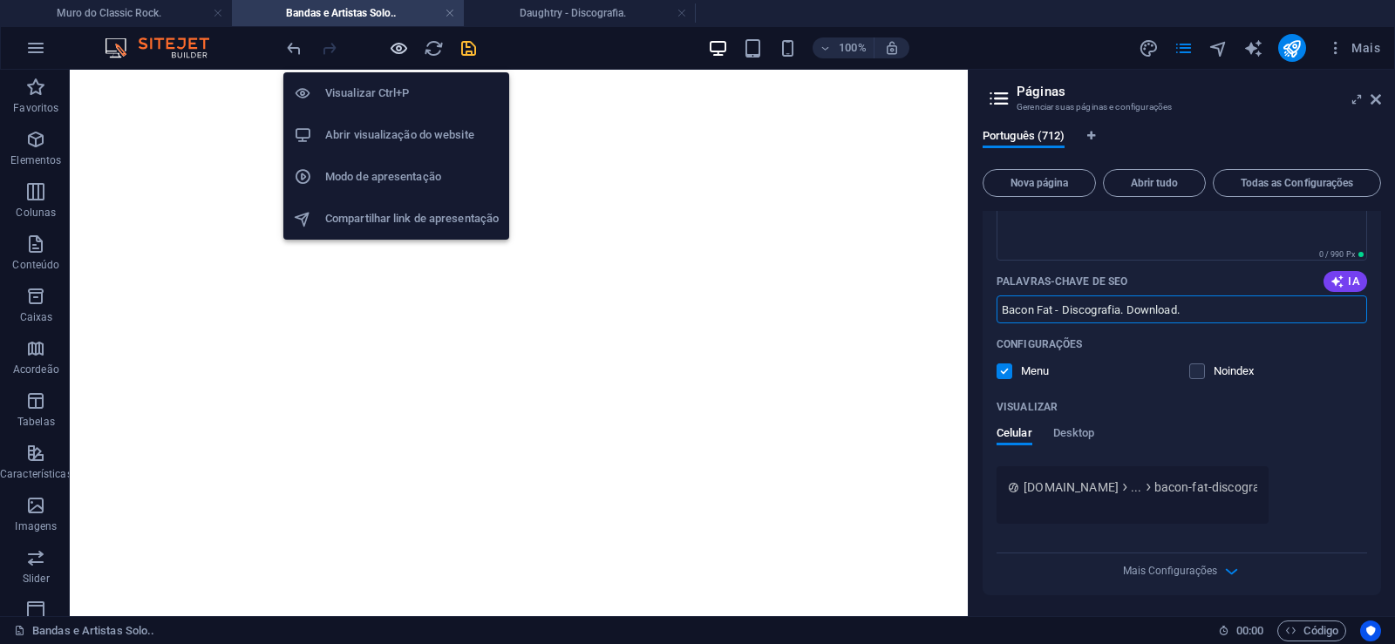
click at [393, 51] on icon "button" at bounding box center [399, 48] width 20 height 20
click at [385, 18] on h4 "Bandas e Artistas Solo.." at bounding box center [348, 12] width 232 height 19
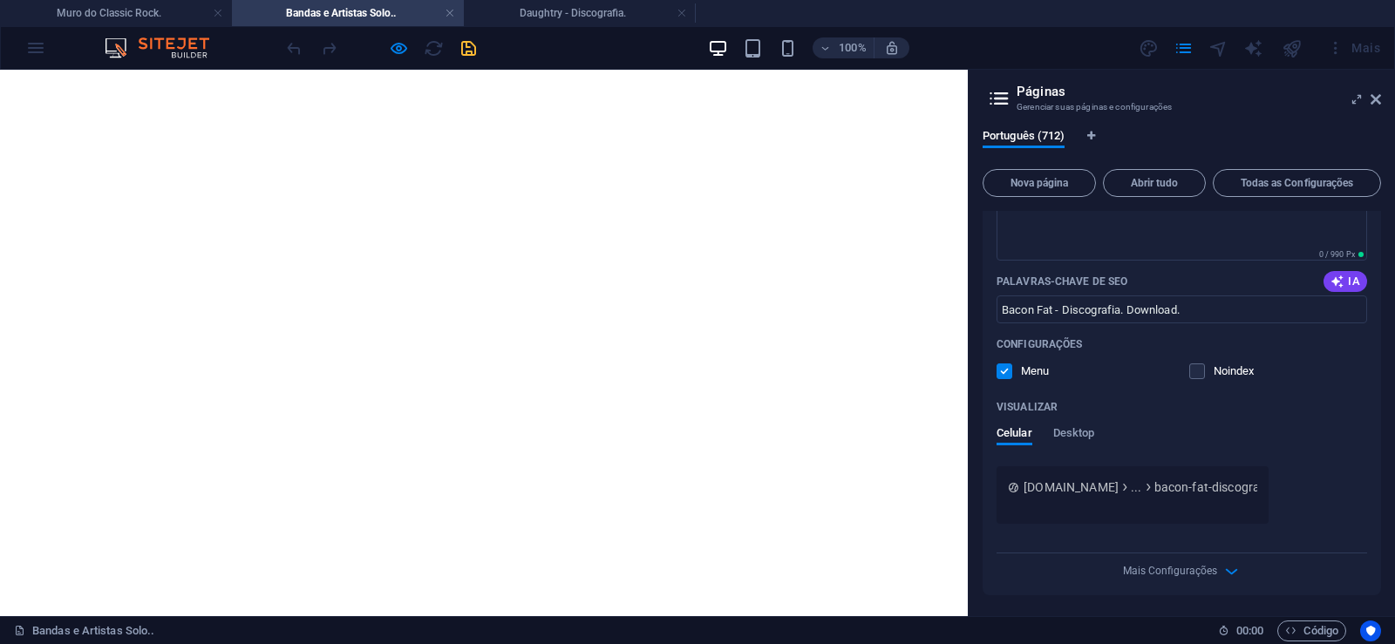
click at [385, 17] on h4 "Bandas e Artistas Solo.." at bounding box center [348, 12] width 232 height 19
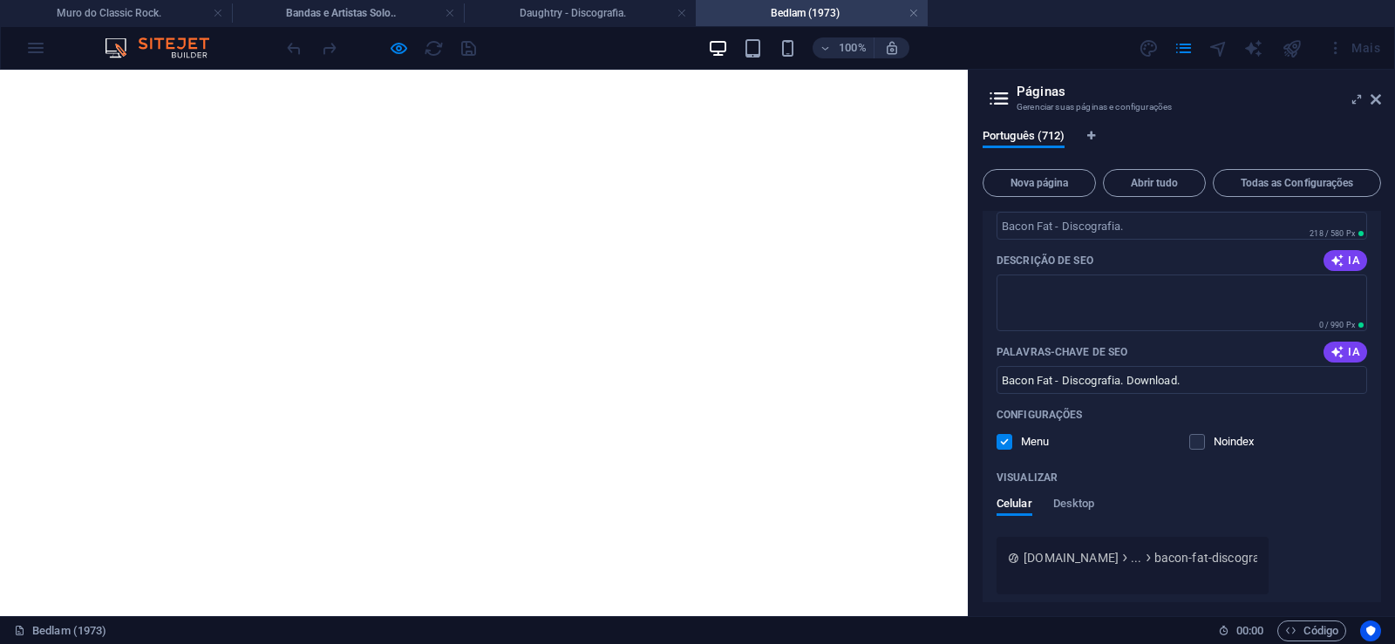
scroll to position [1716, 0]
click at [390, 46] on icon "button" at bounding box center [399, 48] width 20 height 20
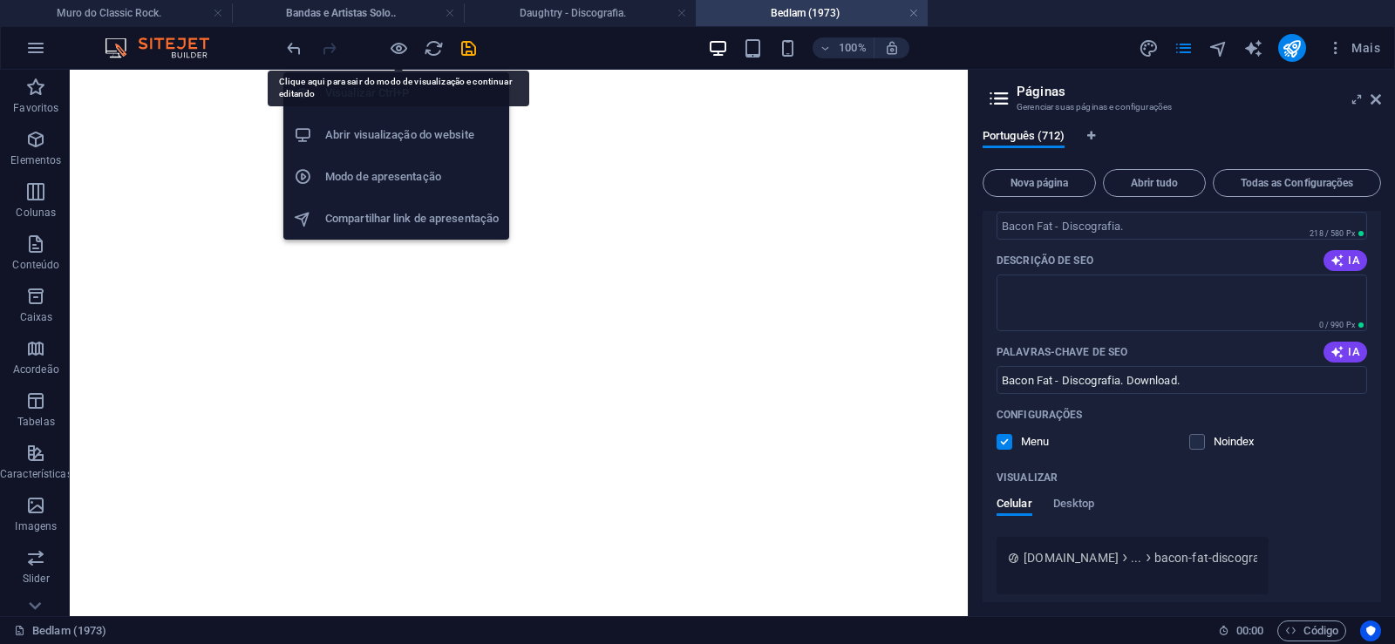
click at [398, 49] on icon "button" at bounding box center [399, 48] width 20 height 20
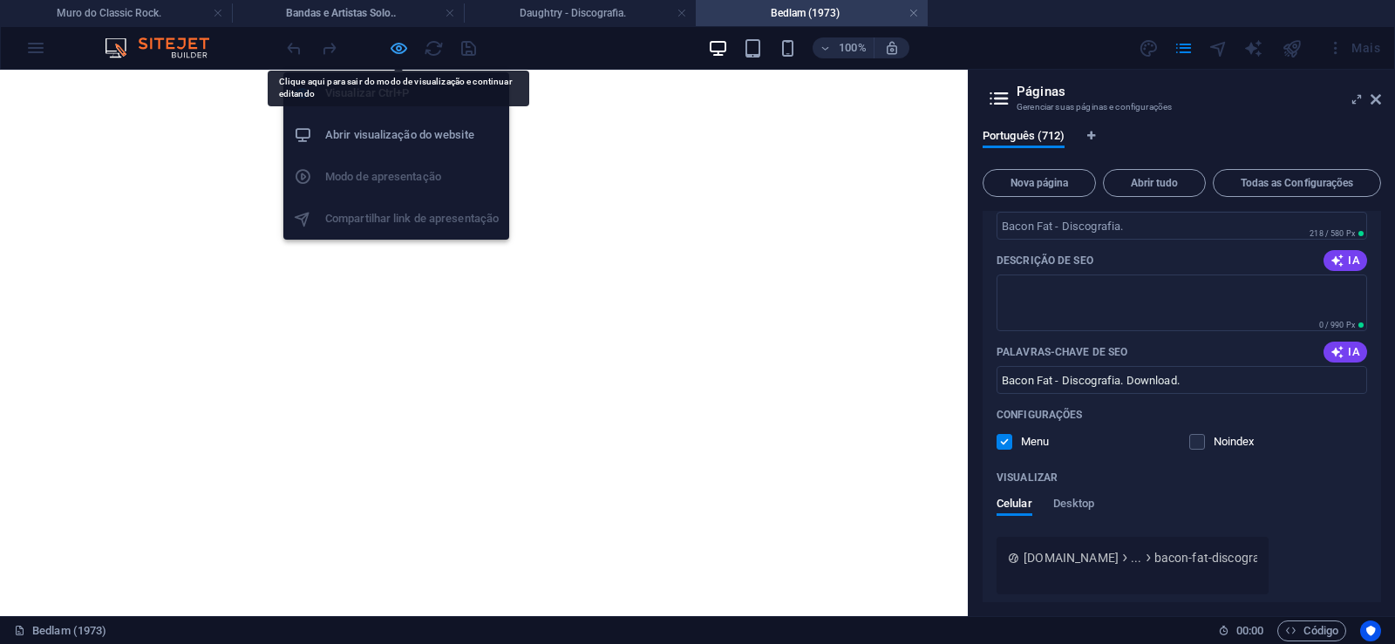
click at [398, 44] on icon "button" at bounding box center [399, 48] width 20 height 20
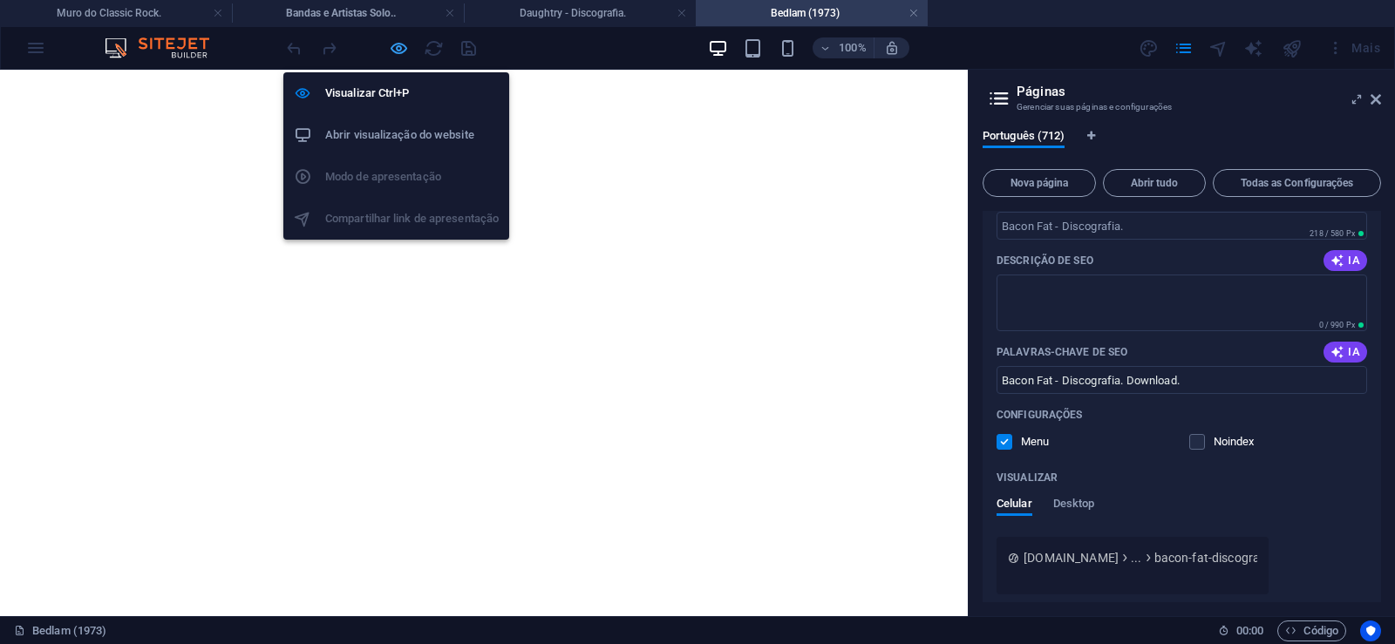
click at [403, 47] on icon "button" at bounding box center [399, 48] width 20 height 20
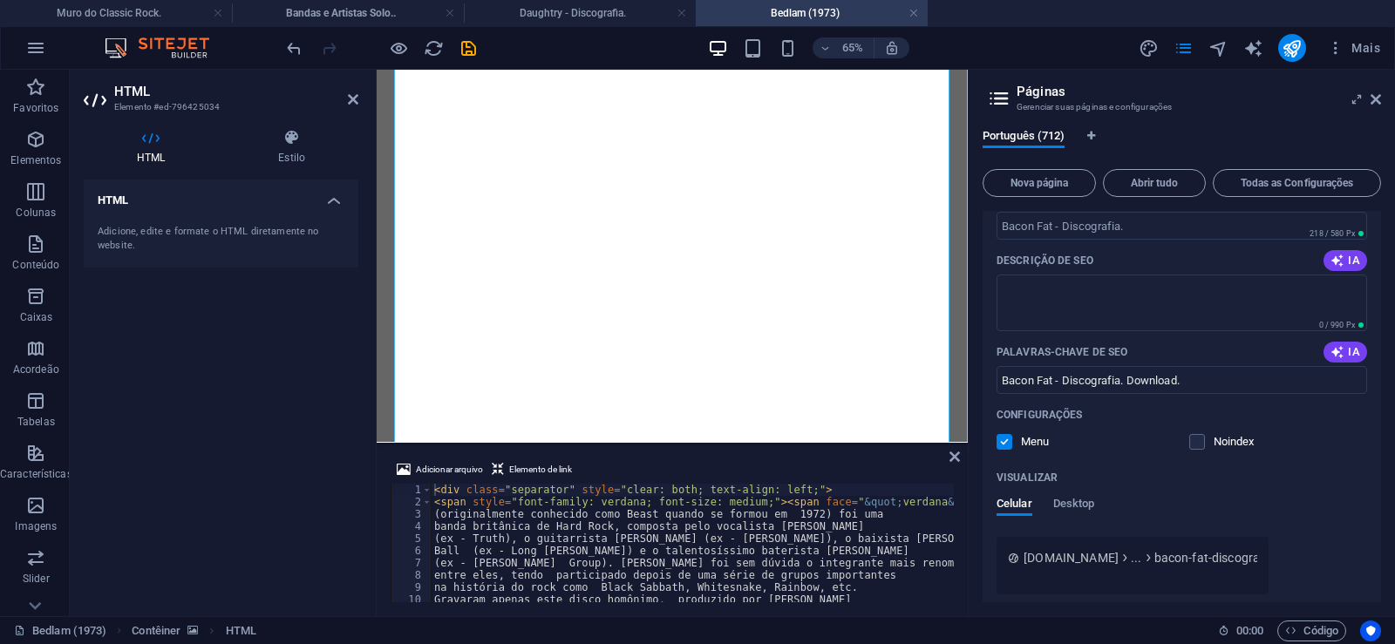
click at [960, 542] on div "Adicionar arquivo Elemento de link <div class="separator" style="clear: both; t…" at bounding box center [672, 531] width 591 height 171
type textarea "Ball (ex - Long [PERSON_NAME]) e o talentosíssimo baterista [PERSON_NAME]"
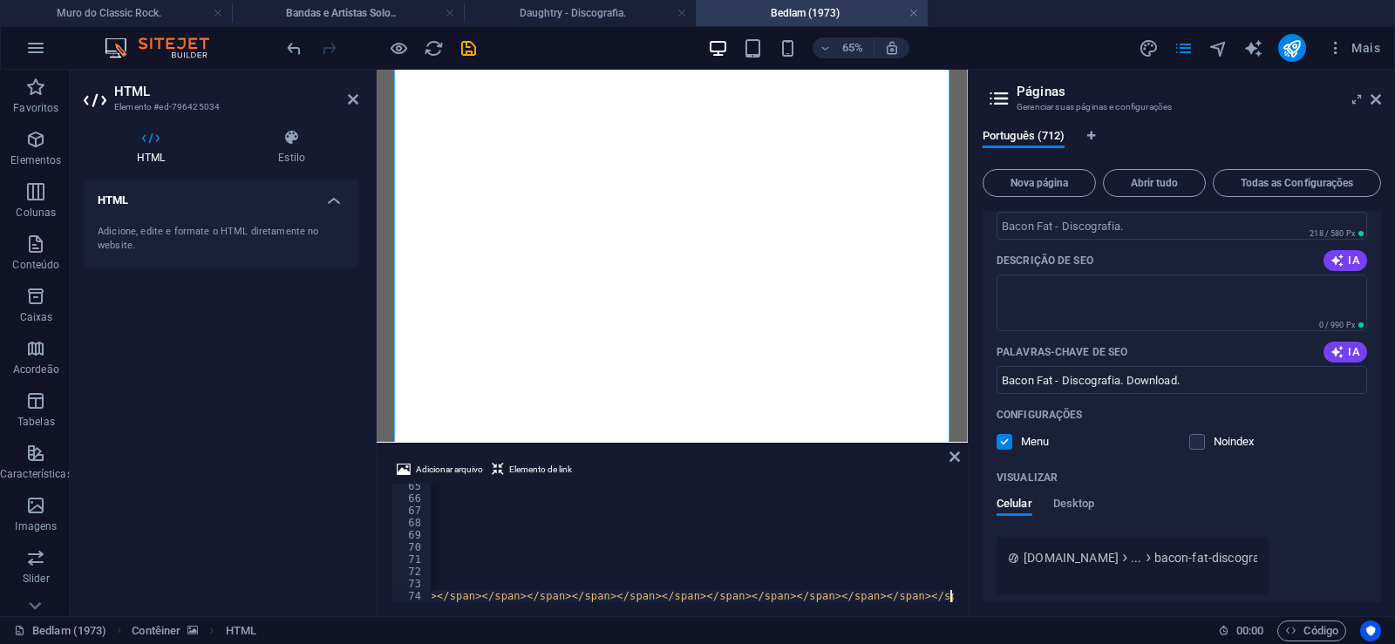
scroll to position [0, 47183]
click at [469, 45] on icon "save" at bounding box center [469, 48] width 20 height 20
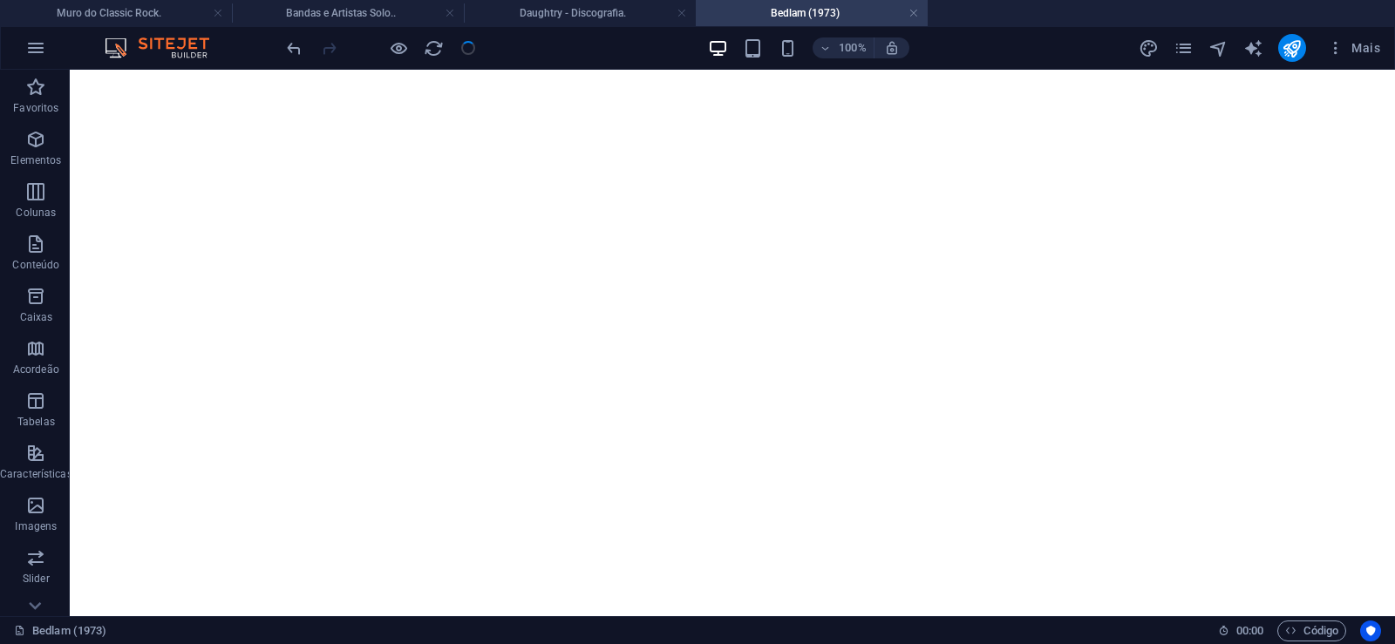
click at [917, 5] on h4 "Bedlam (1973)" at bounding box center [812, 12] width 232 height 19
click at [916, 17] on link at bounding box center [913, 13] width 10 height 17
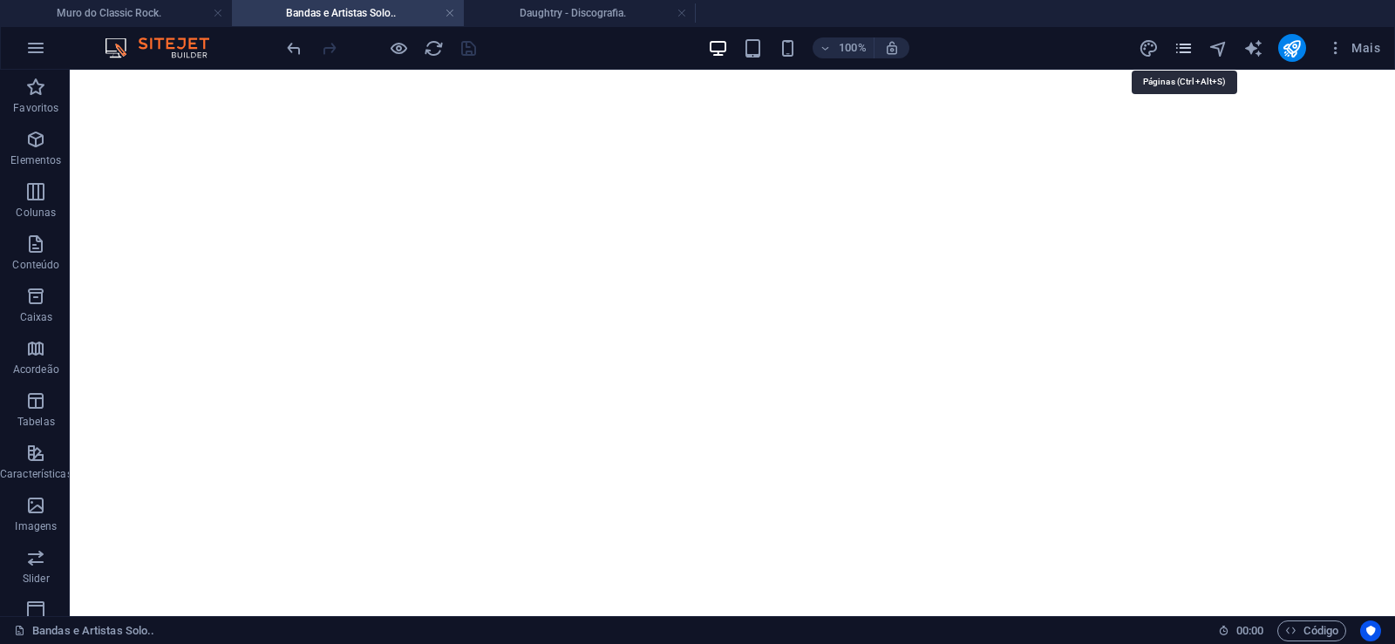
click at [1182, 58] on icon "pages" at bounding box center [1184, 48] width 20 height 20
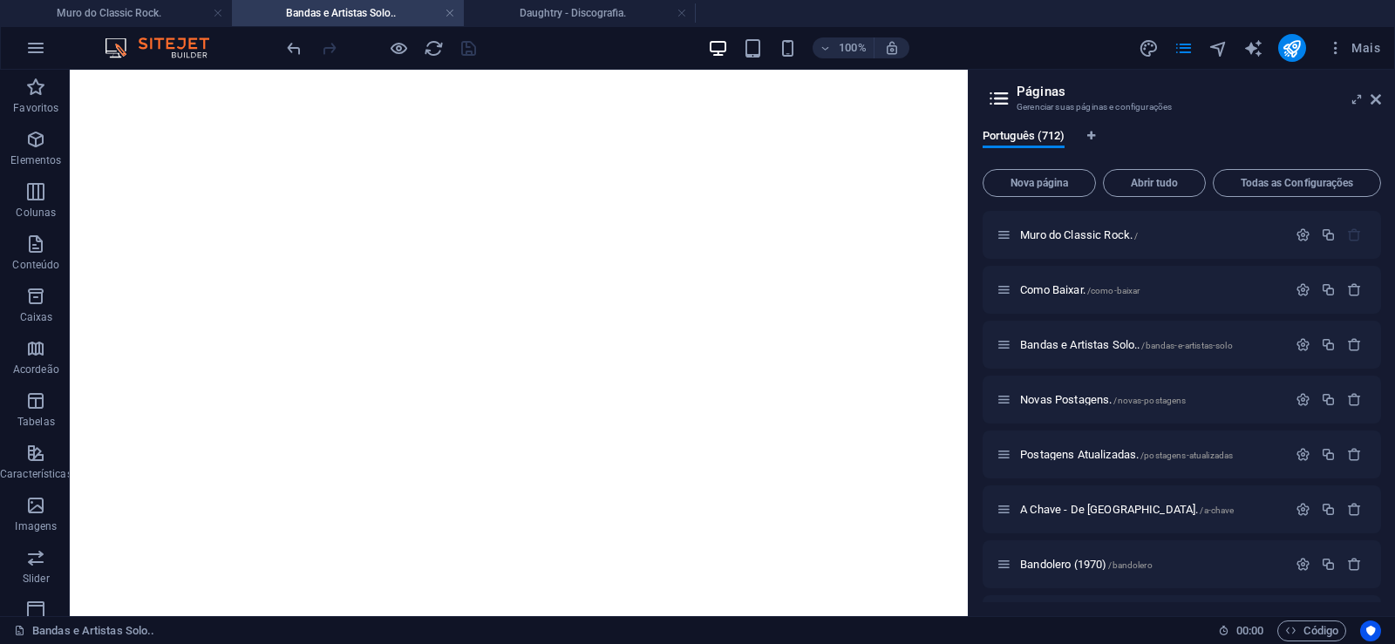
scroll to position [38717, 0]
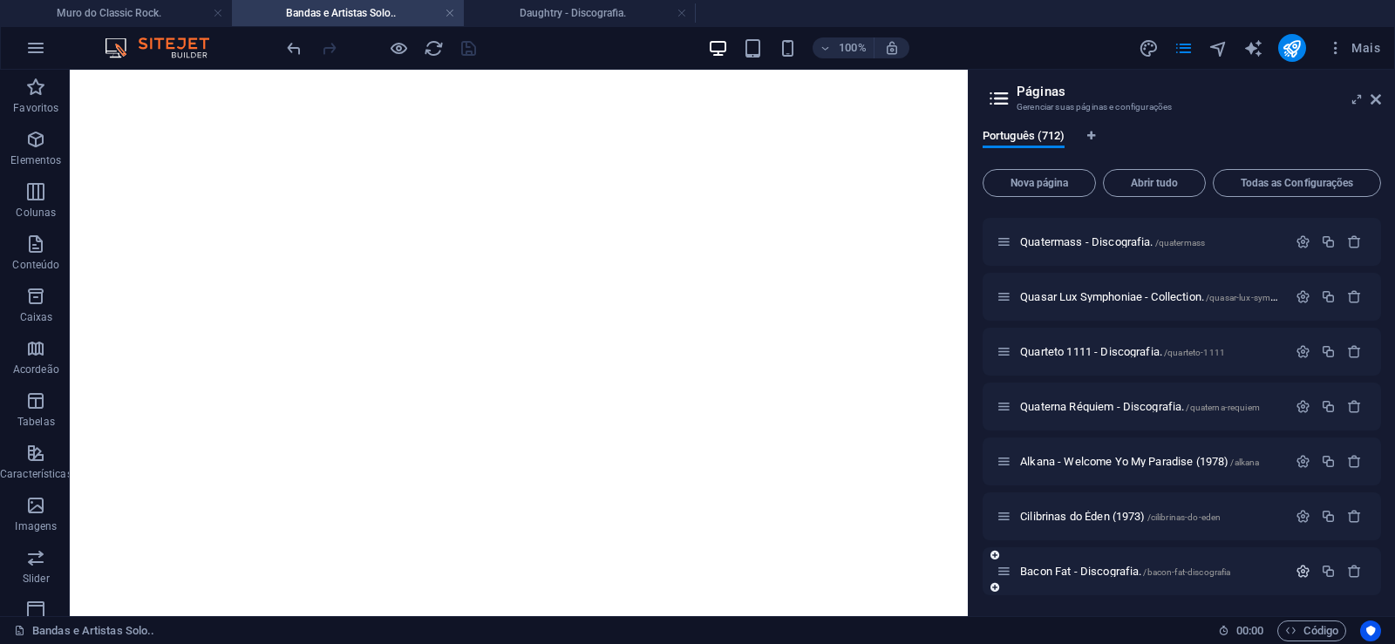
click at [1294, 568] on button "button" at bounding box center [1302, 571] width 25 height 15
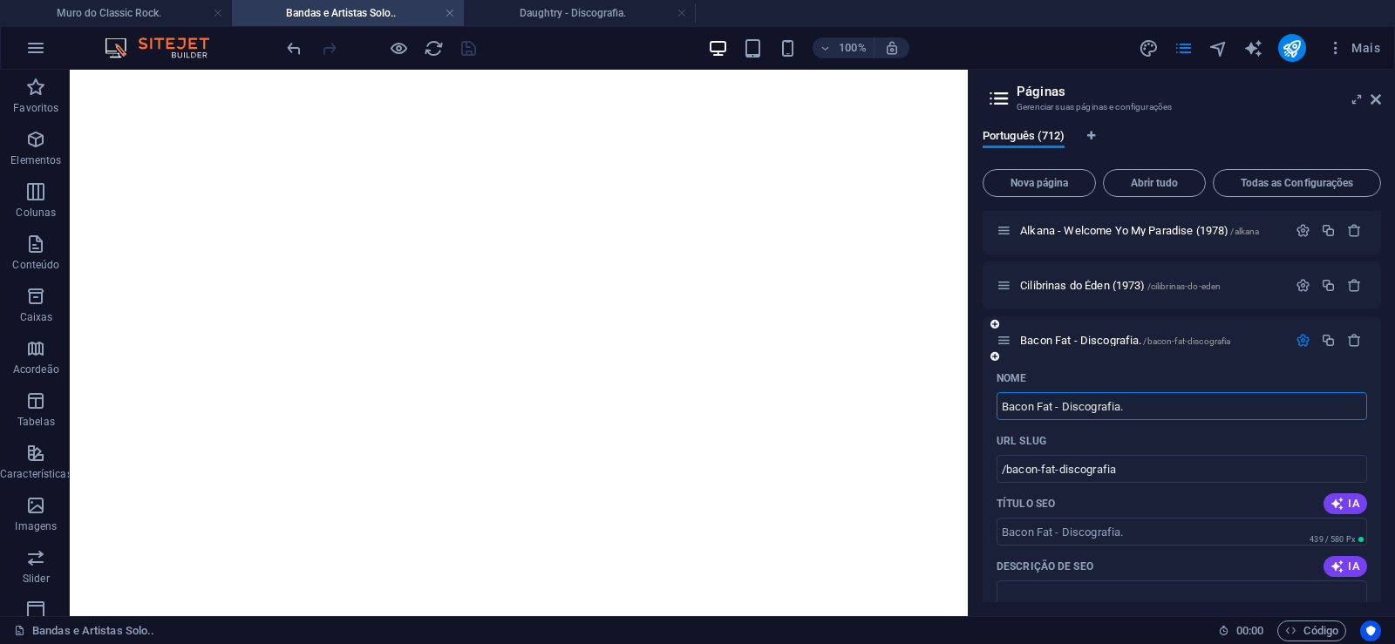
scroll to position [39026, 0]
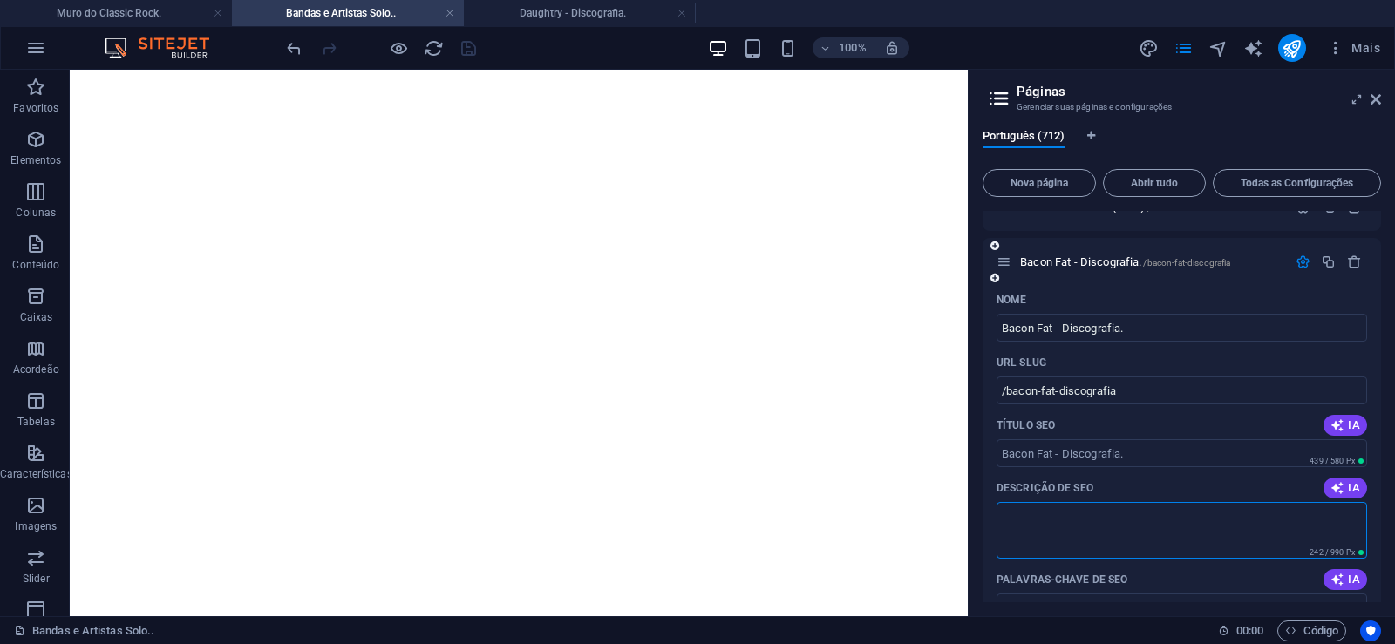
click at [1107, 516] on textarea "Descrição de SEO" at bounding box center [1182, 530] width 371 height 57
paste textarea "Bacon Fat foi uma banda de blues-rock norte-americana formada em [GEOGRAPHIC_DA…"
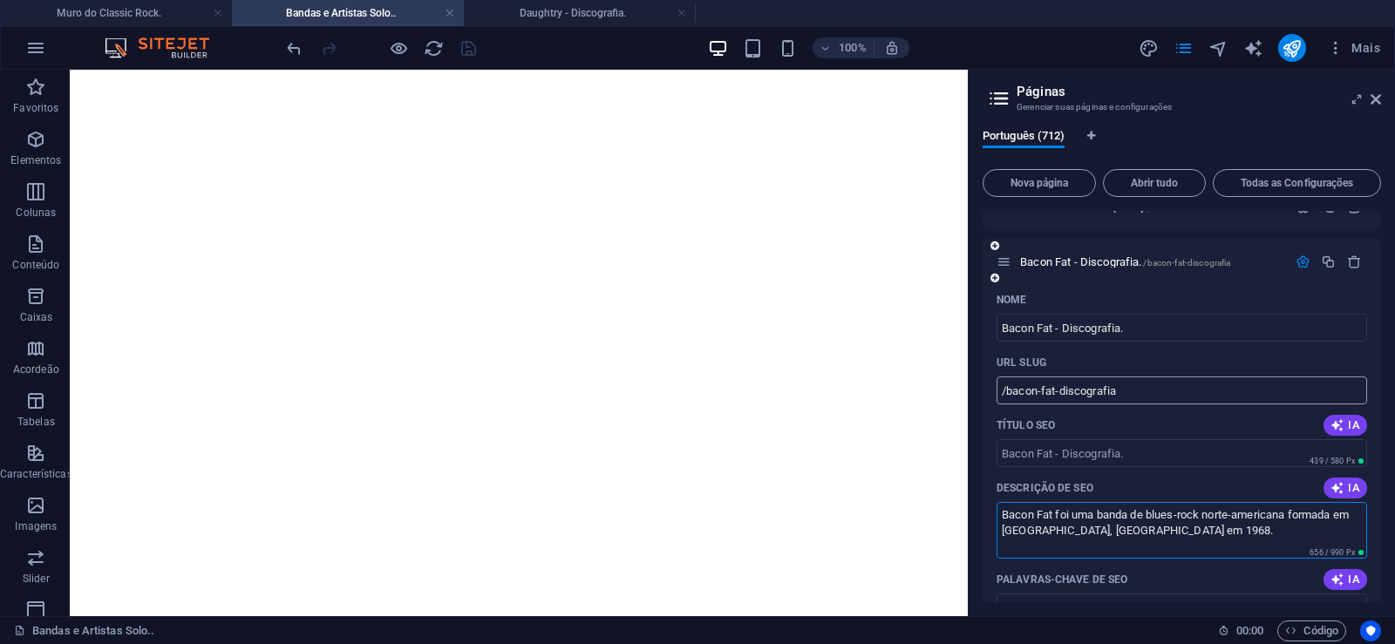
click at [1034, 390] on input "/bacon-fat-discografia" at bounding box center [1182, 391] width 371 height 28
type textarea "Bacon Fat foi uma banda de blues-rock norte-americana formada em [GEOGRAPHIC_DA…"
drag, startPoint x: 1056, startPoint y: 391, endPoint x: 1006, endPoint y: 405, distance: 51.6
click at [1006, 405] on input "/bacon-fat-discografia" at bounding box center [1182, 391] width 371 height 28
click at [1086, 391] on input "/bacon-fat-discografia" at bounding box center [1182, 391] width 371 height 28
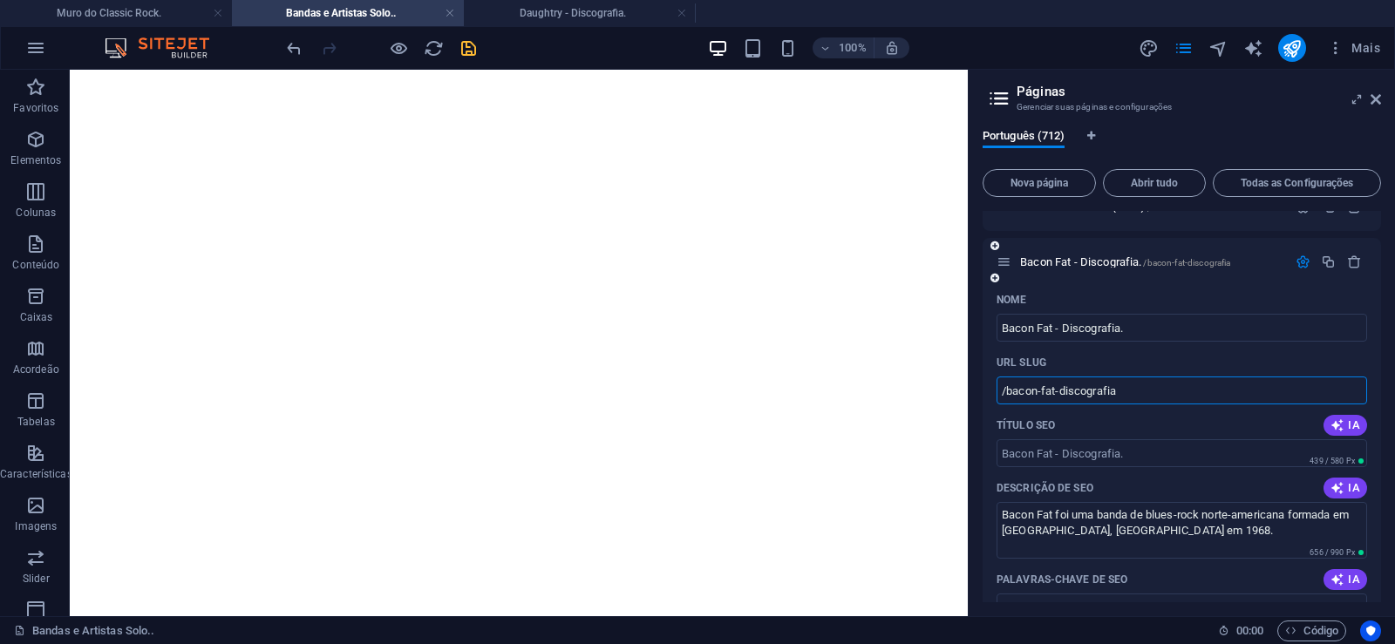
drag, startPoint x: 1056, startPoint y: 391, endPoint x: 1146, endPoint y: 402, distance: 90.4
click at [1146, 402] on input "/bacon-fat-discografia" at bounding box center [1182, 391] width 371 height 28
type input "/bacon-fat"
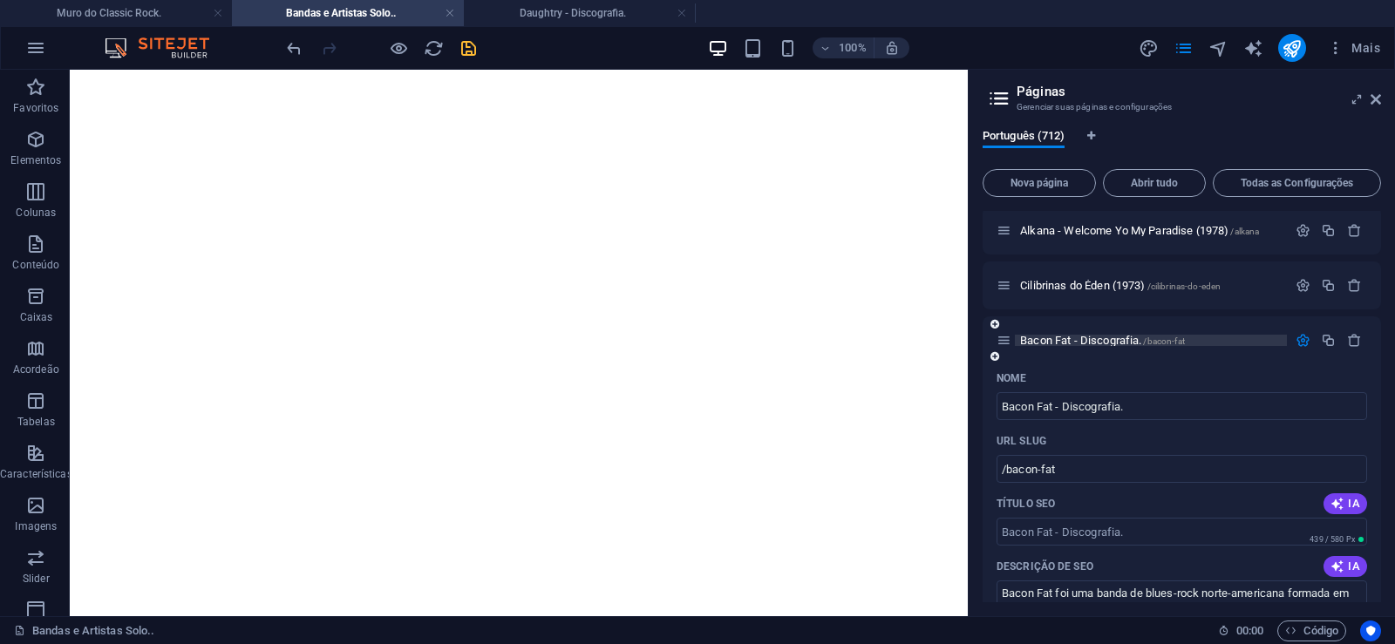
click at [1058, 343] on span "Bacon Fat - Discografia. /bacon-fat" at bounding box center [1102, 340] width 165 height 13
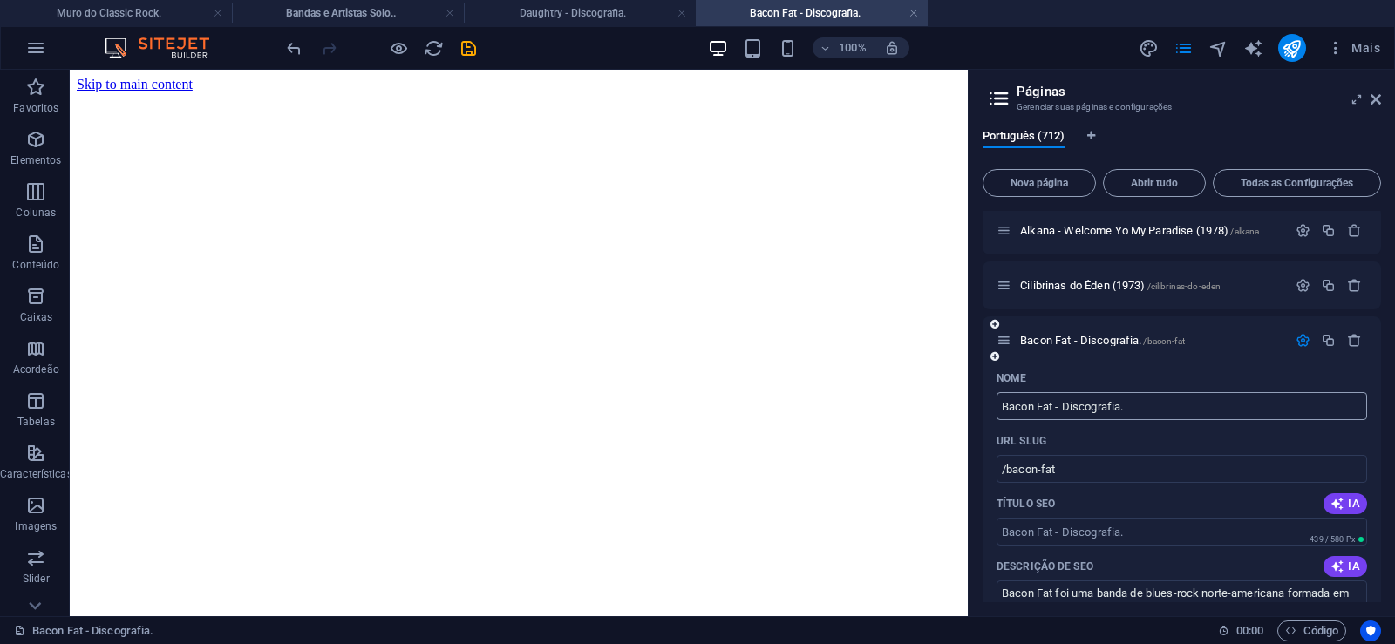
scroll to position [38712, 0]
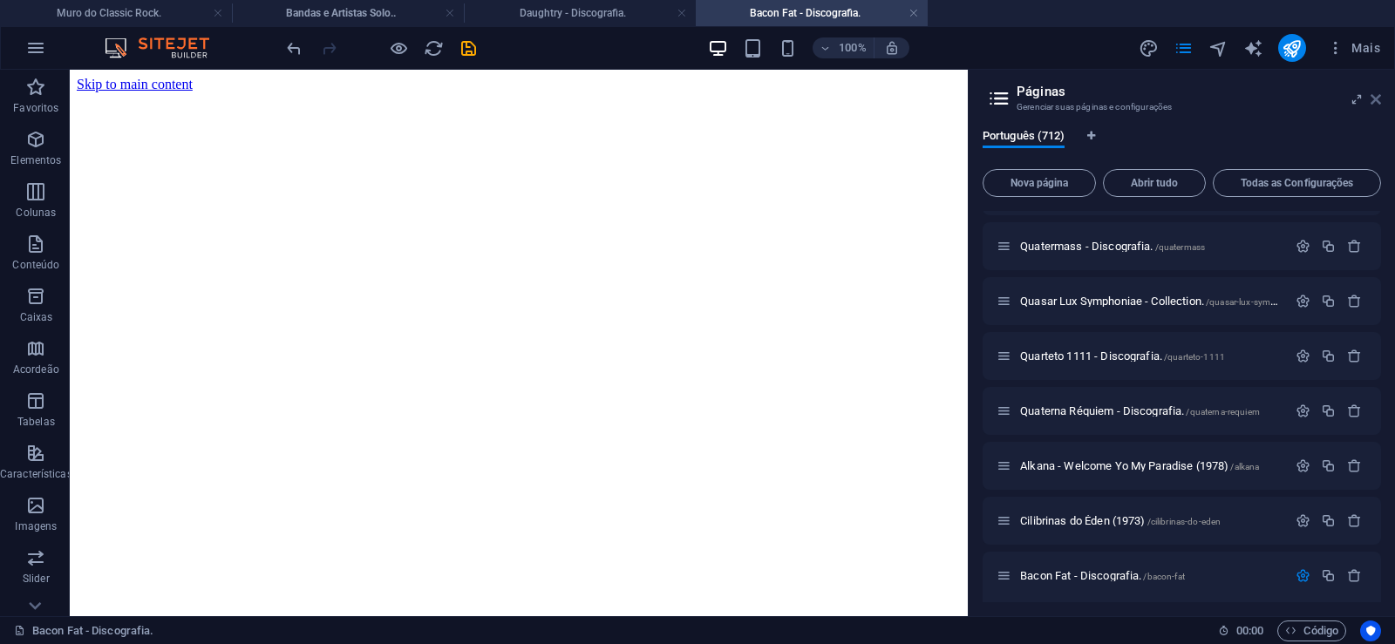
click at [1380, 97] on icon at bounding box center [1376, 99] width 10 height 14
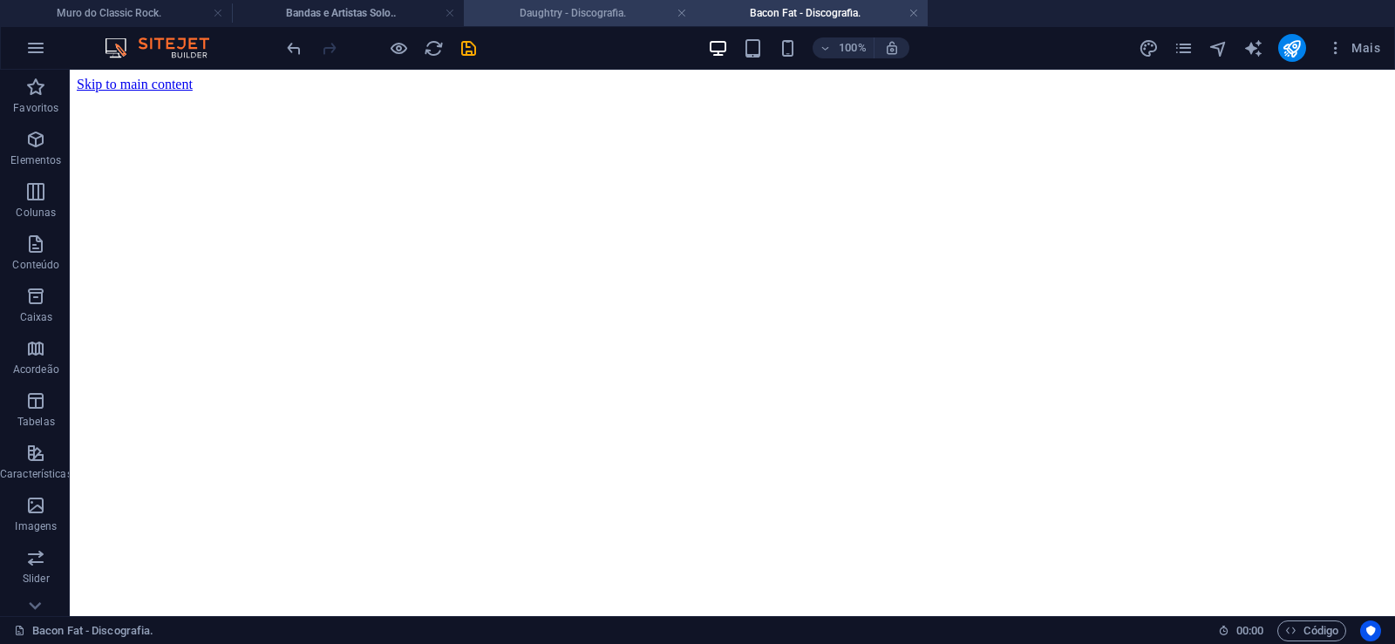
click at [566, 17] on h4 "Daughtry - Discografia." at bounding box center [580, 12] width 232 height 19
click figure
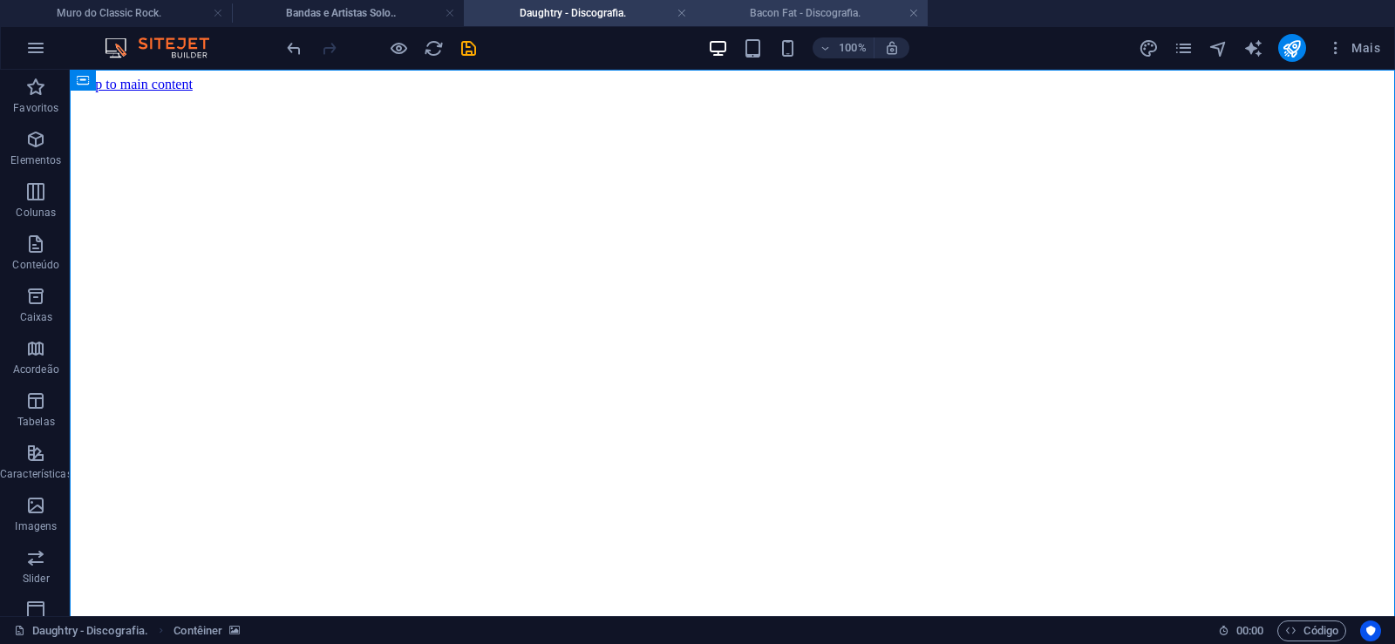
click at [781, 11] on h4 "Bacon Fat - Discografia." at bounding box center [812, 12] width 232 height 19
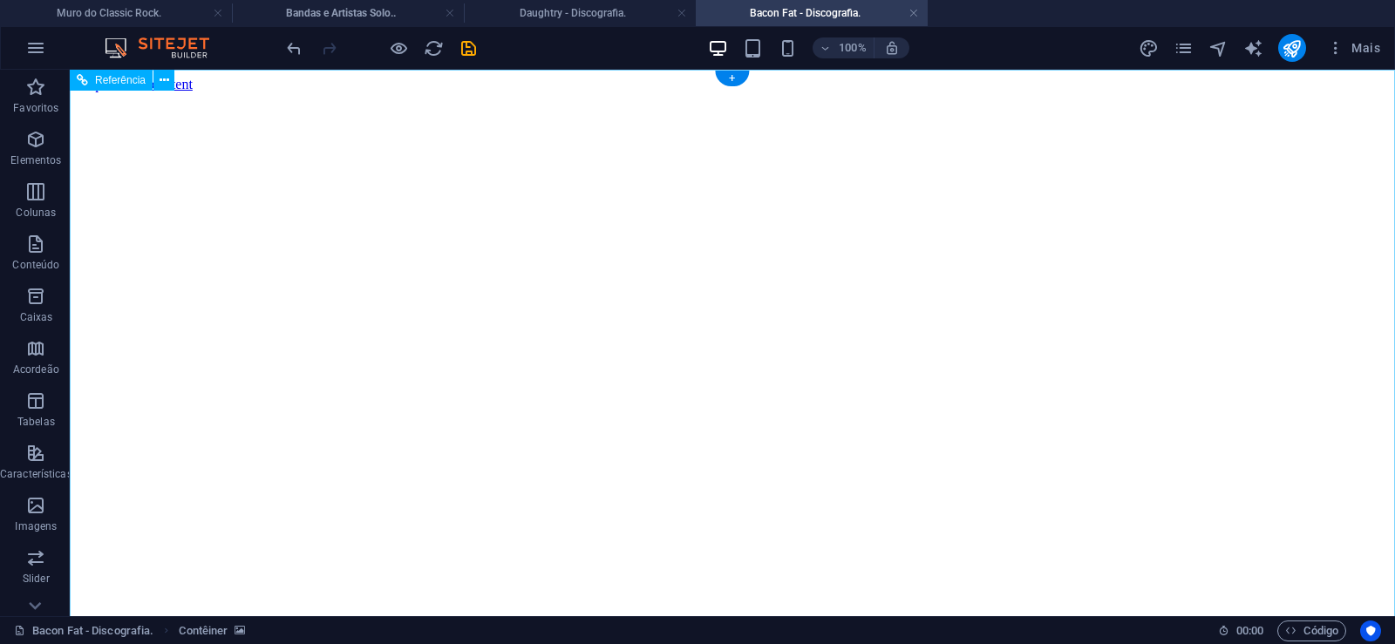
click at [144, 92] on figure at bounding box center [732, 92] width 1311 height 0
drag, startPoint x: 1324, startPoint y: 305, endPoint x: 1364, endPoint y: 632, distance: 329.3
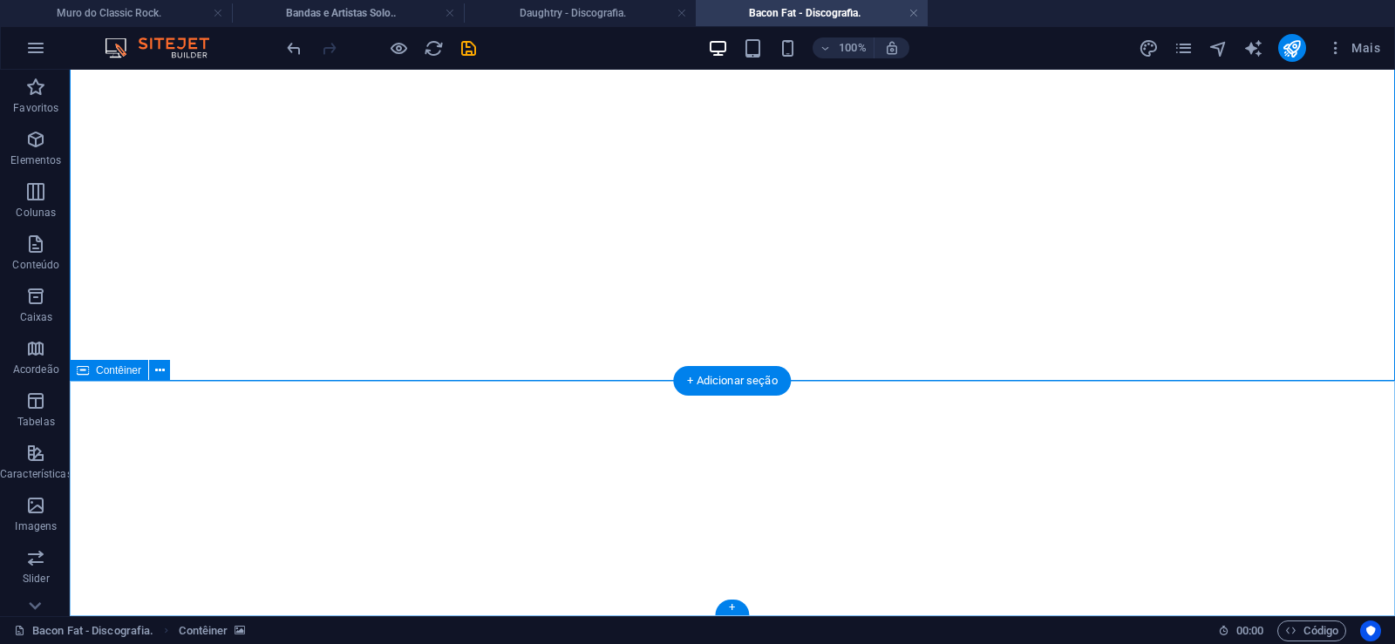
click div "Solte o conteúdo aqui ou Adicionar elementos Colar área de transferência"
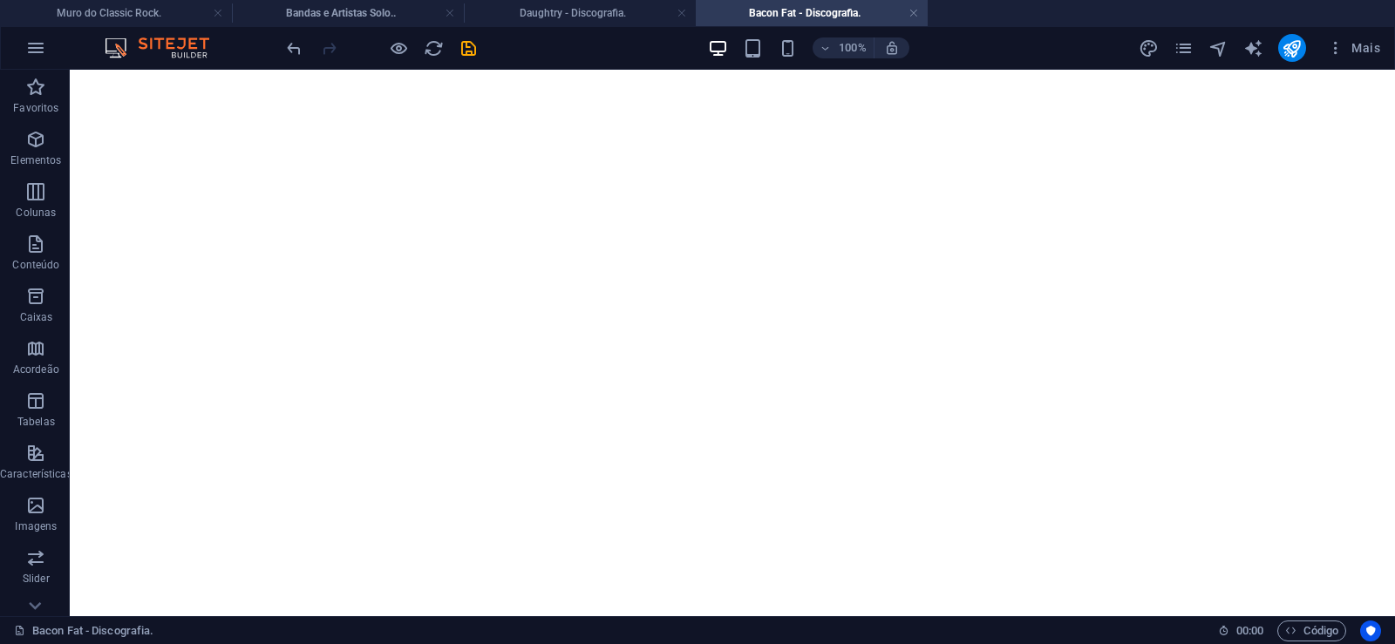
scroll to position [0, 0]
click figure
click at [681, 11] on link at bounding box center [682, 13] width 10 height 17
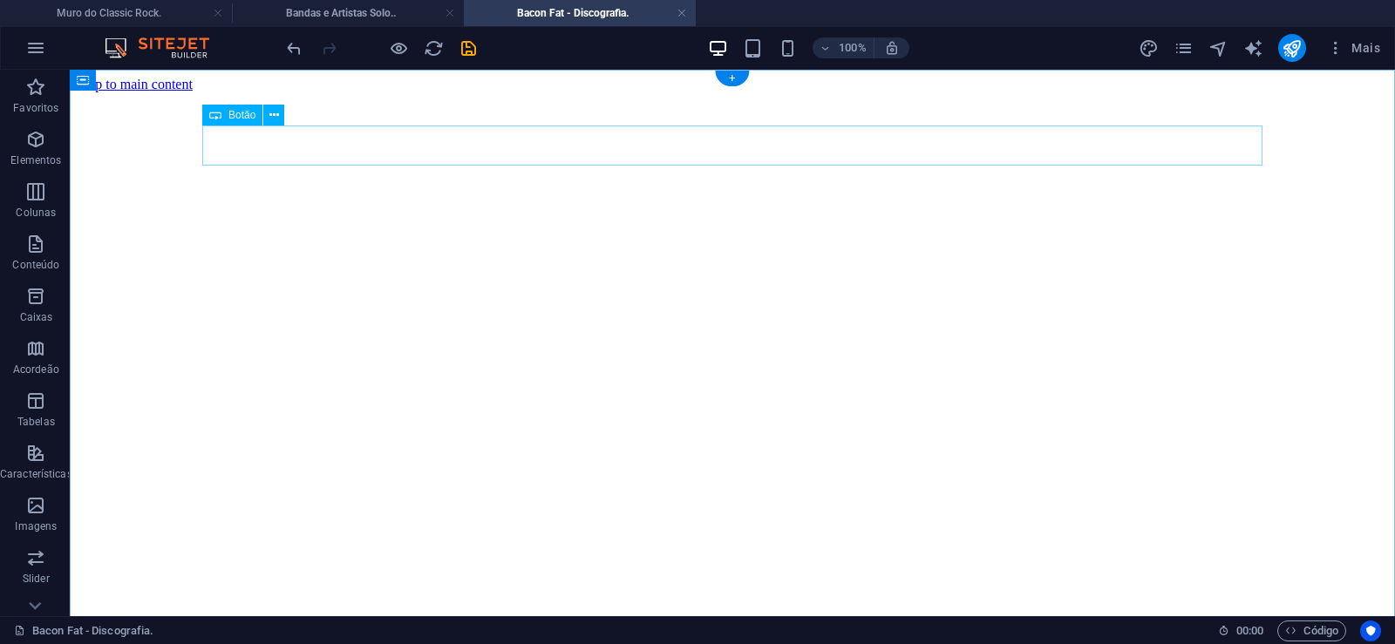
click div "Daughtry - Discografia."
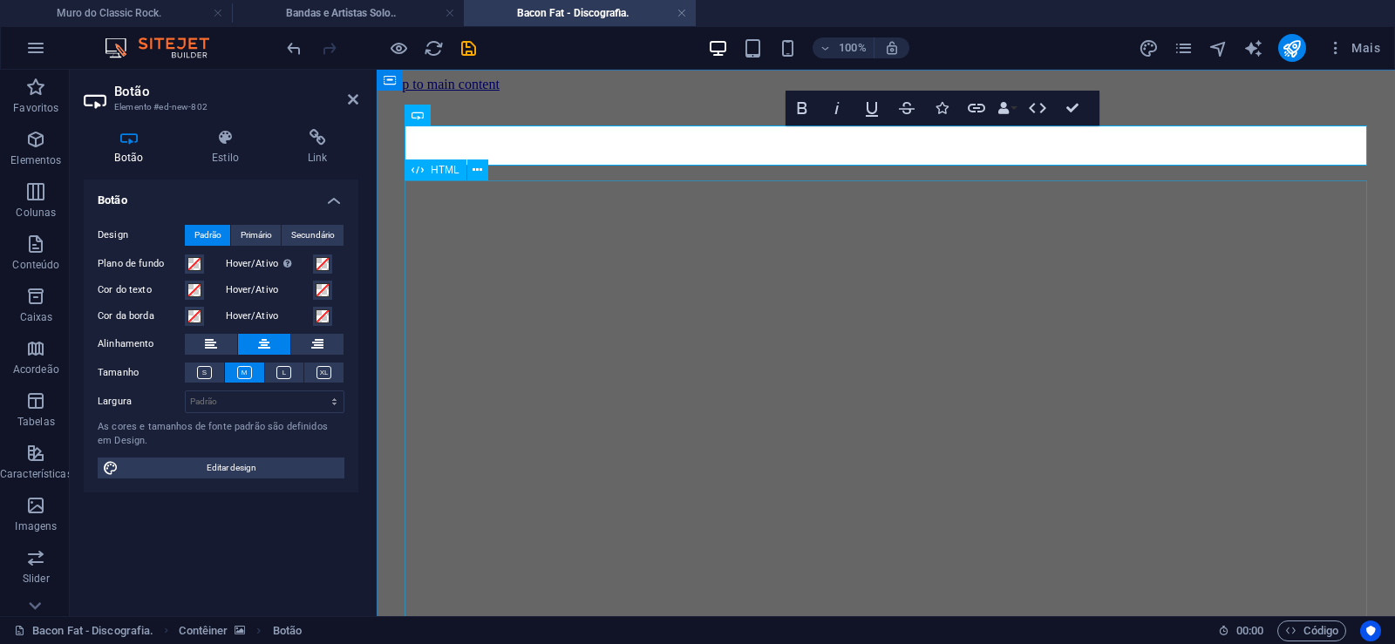
scroll to position [0, 12]
click div "Daughtry é uma banda norte-americana de rock liderada pelo ex-participante do p…"
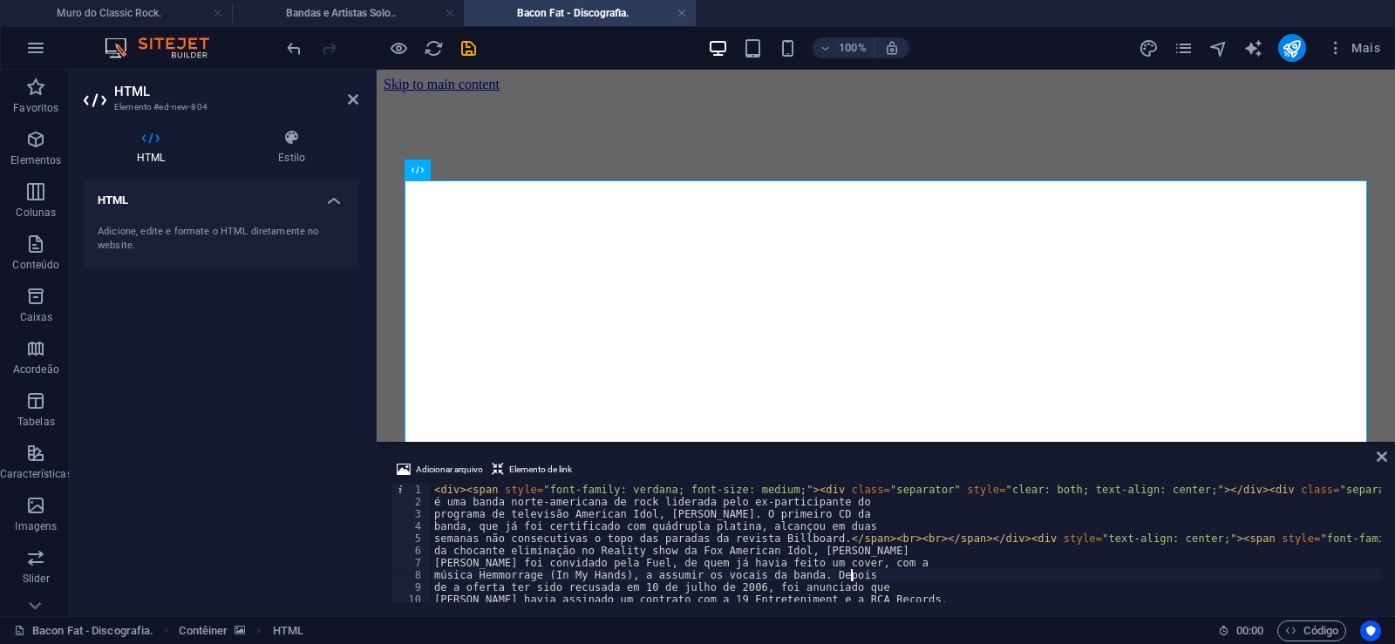
type textarea "música Hemmorrage (In My Hands), a assumir os vocais da banda. Depois"
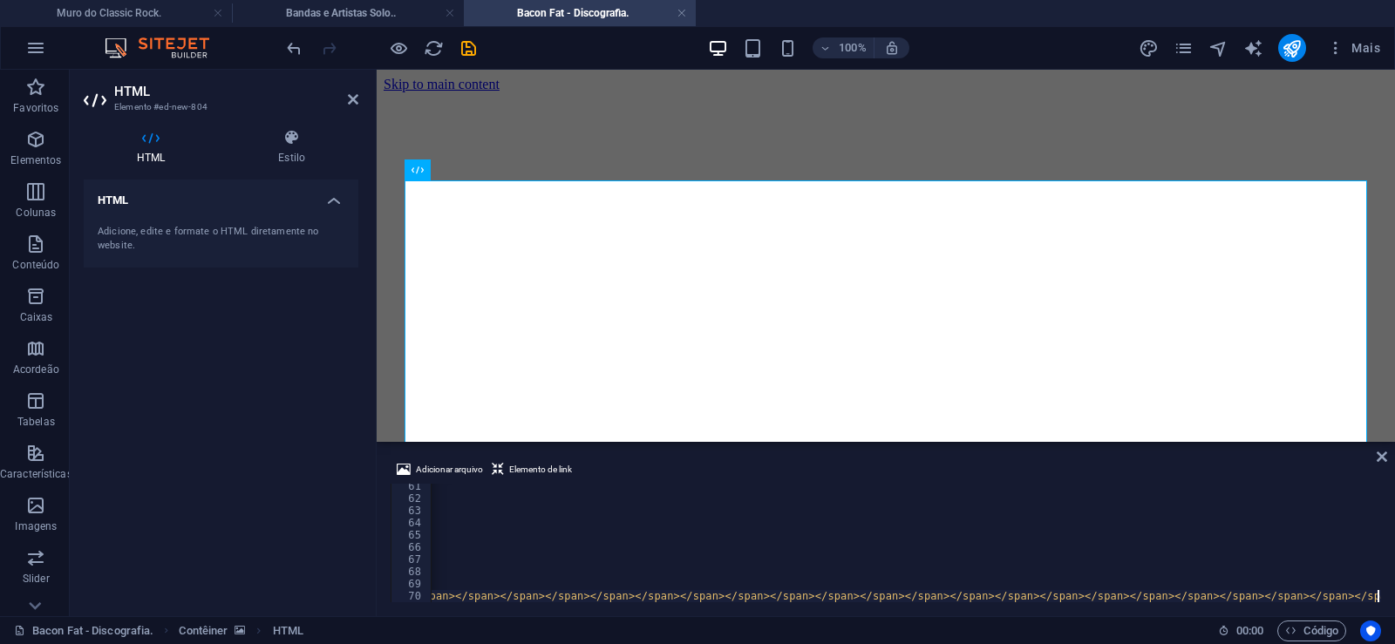
scroll to position [0, 47396]
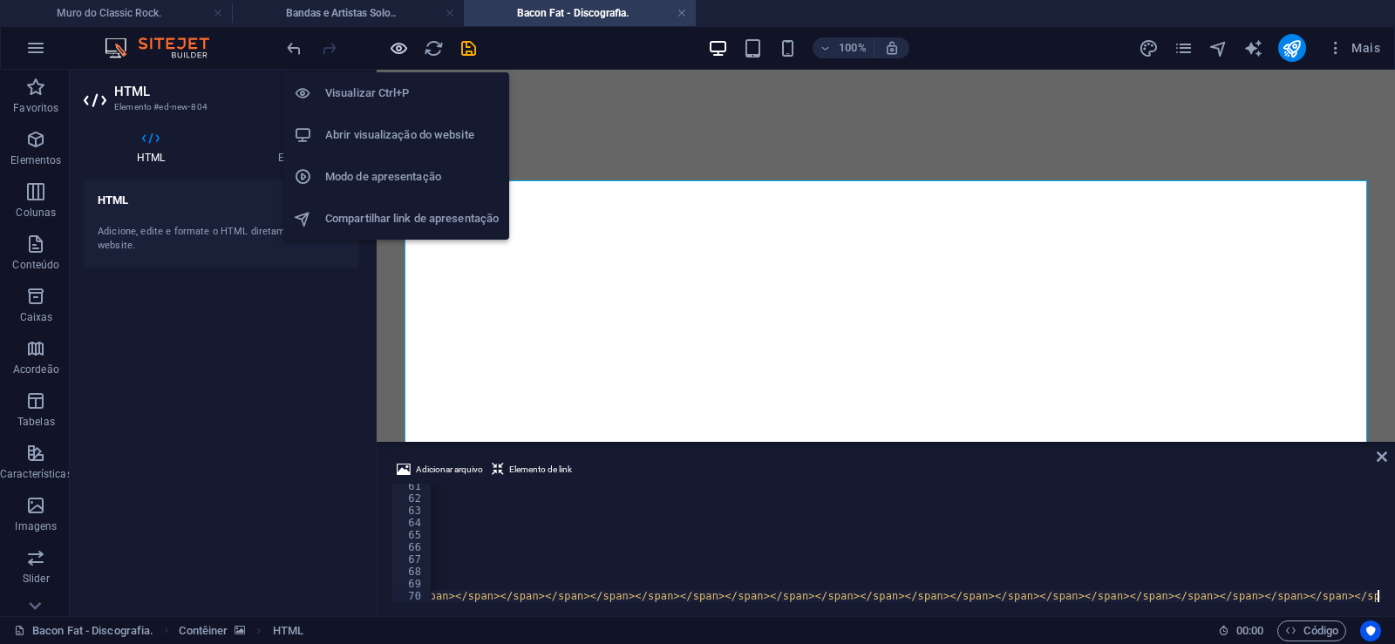
click at [400, 44] on icon "button" at bounding box center [399, 48] width 20 height 20
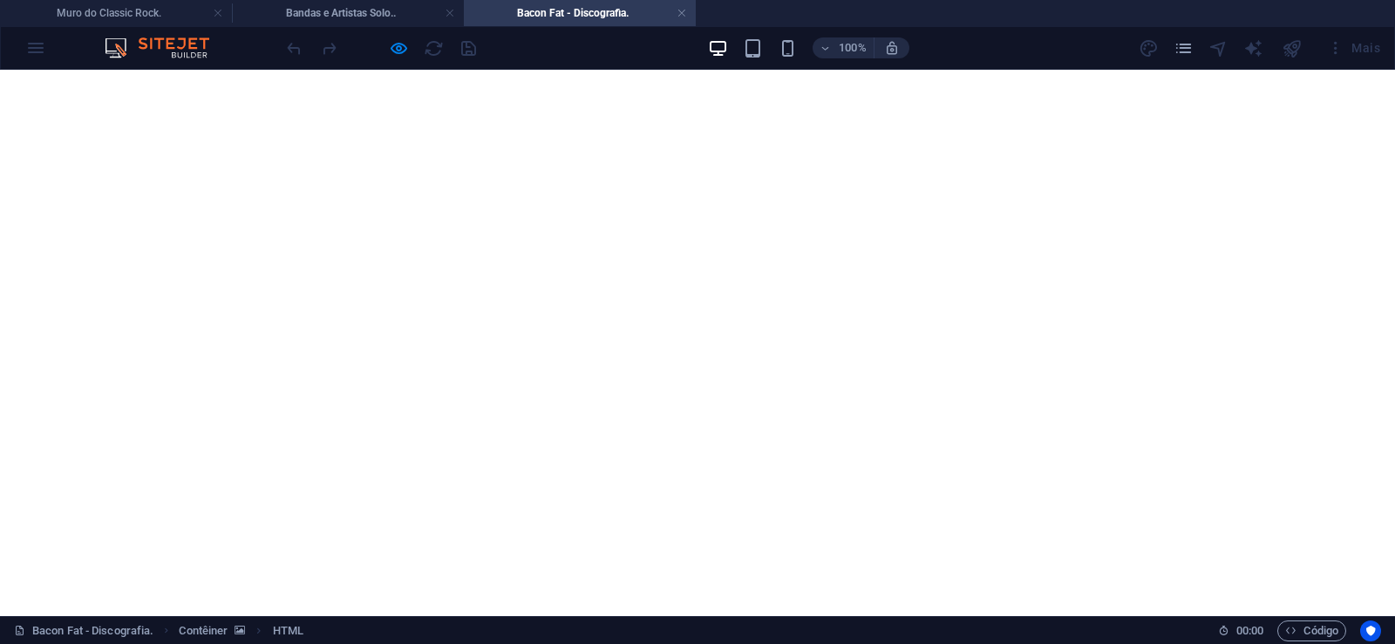
scroll to position [2438, 0]
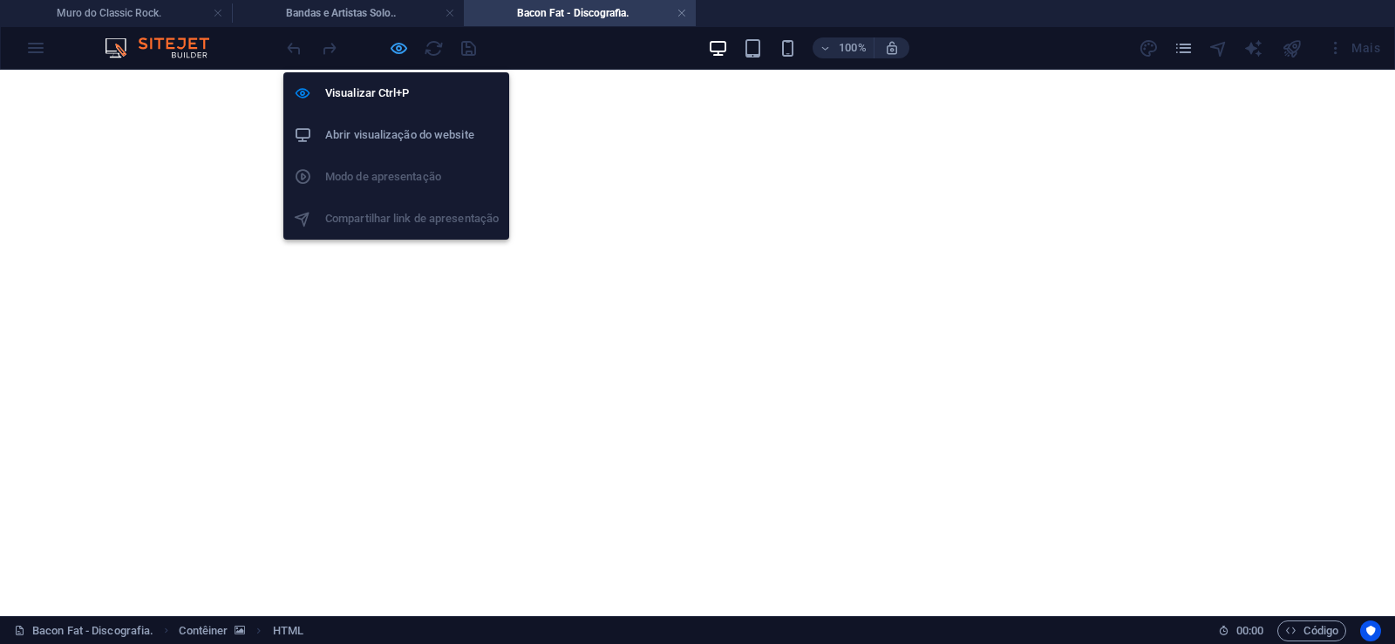
click at [397, 43] on icon "button" at bounding box center [399, 48] width 20 height 20
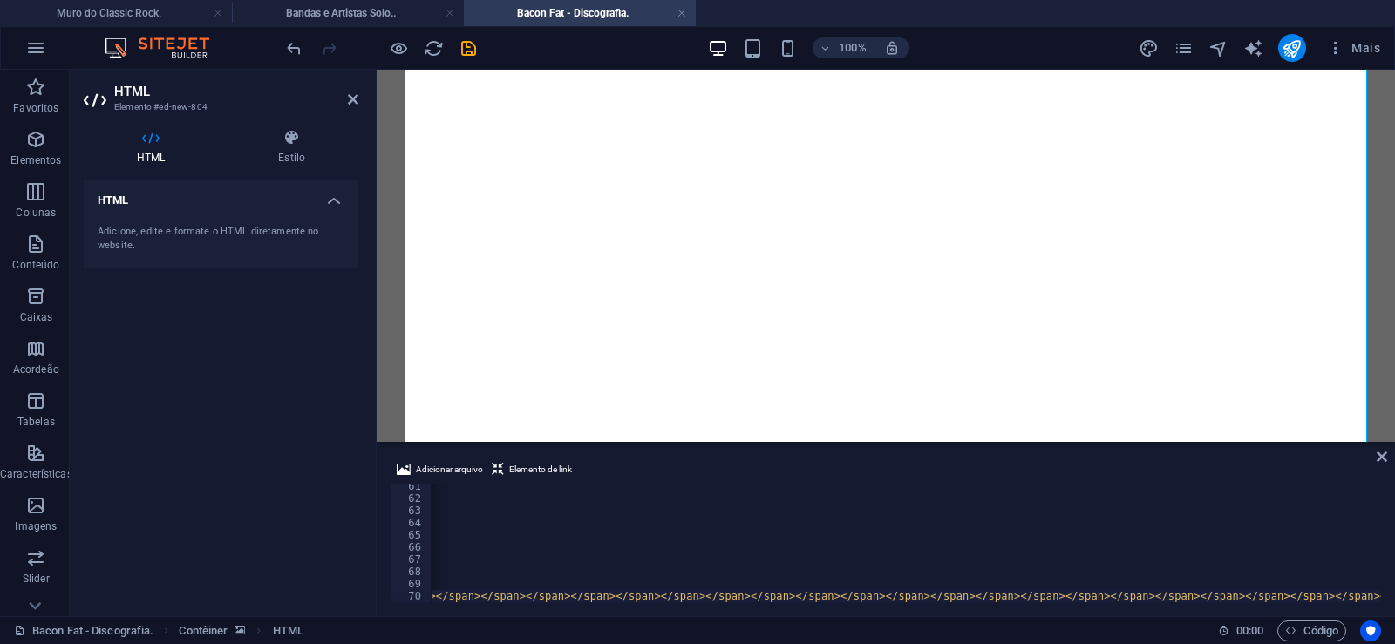
scroll to position [0, 47326]
click at [469, 44] on icon "save" at bounding box center [469, 48] width 20 height 20
click at [685, 17] on link at bounding box center [682, 13] width 10 height 17
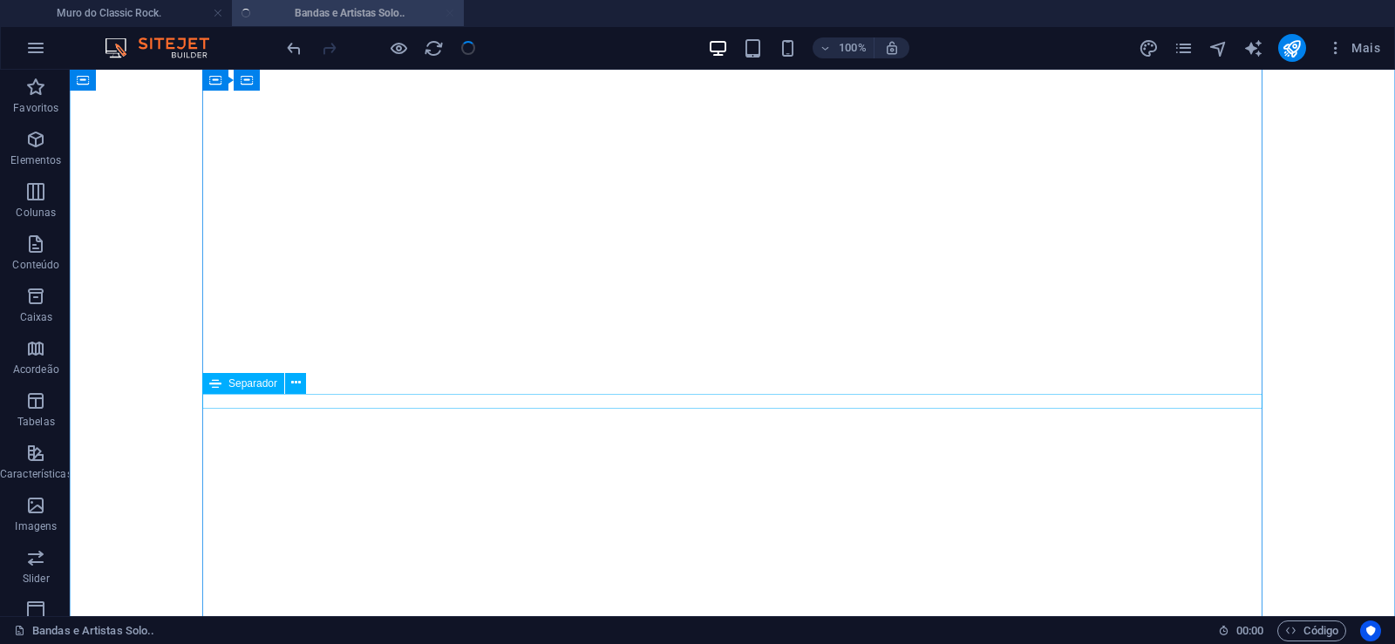
scroll to position [3175, 0]
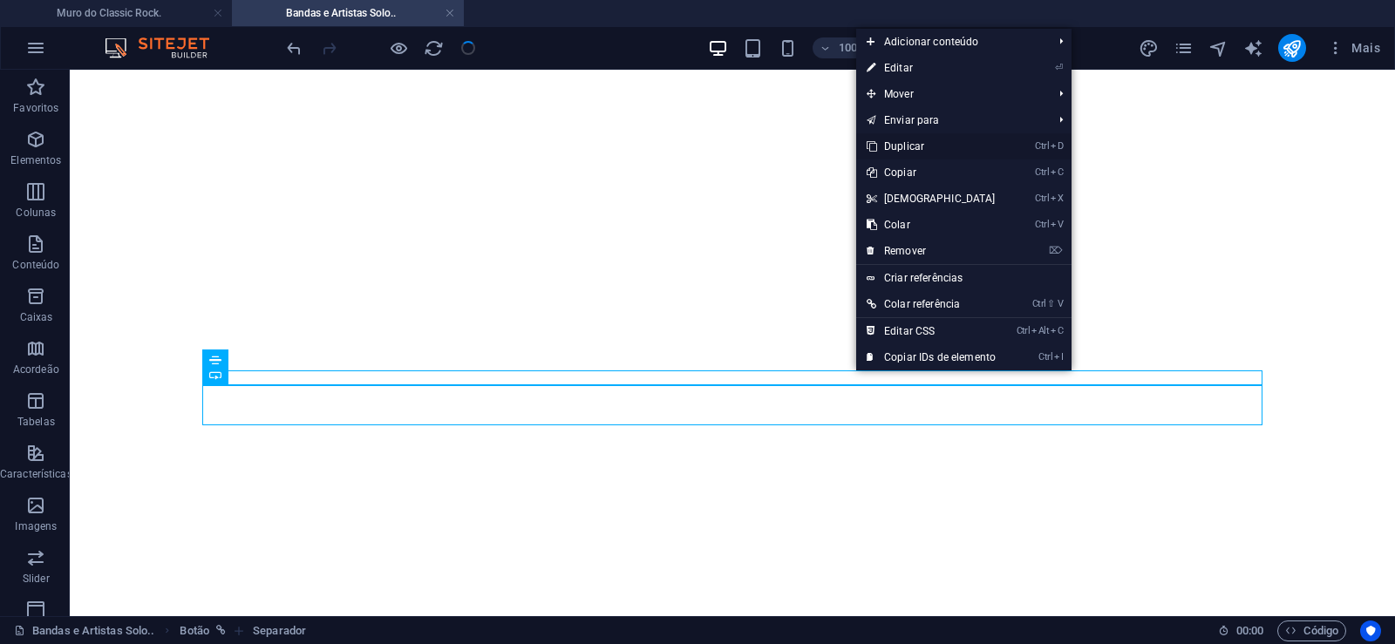
click at [911, 146] on link "Ctrl D Duplicar" at bounding box center [931, 146] width 150 height 26
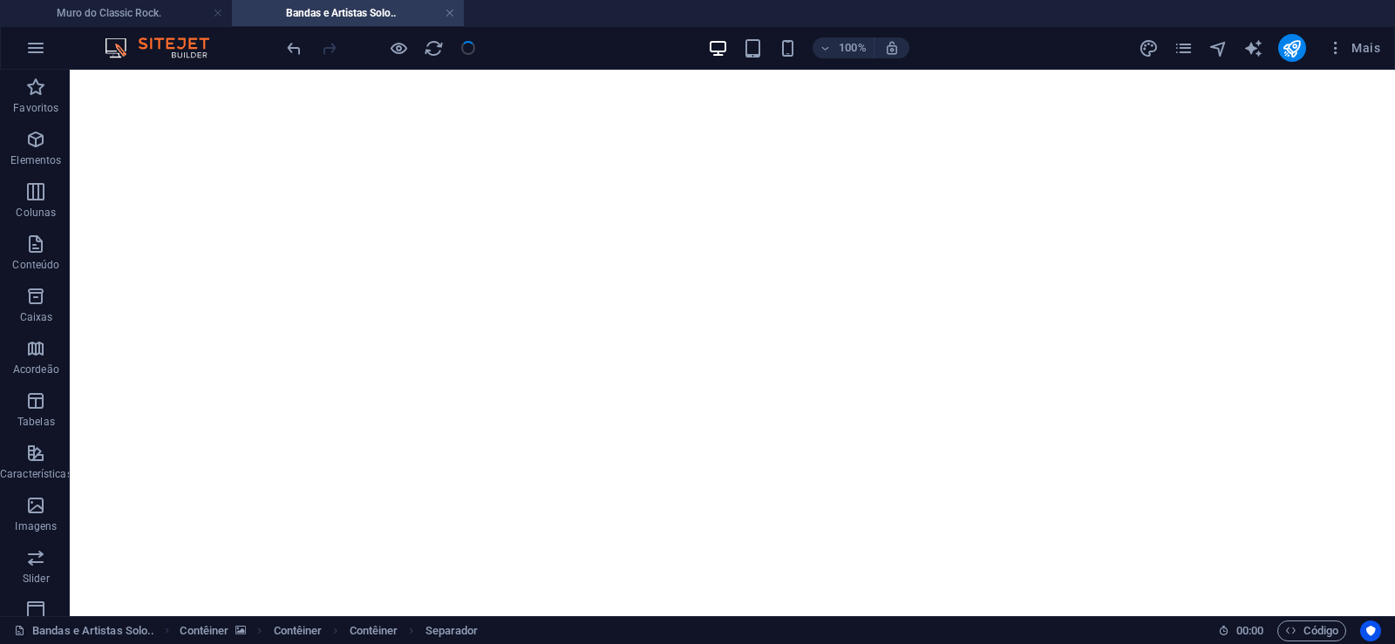
drag, startPoint x: 824, startPoint y: 395, endPoint x: 812, endPoint y: 420, distance: 28.1
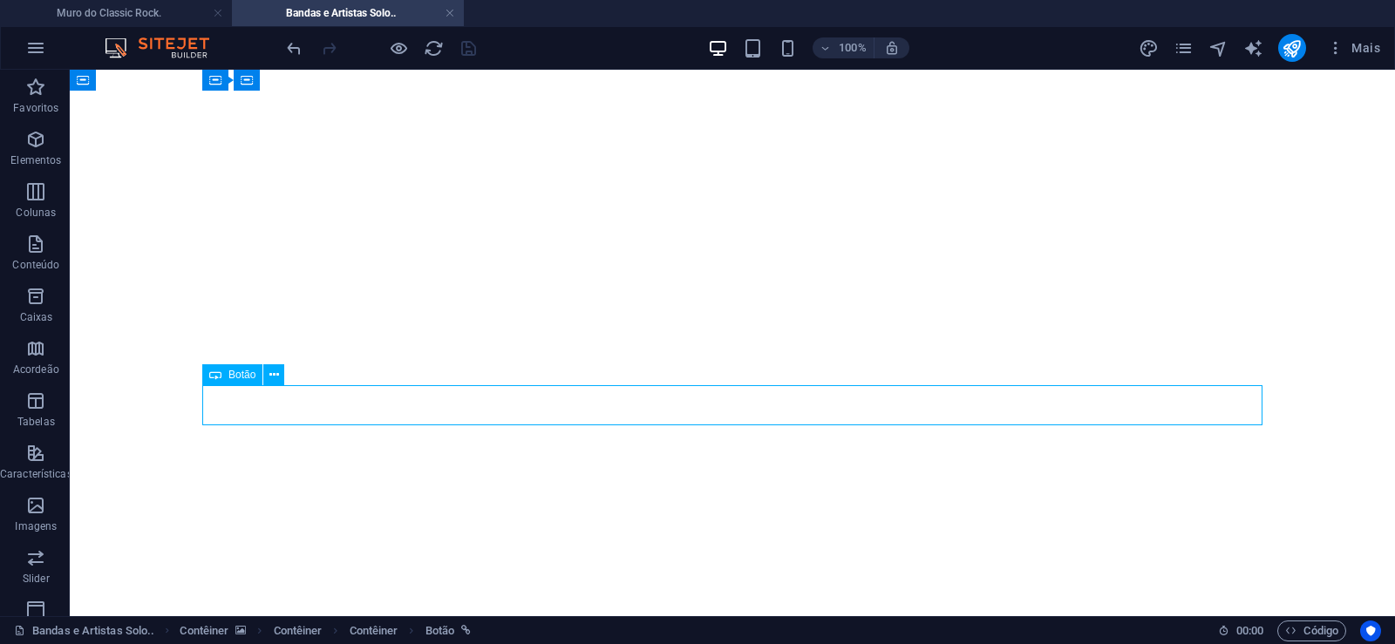
select select "px"
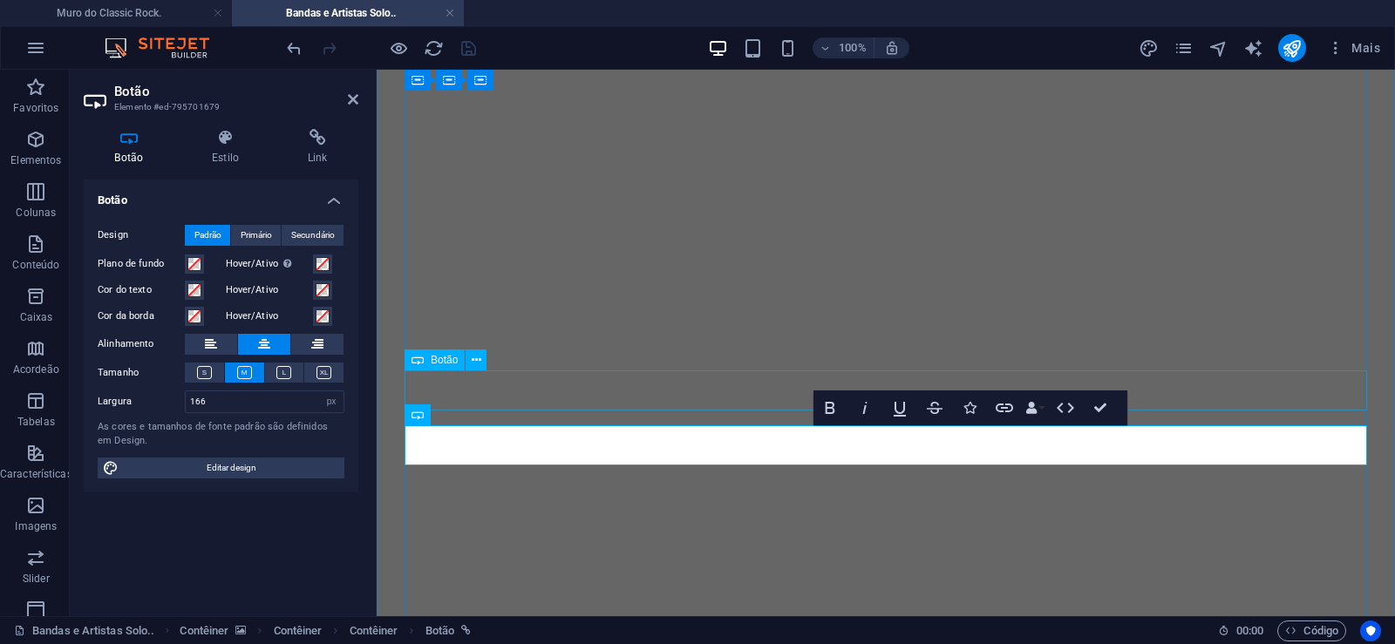
scroll to position [0, 8]
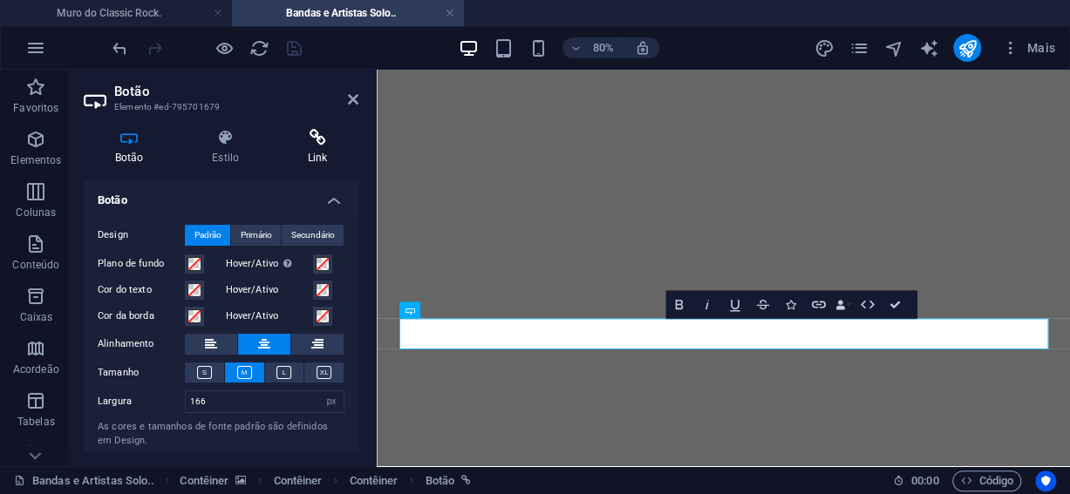
click at [311, 147] on h4 "Link" at bounding box center [317, 147] width 82 height 37
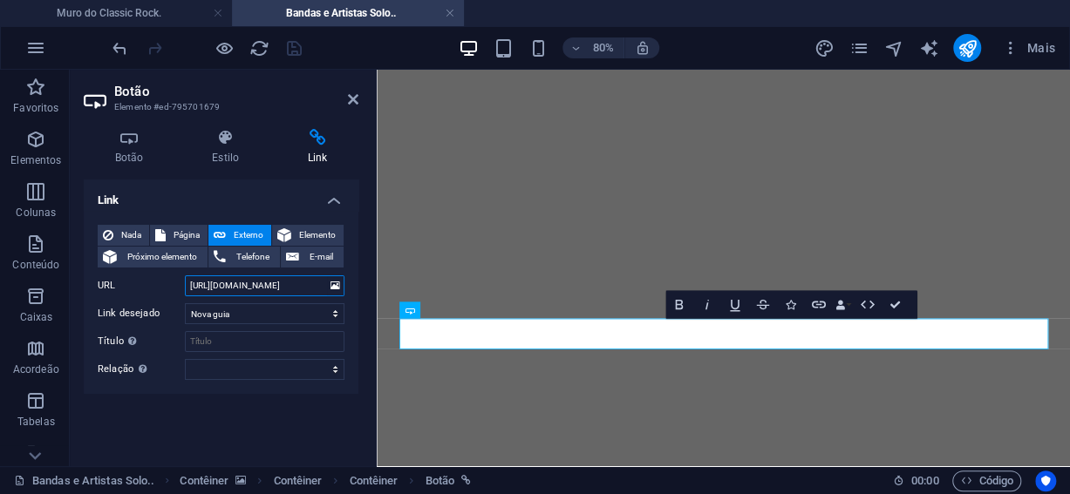
drag, startPoint x: 258, startPoint y: 286, endPoint x: 315, endPoint y: 287, distance: 56.7
click at [315, 287] on input "[URL][DOMAIN_NAME]" at bounding box center [265, 286] width 160 height 21
paste input "con-fat"
type input "[URL][DOMAIN_NAME]"
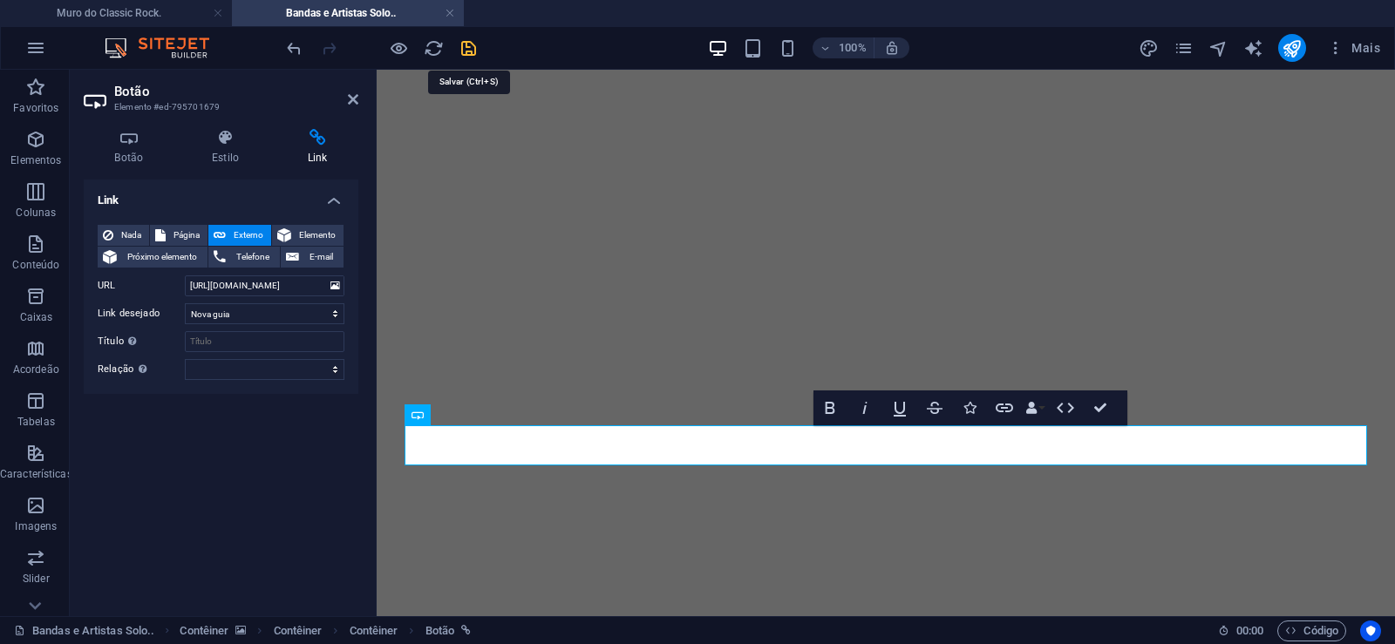
click at [466, 46] on icon "save" at bounding box center [469, 48] width 20 height 20
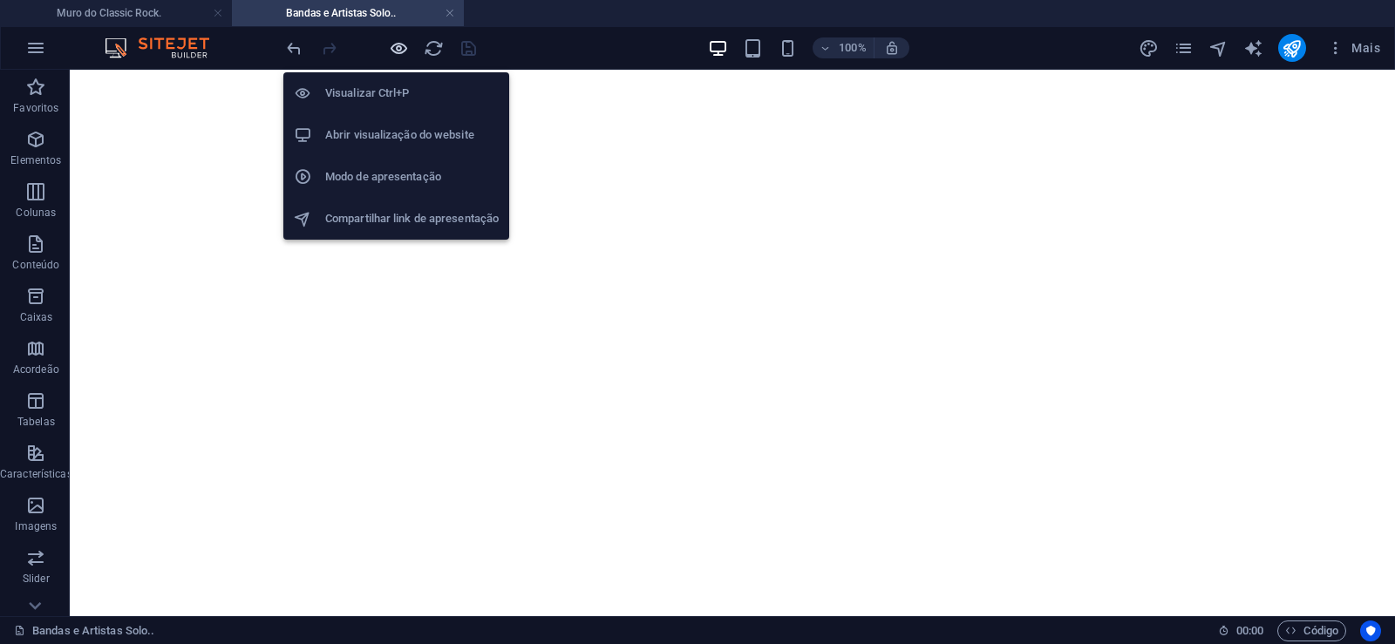
click at [397, 47] on icon "button" at bounding box center [399, 48] width 20 height 20
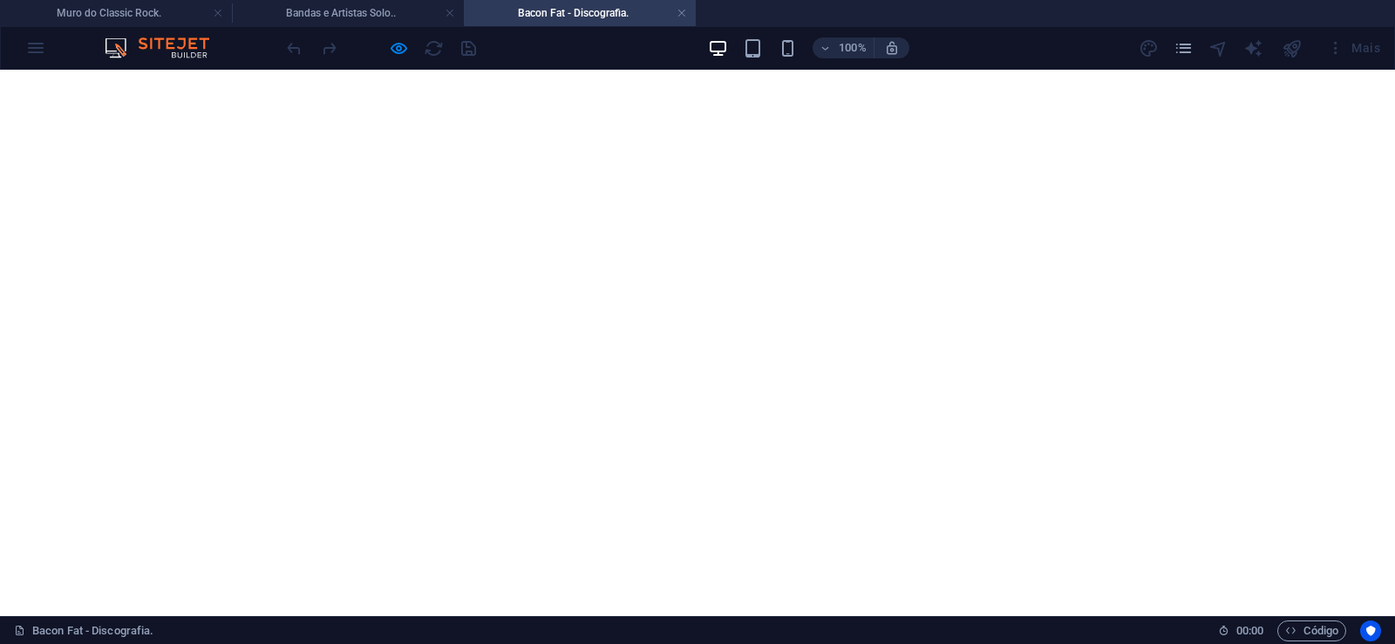
scroll to position [2438, 0]
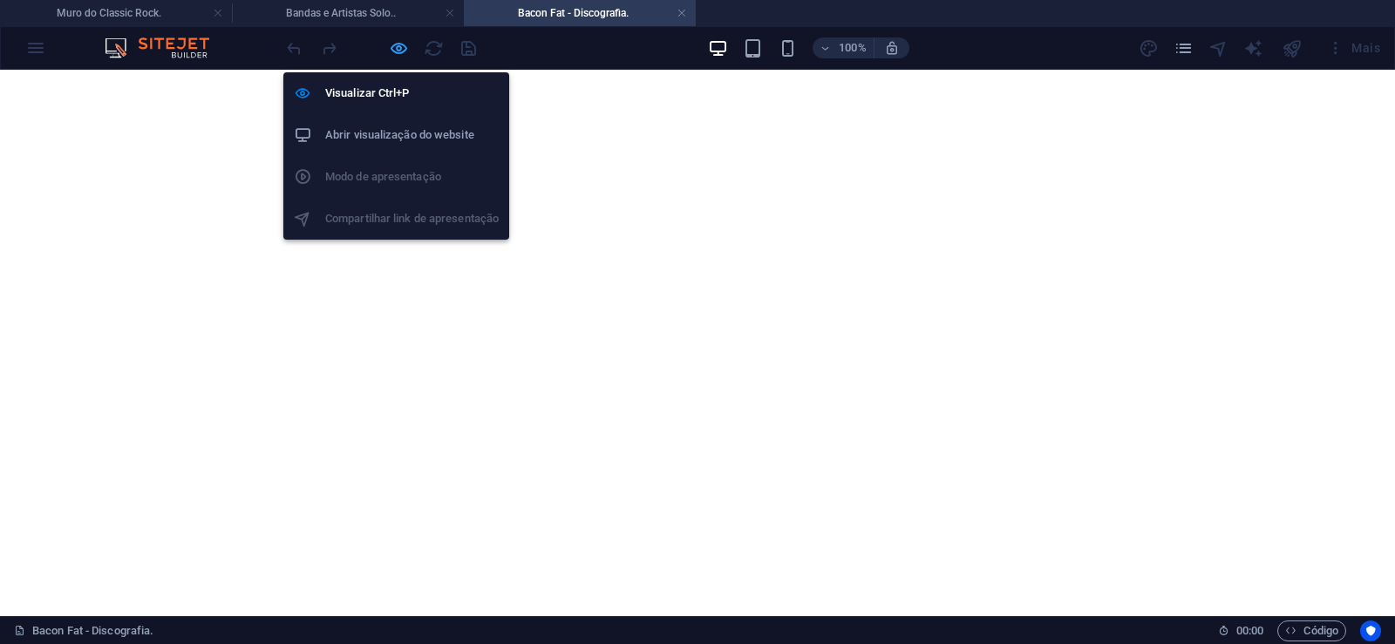
click at [394, 53] on icon "button" at bounding box center [399, 48] width 20 height 20
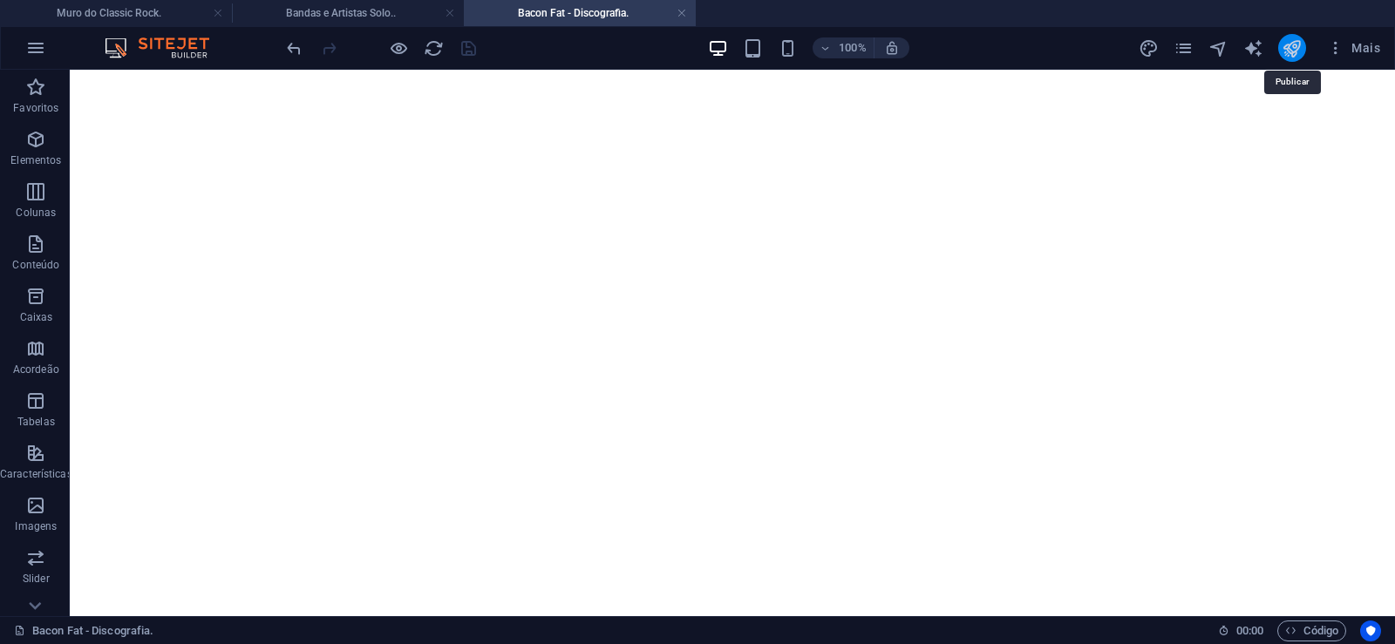
click at [1291, 49] on icon "publish" at bounding box center [1292, 48] width 20 height 20
